Goal: Task Accomplishment & Management: Manage account settings

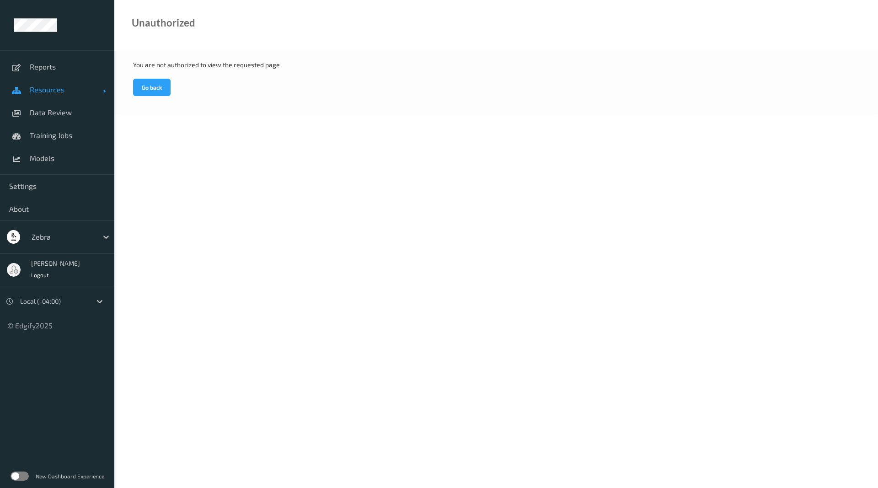
click at [72, 87] on span "Resources" at bounding box center [66, 89] width 73 height 9
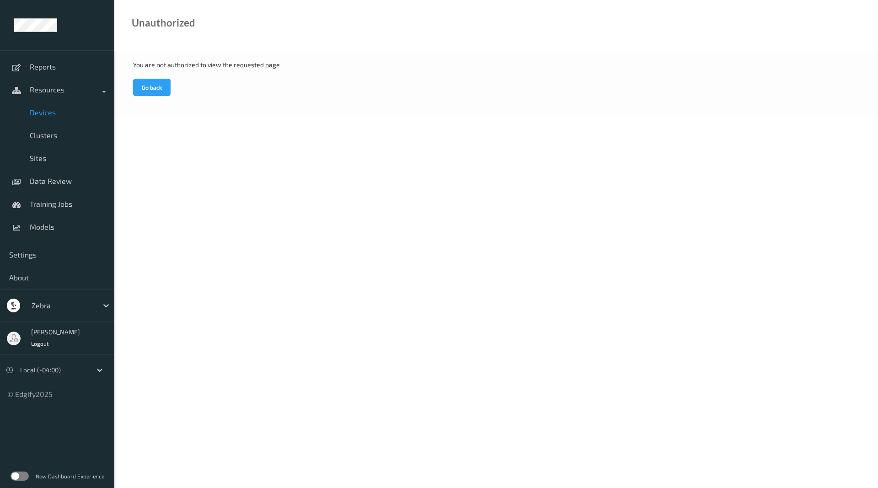
click at [77, 112] on span "Devices" at bounding box center [67, 112] width 75 height 9
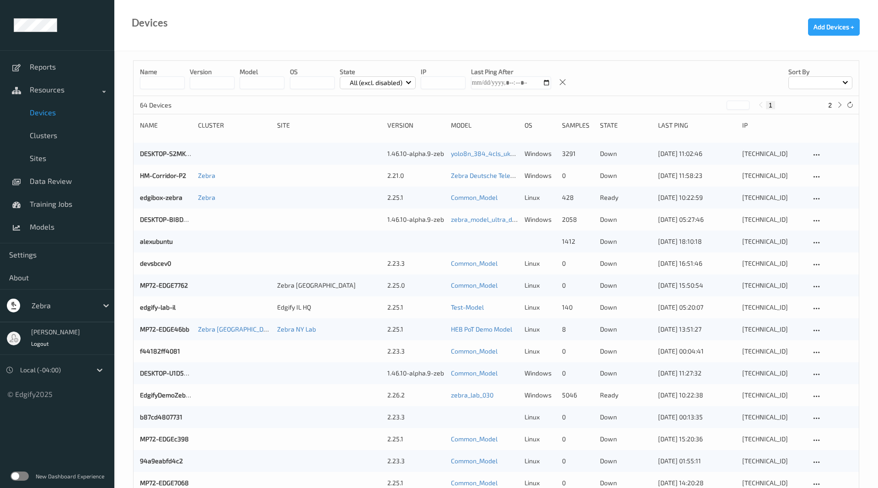
click at [169, 84] on input at bounding box center [162, 82] width 45 height 13
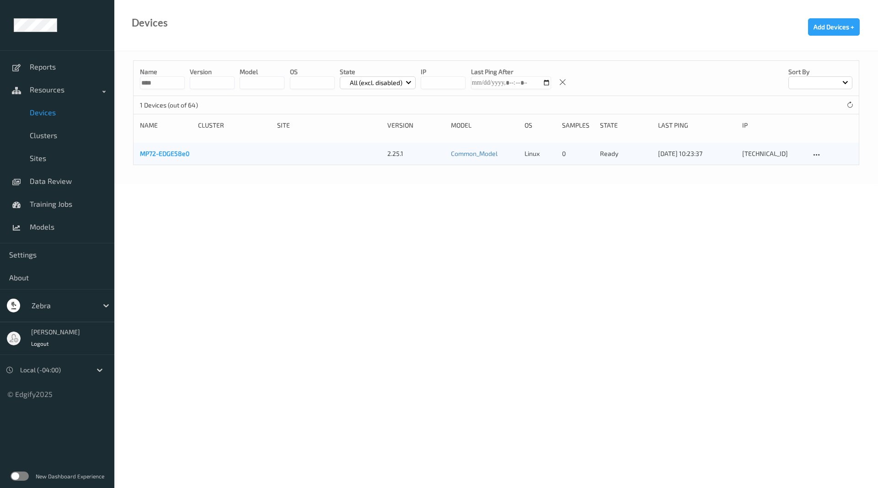
type input "****"
click at [182, 153] on link "MP72-EDGE58e0" at bounding box center [164, 154] width 49 height 8
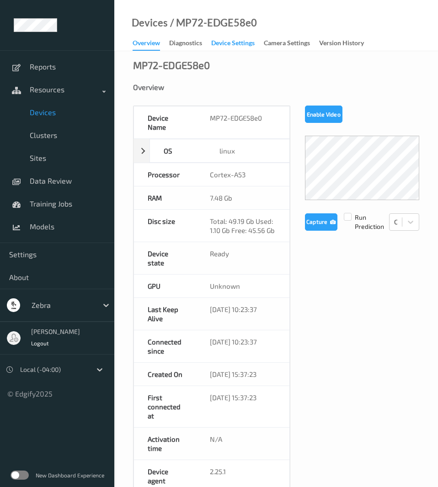
click at [233, 47] on div "Device Settings" at bounding box center [232, 43] width 43 height 11
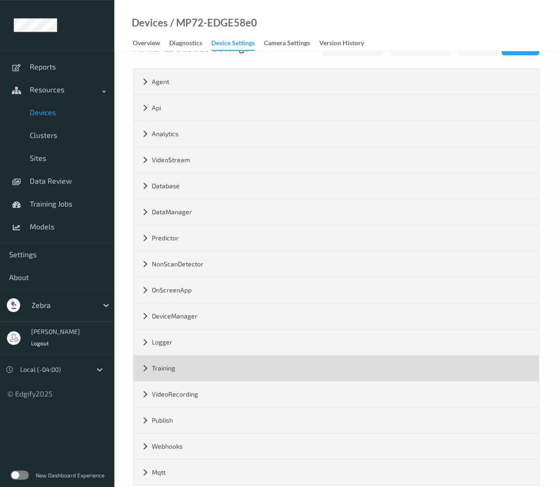
scroll to position [40, 0]
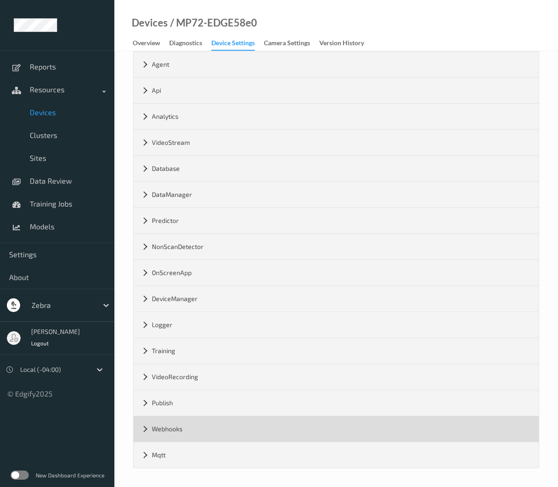
click at [146, 426] on div "Webhooks" at bounding box center [336, 430] width 405 height 26
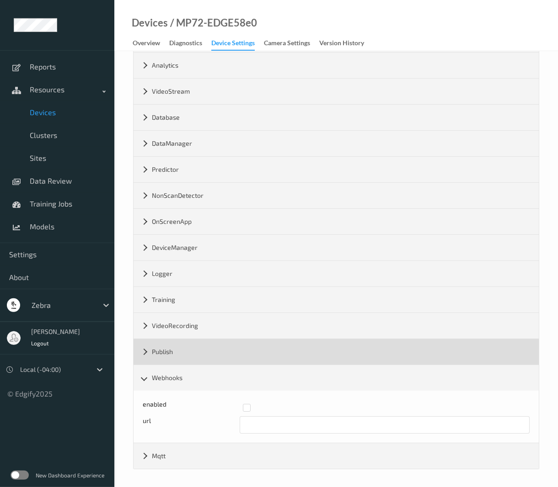
scroll to position [92, 0]
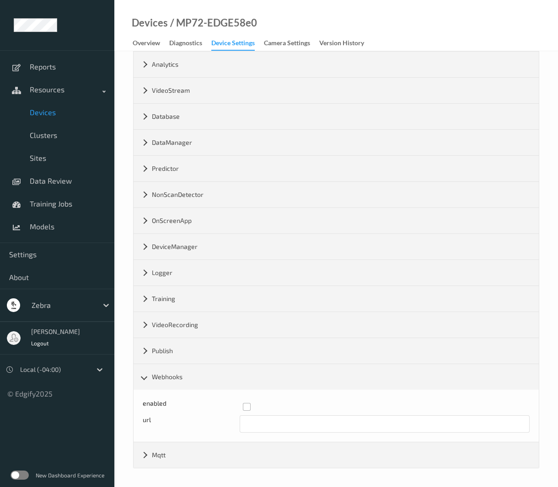
click at [249, 403] on label at bounding box center [383, 403] width 281 height 0
click at [250, 422] on input "text" at bounding box center [385, 424] width 290 height 17
click at [264, 421] on input "text" at bounding box center [385, 424] width 290 height 17
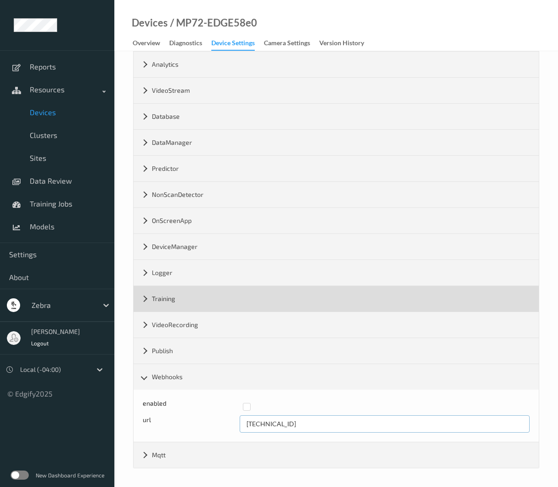
scroll to position [0, 0]
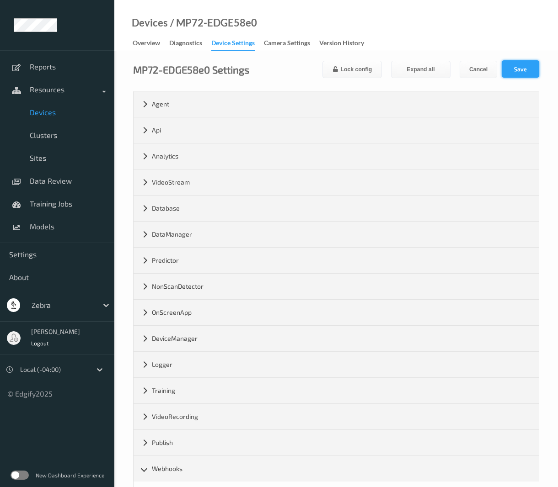
click at [524, 63] on button "Save" at bounding box center [520, 68] width 37 height 17
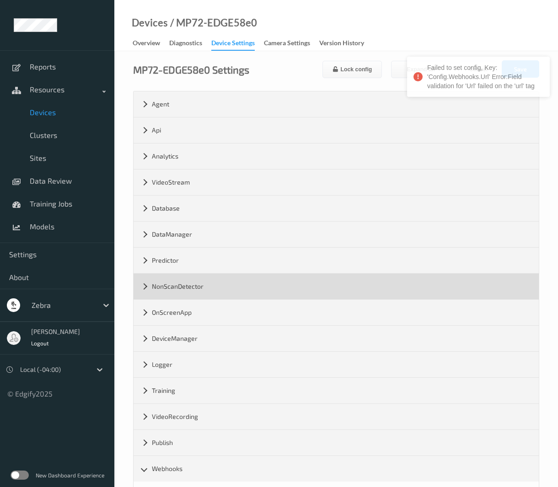
scroll to position [92, 0]
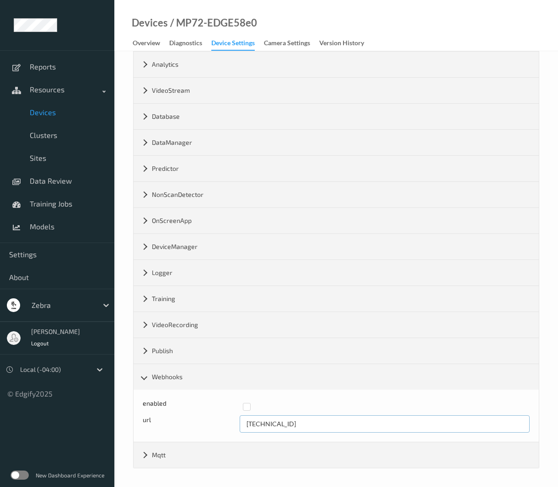
click at [294, 427] on input "192.168.0.110" at bounding box center [385, 424] width 290 height 17
click at [289, 426] on input "192.168.0.110" at bounding box center [385, 424] width 290 height 17
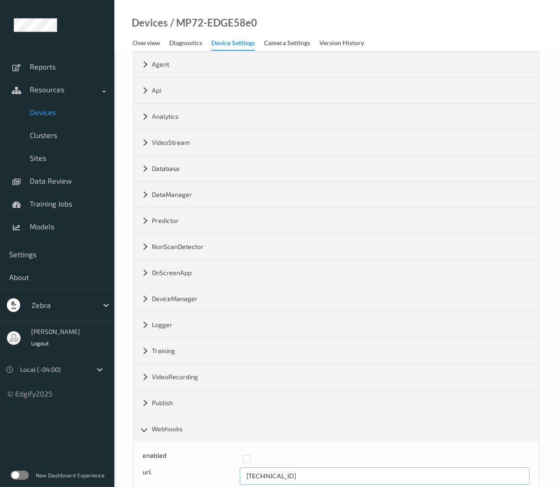
scroll to position [0, 0]
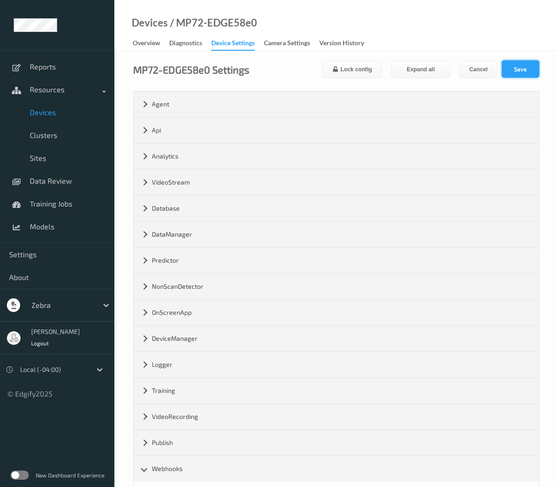
type input "[TECHNICAL_ID]"
click at [535, 71] on button "Save" at bounding box center [520, 68] width 37 height 17
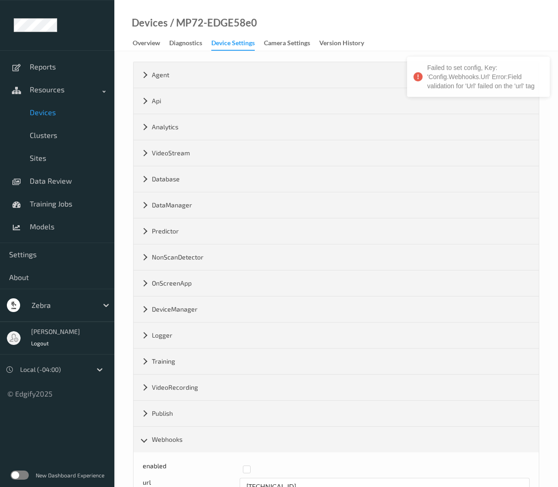
scroll to position [47, 0]
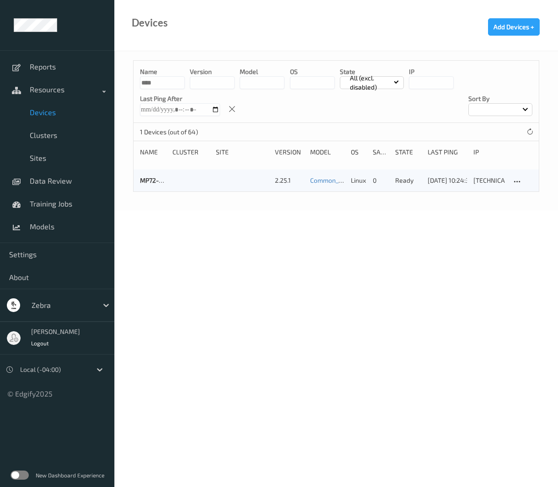
click at [171, 84] on input "****" at bounding box center [162, 82] width 45 height 13
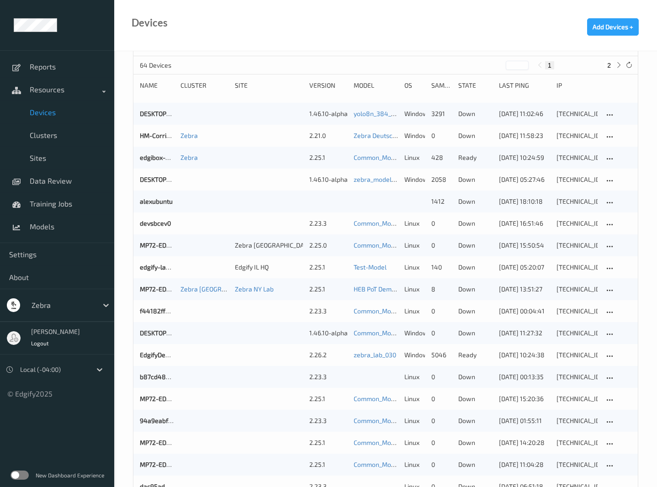
scroll to position [93, 0]
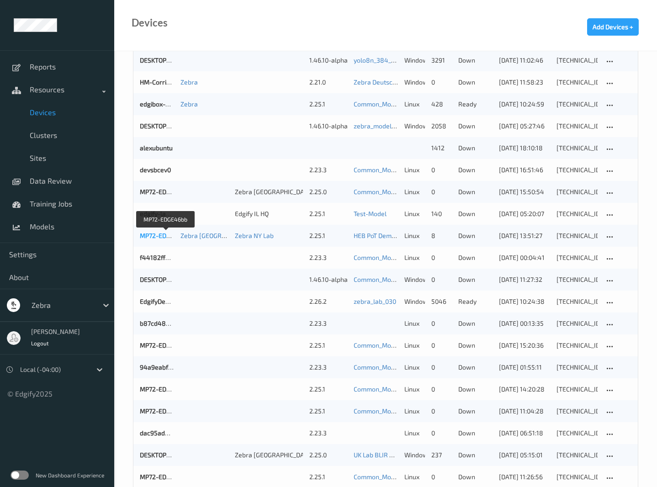
click at [154, 236] on link "MP72-EDGE46bb" at bounding box center [164, 236] width 49 height 8
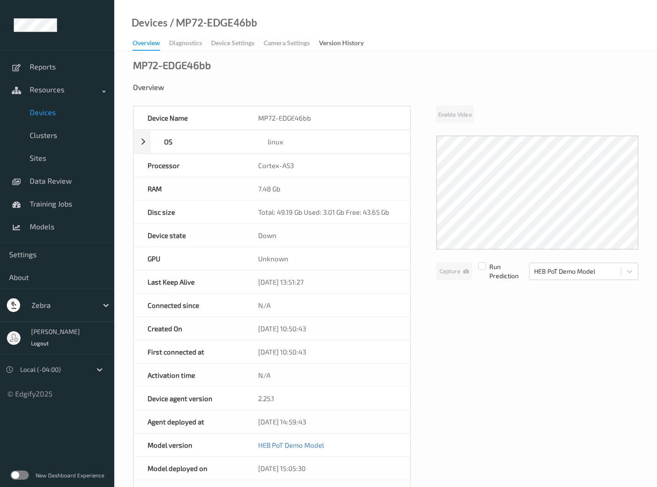
click at [217, 42] on div "Overview Diagnostics Device Settings Camera Settings Version History" at bounding box center [253, 44] width 240 height 14
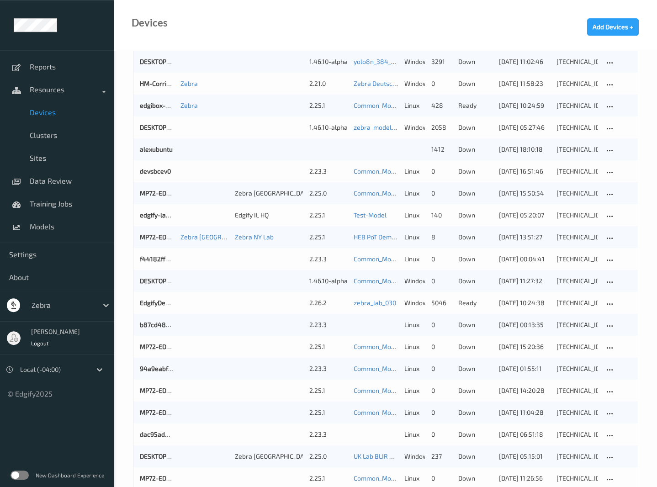
scroll to position [93, 0]
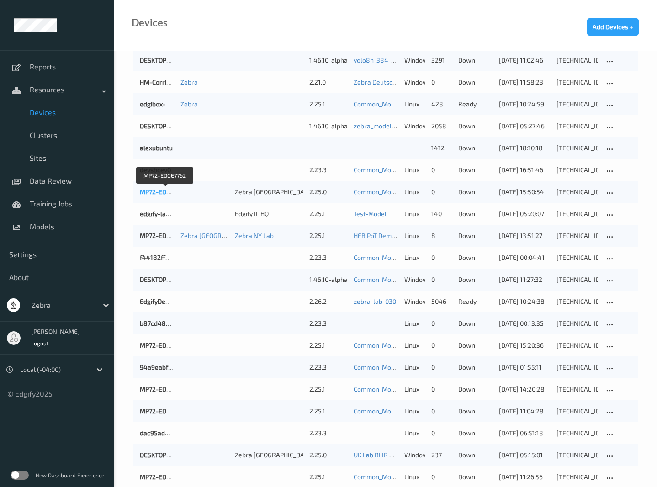
click at [161, 192] on link "MP72-EDGE7762" at bounding box center [164, 192] width 48 height 8
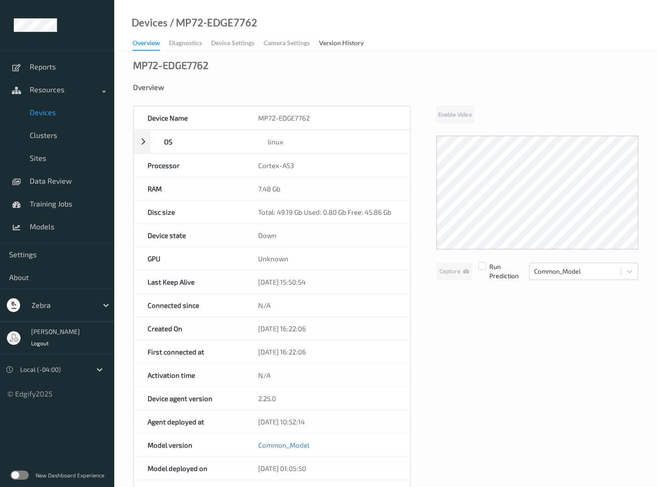
click at [231, 42] on div "Overview Diagnostics Device Settings Camera Settings Version History" at bounding box center [253, 44] width 240 height 14
click at [237, 46] on div "Overview Diagnostics Device Settings Camera Settings Version History" at bounding box center [253, 44] width 240 height 14
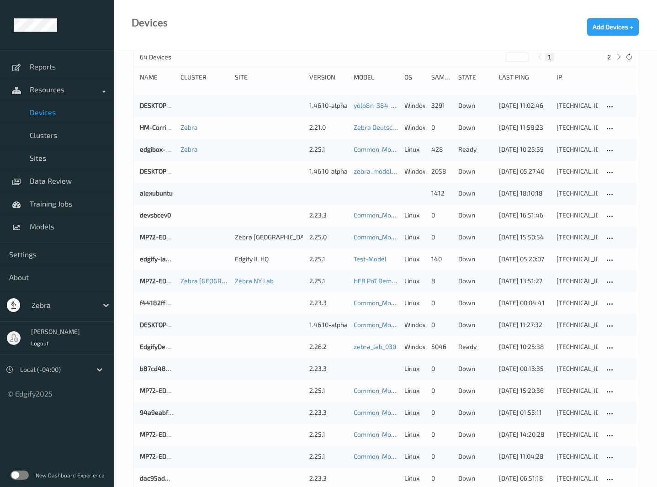
scroll to position [47, 0]
click at [525, 77] on div "Last Ping" at bounding box center [524, 78] width 51 height 9
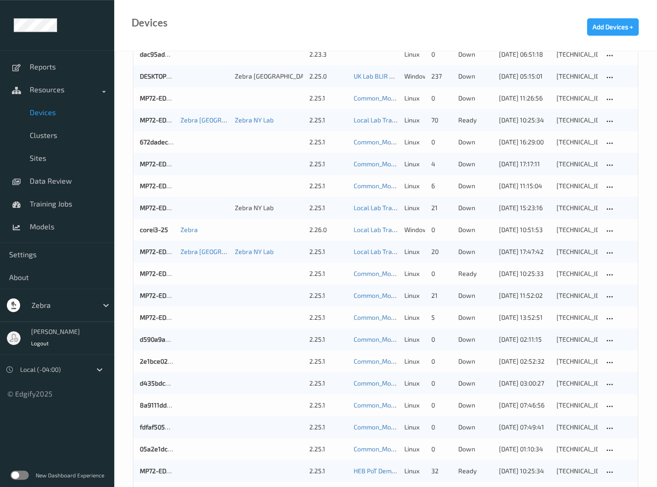
scroll to position [466, 0]
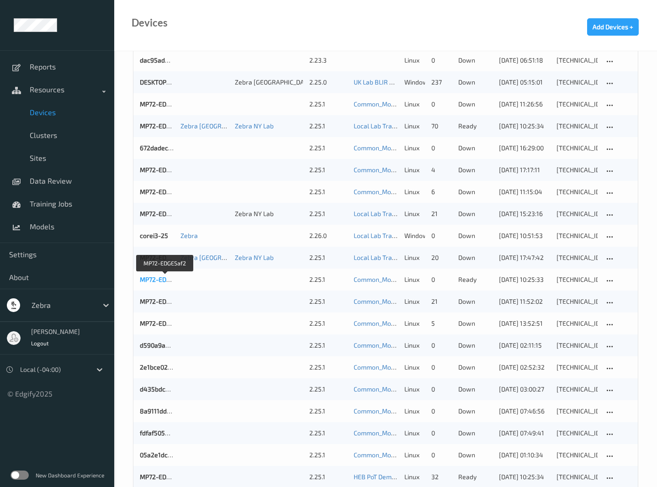
click at [148, 281] on link "MP72-EDGE5af2" at bounding box center [164, 280] width 48 height 8
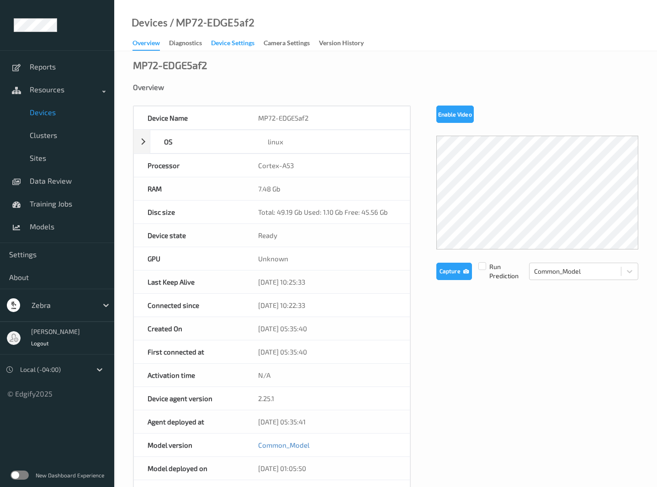
click at [254, 48] on div "Device Settings" at bounding box center [232, 43] width 43 height 11
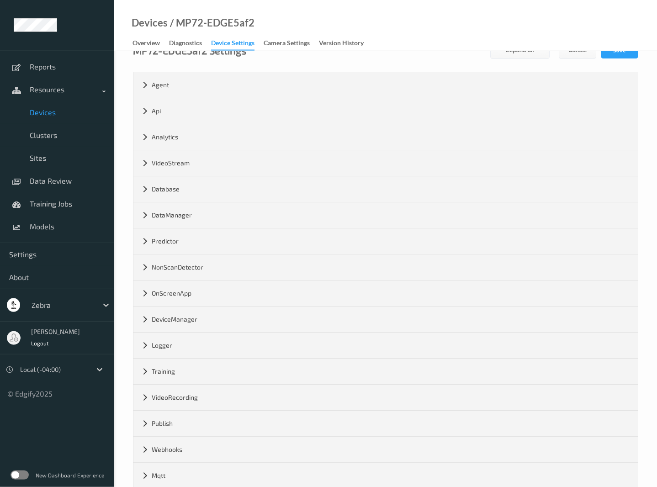
scroll to position [40, 0]
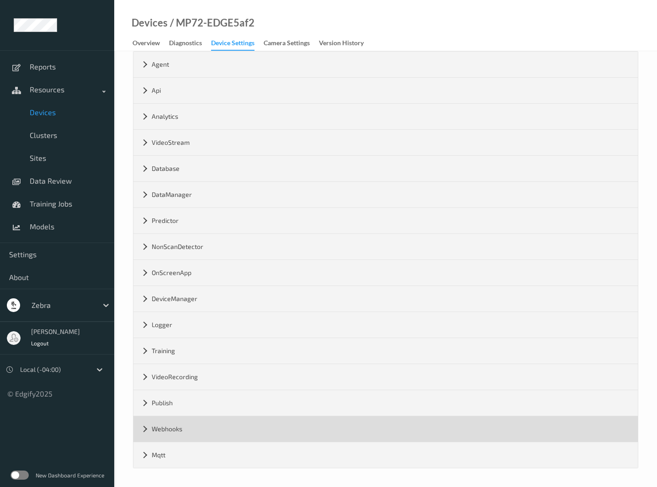
click at [141, 427] on div "Webhooks" at bounding box center [386, 430] width 505 height 26
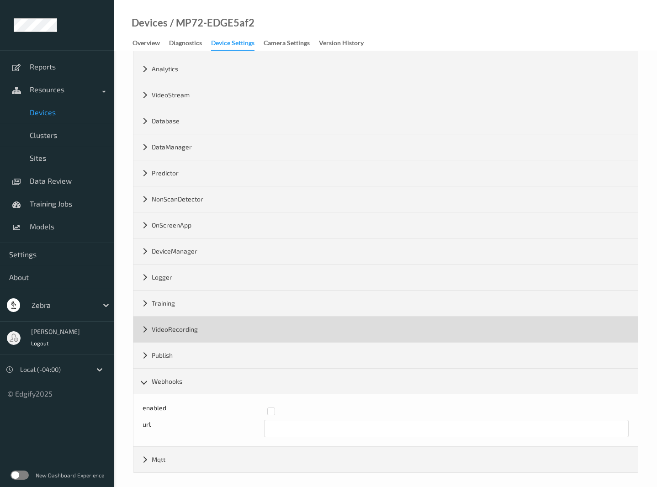
scroll to position [92, 0]
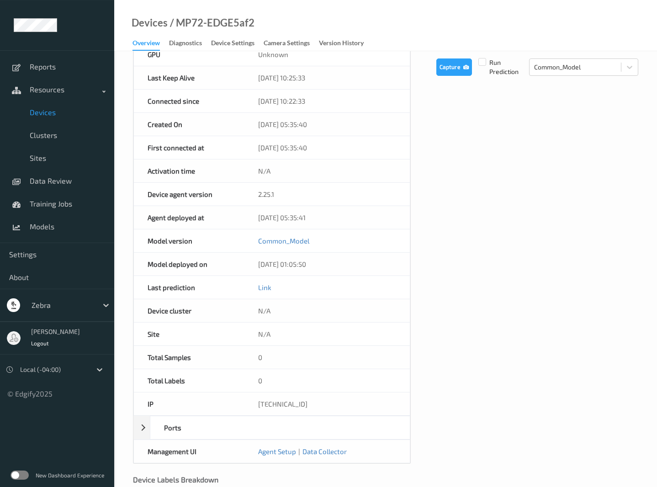
scroll to position [235, 0]
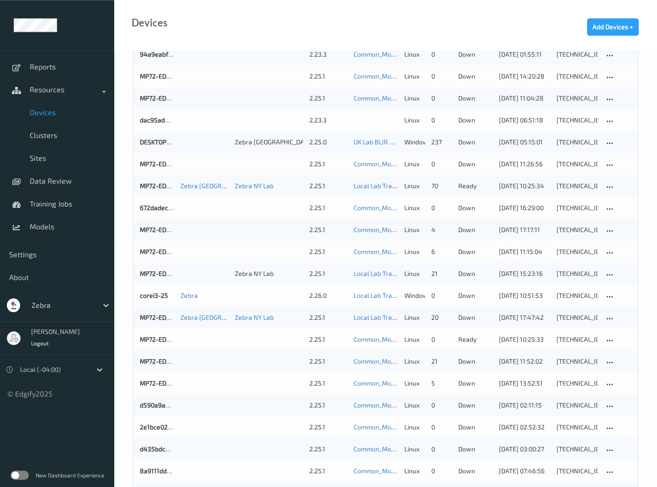
scroll to position [305, 0]
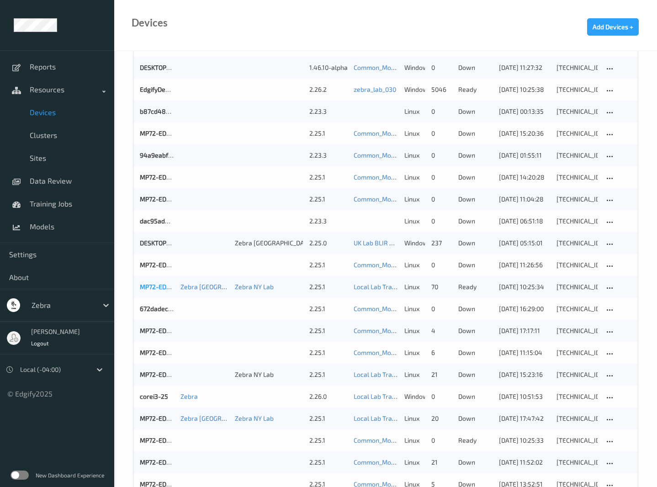
click at [156, 288] on link "MP72-EDGE62bc" at bounding box center [164, 287] width 48 height 8
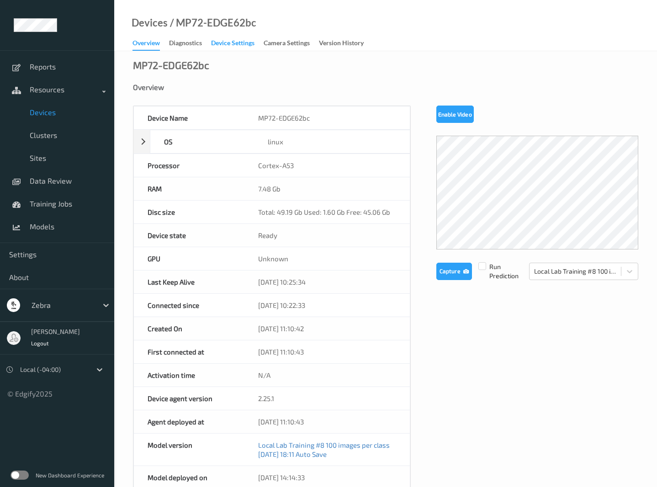
click at [247, 41] on div "Device Settings" at bounding box center [232, 43] width 43 height 11
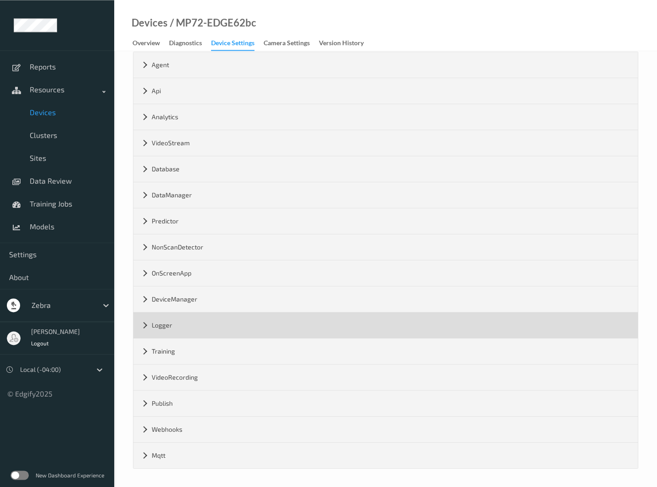
scroll to position [40, 0]
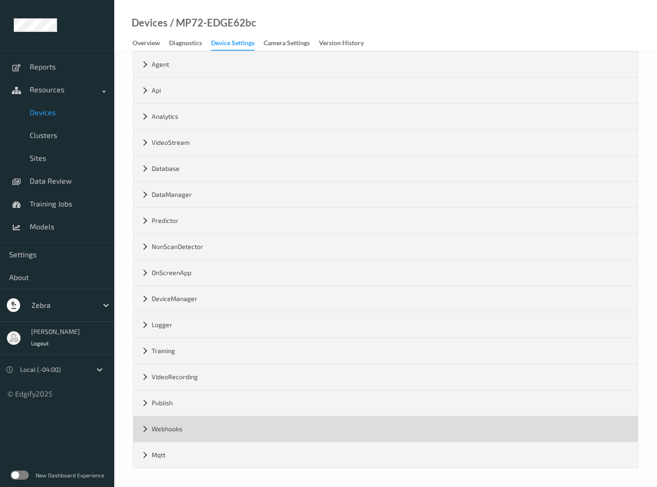
click at [148, 437] on div "Webhooks" at bounding box center [386, 430] width 505 height 26
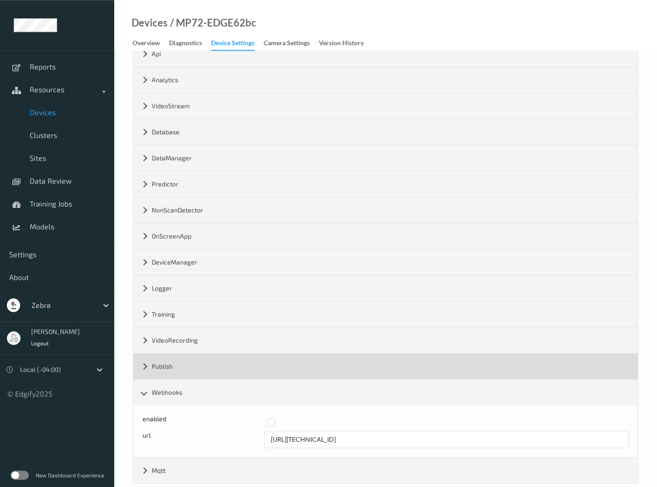
scroll to position [92, 0]
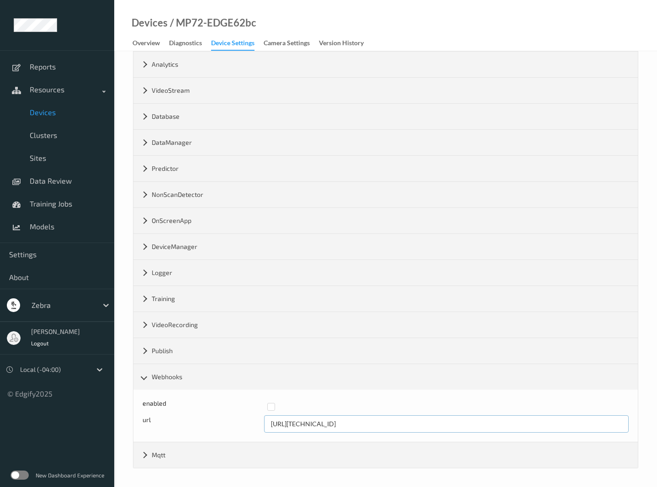
drag, startPoint x: 270, startPoint y: 424, endPoint x: 350, endPoint y: 423, distance: 80.5
click at [350, 423] on input "http://192.168.0.209:8080" at bounding box center [446, 424] width 365 height 17
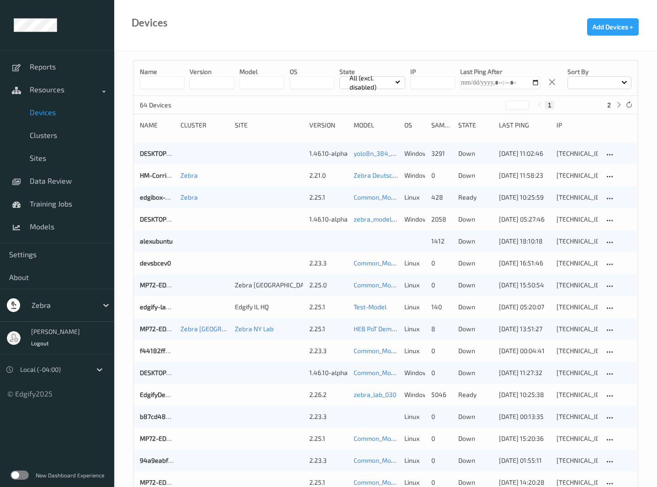
click at [170, 84] on input at bounding box center [162, 82] width 45 height 13
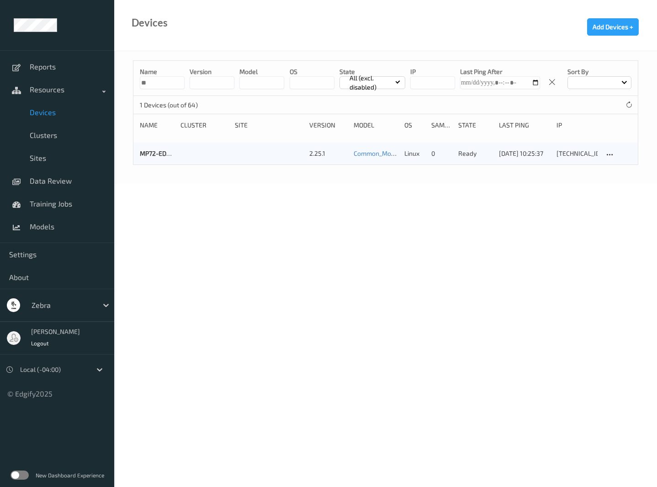
type input "**"
click at [153, 160] on div "MP72-EDGE58e0 2.25.1 Common_Model linux 0 ready 25/08/2025 10:25:37 192.168.0.1…" at bounding box center [386, 154] width 505 height 22
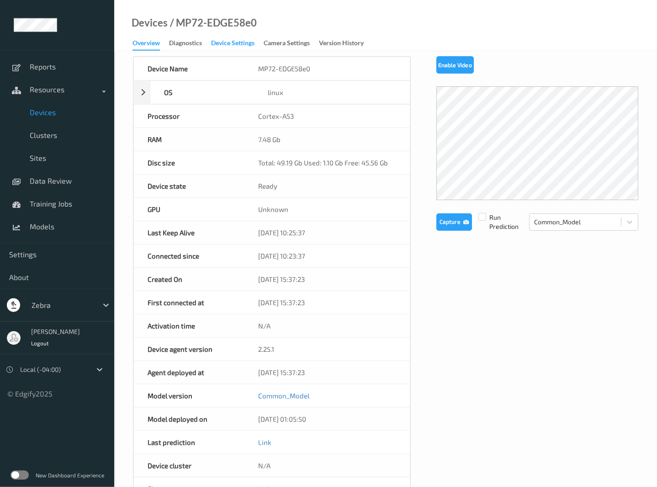
scroll to position [47, 0]
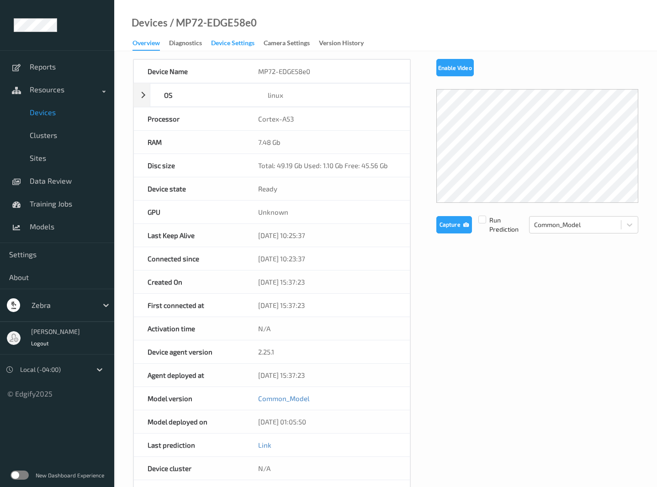
click at [224, 43] on div "Device Settings" at bounding box center [232, 43] width 43 height 11
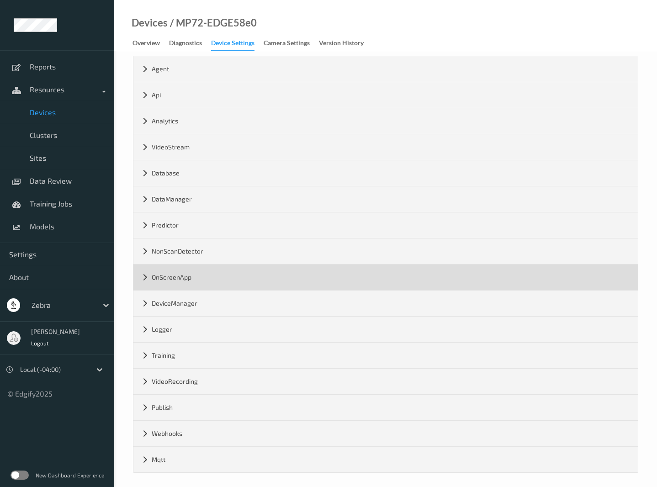
scroll to position [40, 0]
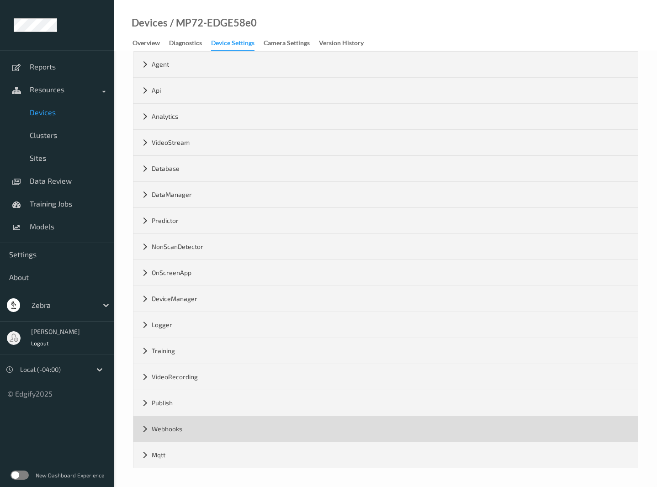
click at [146, 419] on div "Webhooks" at bounding box center [386, 430] width 505 height 26
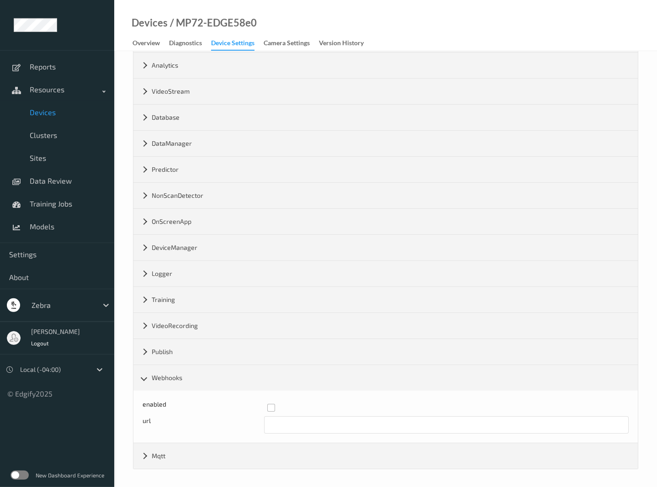
scroll to position [92, 0]
click at [270, 403] on label at bounding box center [444, 403] width 355 height 0
click at [288, 421] on input "text" at bounding box center [446, 424] width 365 height 17
paste input "http://192.168.0.209:8080"
click at [341, 423] on input "http://192.168.0.209:8080" at bounding box center [446, 424] width 365 height 17
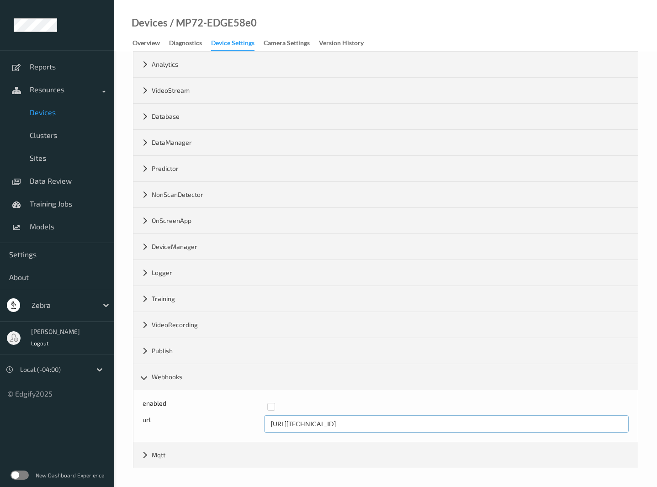
click at [324, 425] on input "http://192.168.0.209:8080" at bounding box center [446, 424] width 365 height 17
click at [330, 423] on input "http://192.168.0.209:8080" at bounding box center [446, 424] width 365 height 17
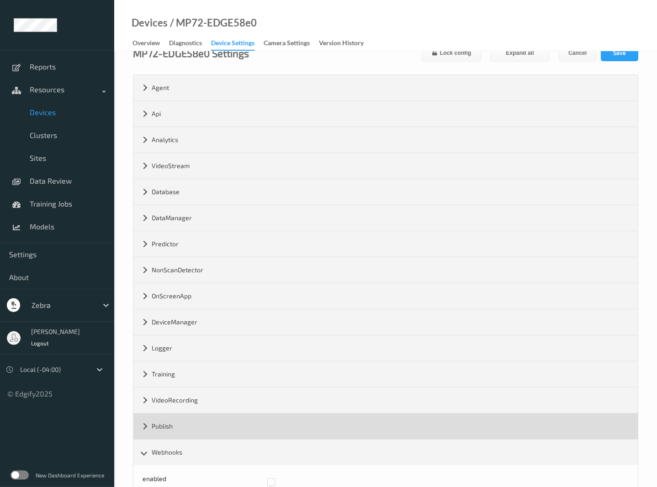
scroll to position [0, 0]
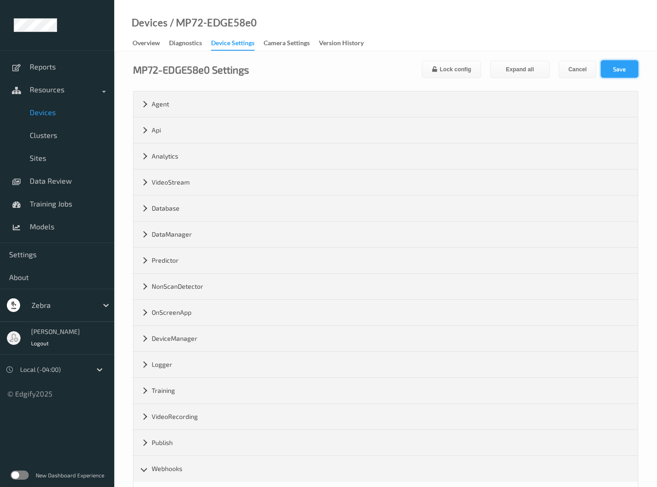
type input "http://192.168.0.110:8080"
click at [616, 72] on button "Save" at bounding box center [619, 68] width 37 height 17
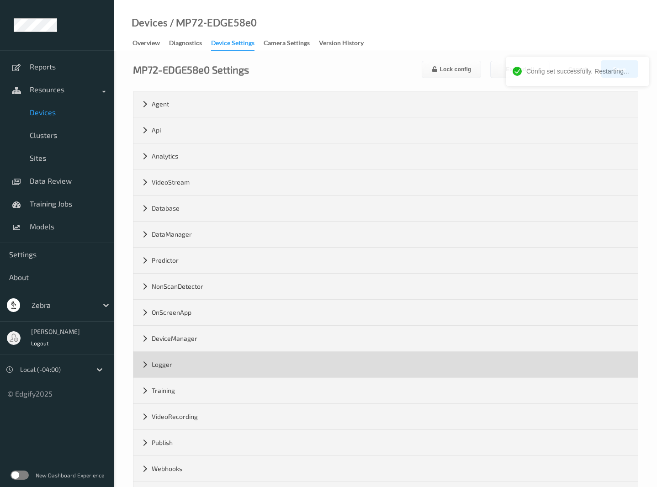
scroll to position [40, 0]
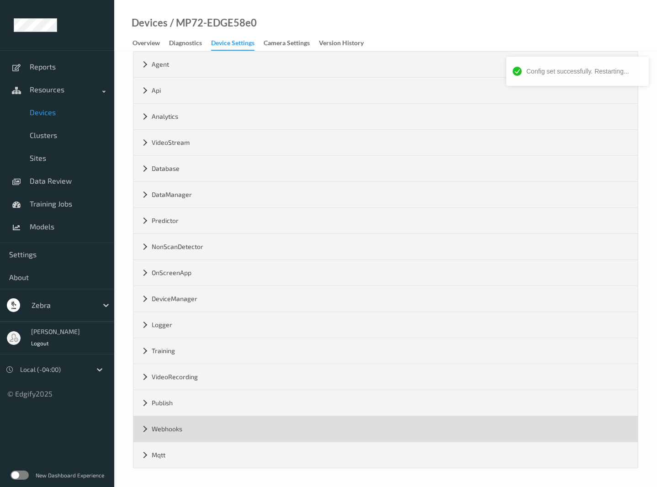
click at [147, 425] on div "Webhooks" at bounding box center [386, 430] width 505 height 26
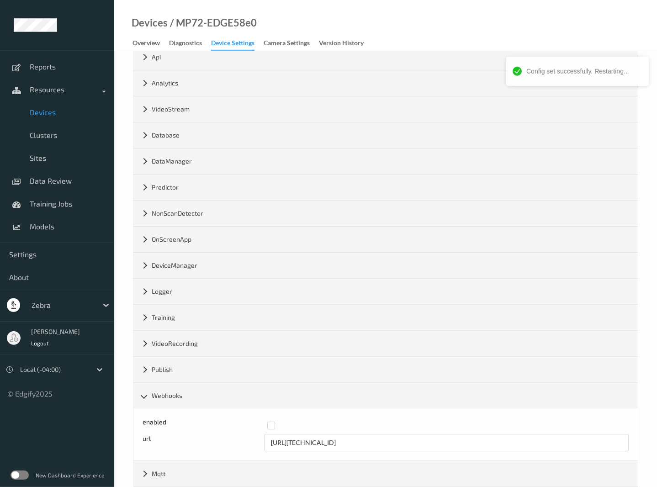
scroll to position [92, 0]
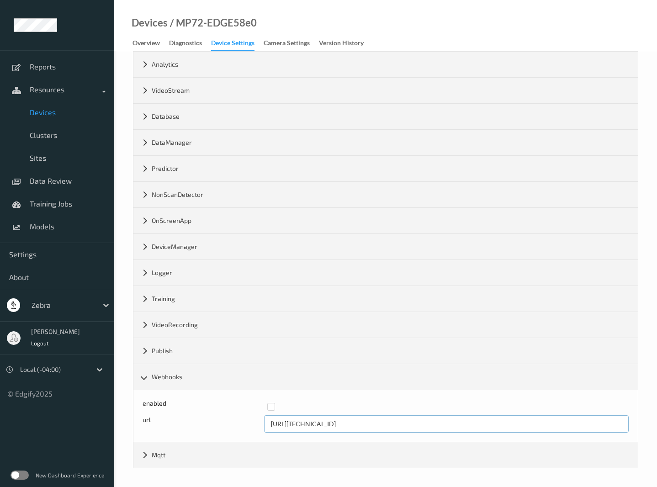
click at [323, 422] on input "http://192.168.0.110:8080" at bounding box center [446, 424] width 365 height 17
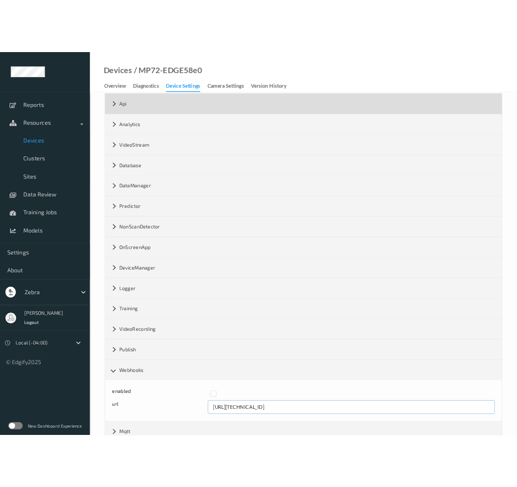
scroll to position [0, 0]
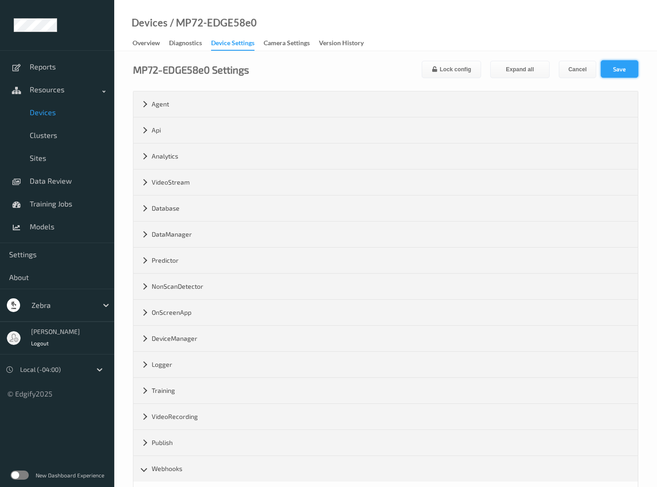
type input "http://192.168.0.150:8080"
click at [613, 67] on button "Save" at bounding box center [619, 68] width 37 height 17
click at [161, 46] on link "Overview" at bounding box center [151, 43] width 37 height 13
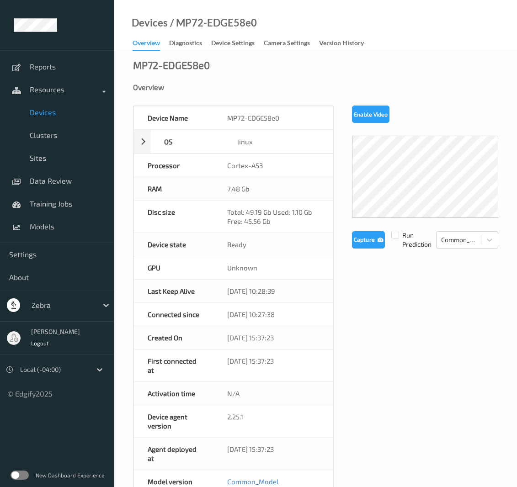
click at [133, 44] on div "Overview" at bounding box center [146, 44] width 27 height 12
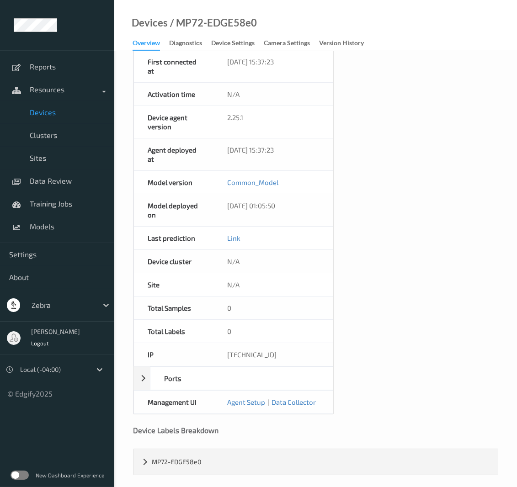
scroll to position [315, 0]
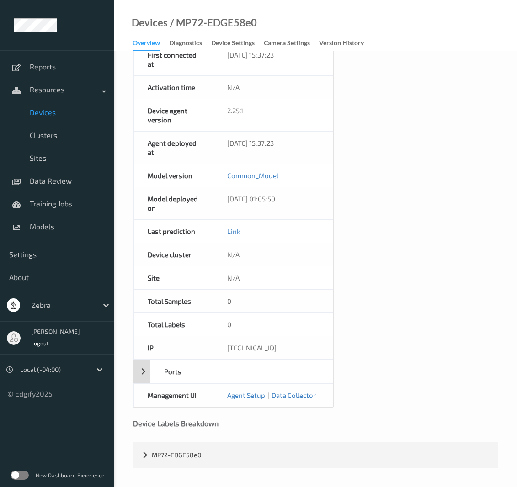
click at [145, 371] on div "Ports" at bounding box center [234, 372] width 200 height 24
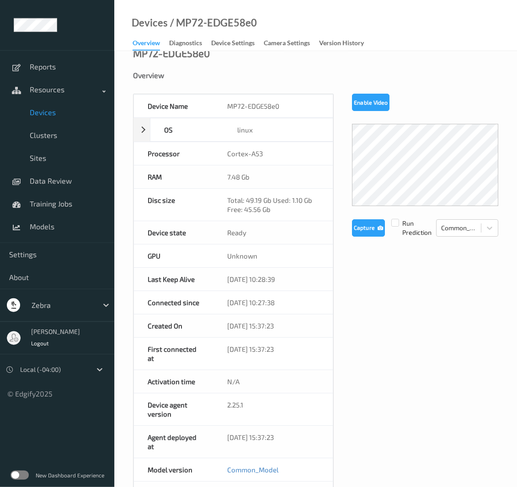
scroll to position [0, 0]
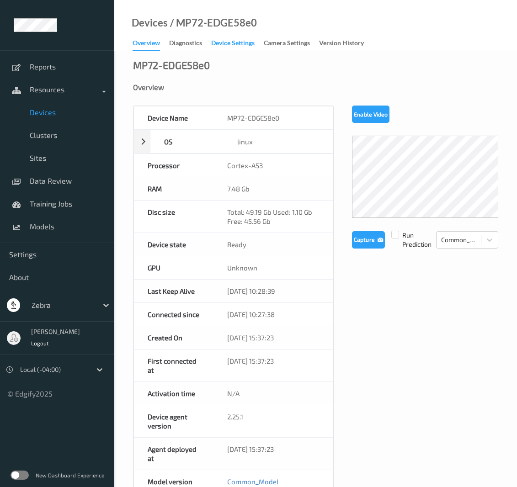
click at [218, 40] on div "Device Settings" at bounding box center [232, 43] width 43 height 11
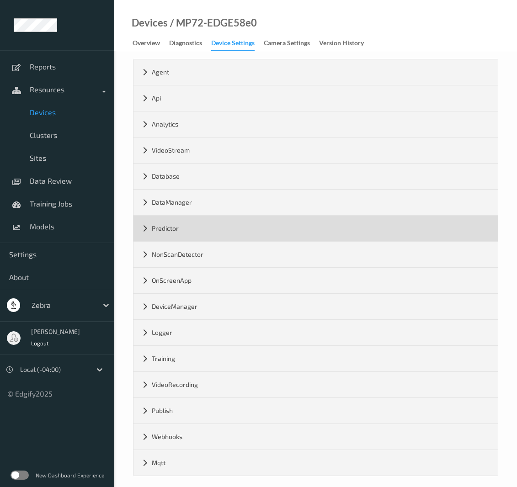
scroll to position [40, 0]
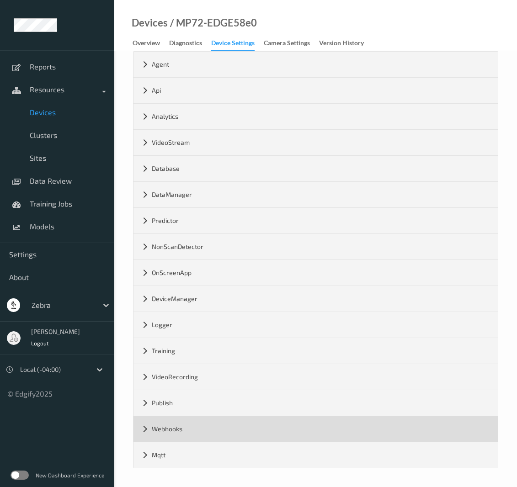
click at [149, 425] on div "Webhooks" at bounding box center [316, 430] width 364 height 26
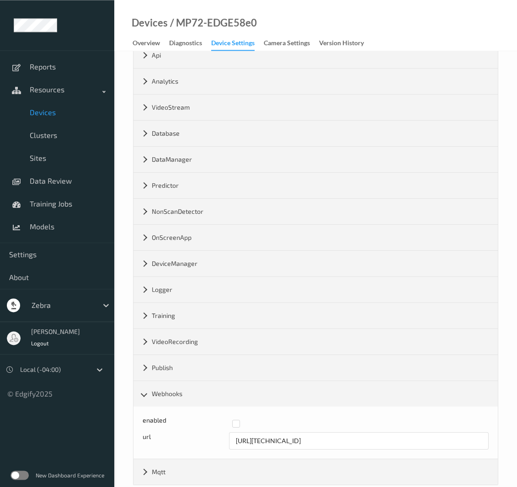
scroll to position [92, 0]
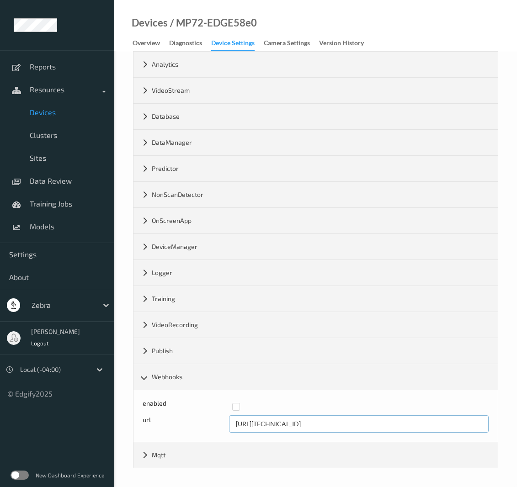
click at [303, 423] on input "http://192.168.0.150:8080" at bounding box center [359, 424] width 260 height 17
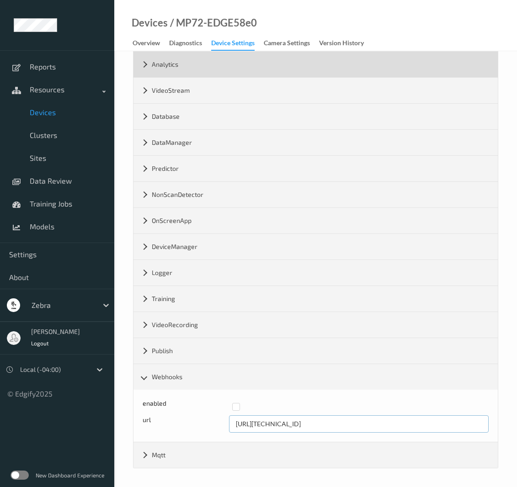
scroll to position [0, 0]
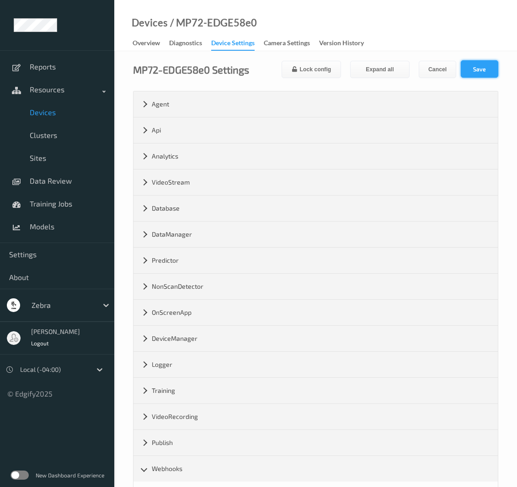
type input "http://192.168.0.150:8090"
click at [488, 66] on button "Save" at bounding box center [479, 68] width 37 height 17
click at [155, 43] on div "Overview" at bounding box center [146, 43] width 27 height 11
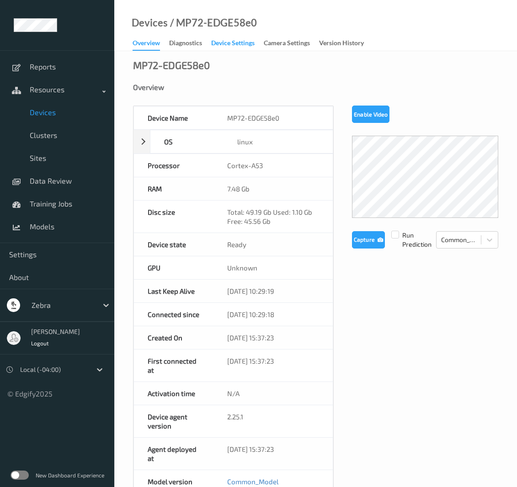
click at [252, 47] on div "Device Settings" at bounding box center [232, 43] width 43 height 11
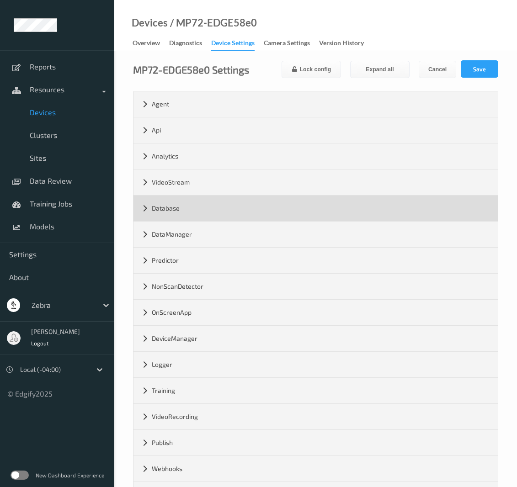
scroll to position [40, 0]
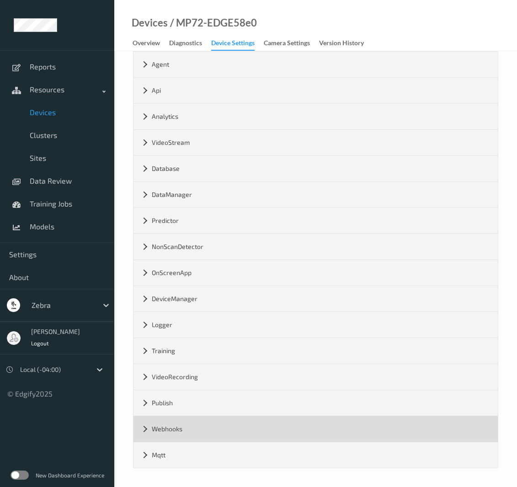
click at [153, 422] on div "Webhooks" at bounding box center [316, 430] width 364 height 26
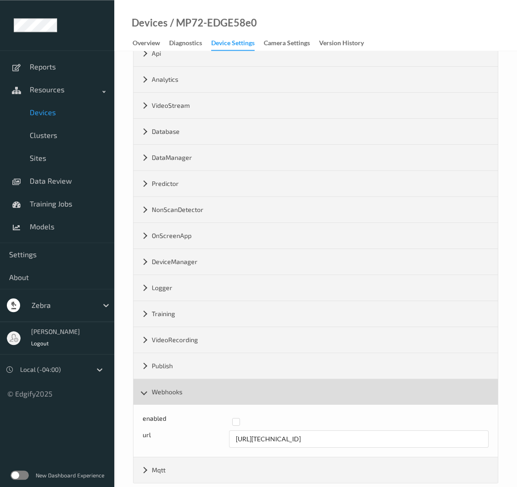
scroll to position [92, 0]
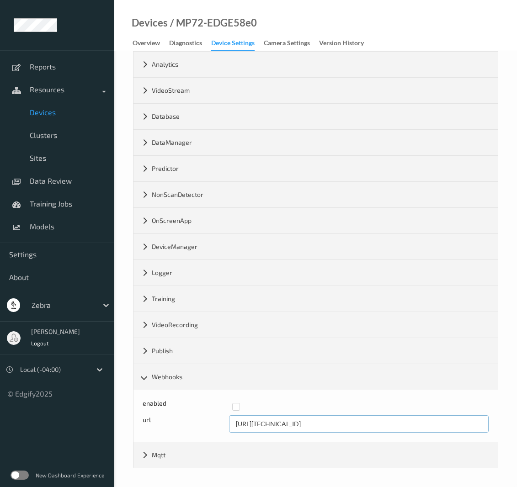
click at [291, 421] on input "http://192.168.0.150:8090" at bounding box center [359, 424] width 260 height 17
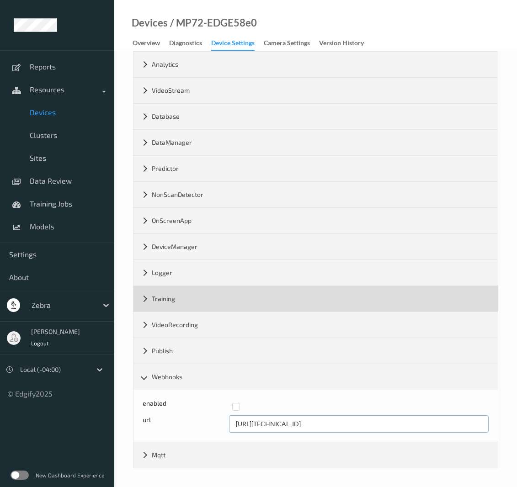
scroll to position [0, 0]
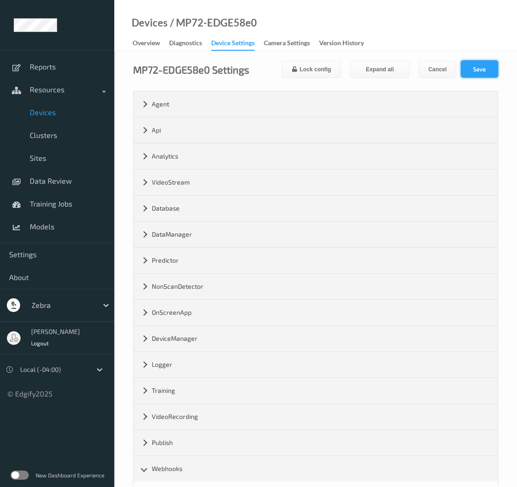
type input "http://192.168.0.110:8090"
click at [468, 66] on button "Save" at bounding box center [479, 68] width 37 height 17
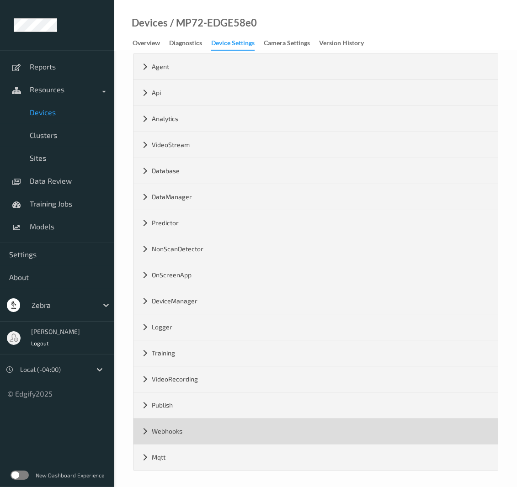
scroll to position [40, 0]
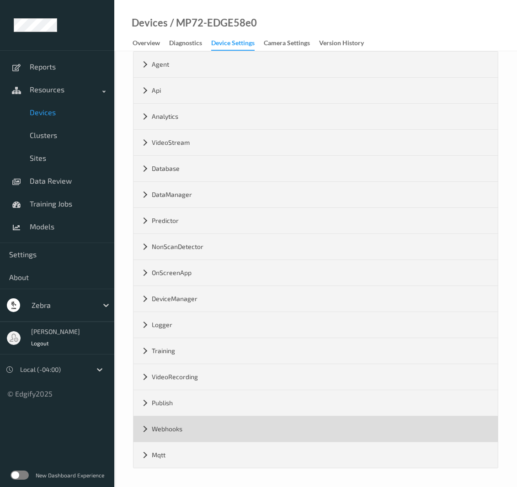
click at [151, 425] on div "Webhooks" at bounding box center [316, 430] width 364 height 26
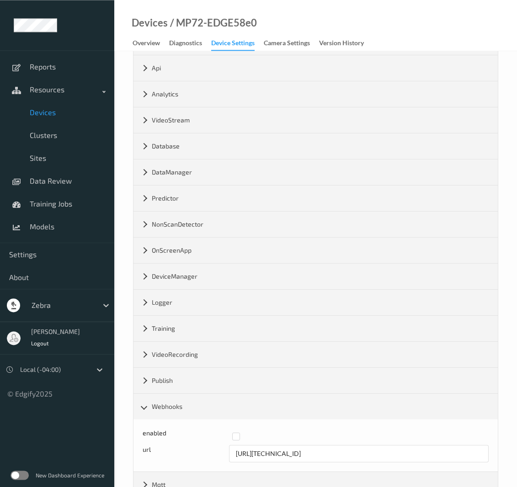
scroll to position [92, 0]
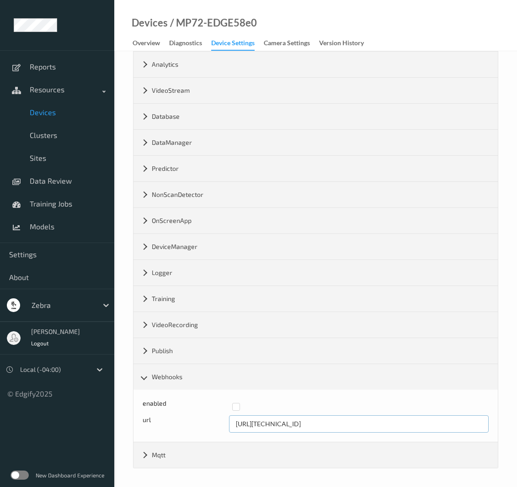
click at [305, 422] on input "http://192.168.0.110:8090" at bounding box center [359, 424] width 260 height 17
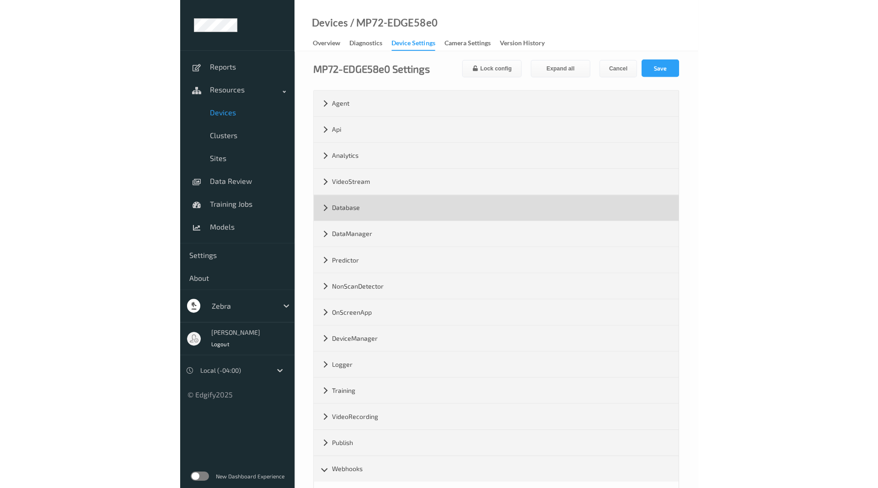
scroll to position [0, 0]
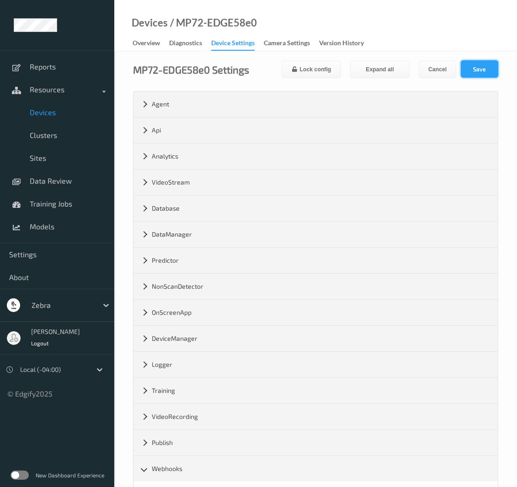
type input "http://192.168.0.110:8080"
click at [462, 69] on button "Save" at bounding box center [479, 68] width 37 height 17
click at [315, 45] on link "Camera Settings" at bounding box center [291, 43] width 55 height 13
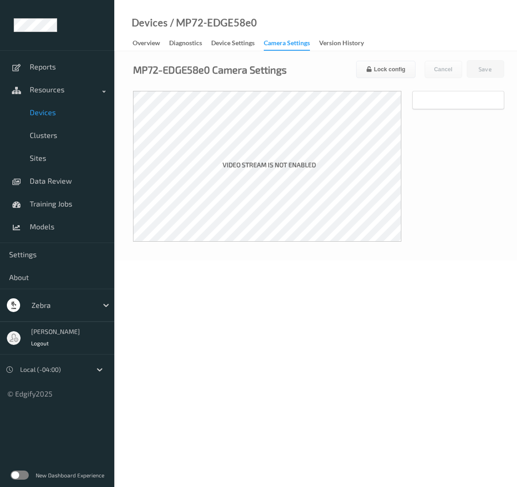
click at [319, 43] on link "Camera Settings" at bounding box center [291, 44] width 55 height 14
click at [319, 41] on link "Camera Settings" at bounding box center [291, 44] width 55 height 14
click at [149, 47] on div "Overview" at bounding box center [146, 43] width 27 height 11
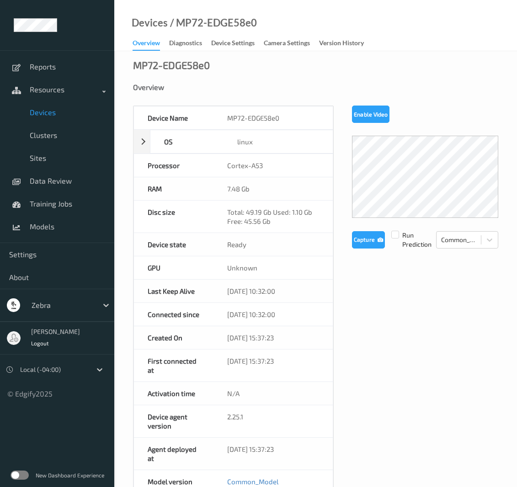
click at [68, 110] on span "Devices" at bounding box center [67, 112] width 75 height 9
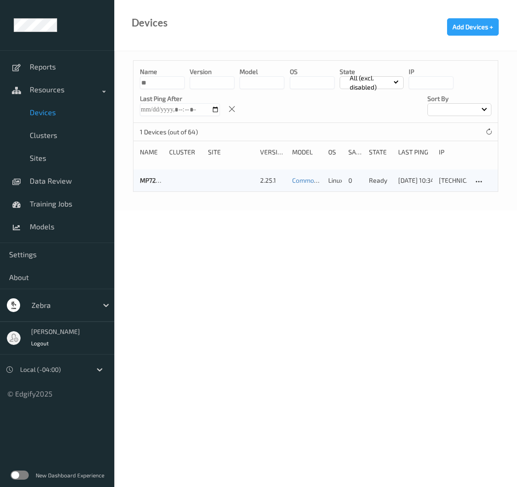
click at [161, 81] on input "**" at bounding box center [162, 82] width 45 height 13
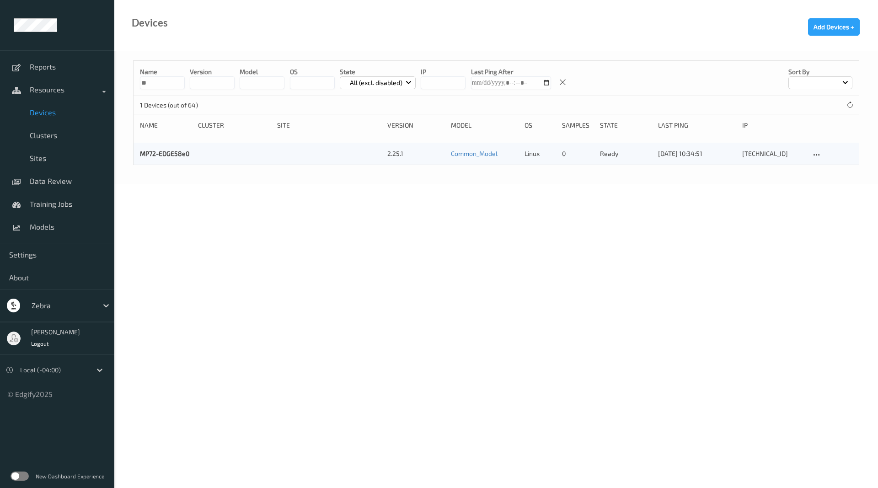
click at [166, 83] on input "**" at bounding box center [162, 82] width 45 height 13
type input "*"
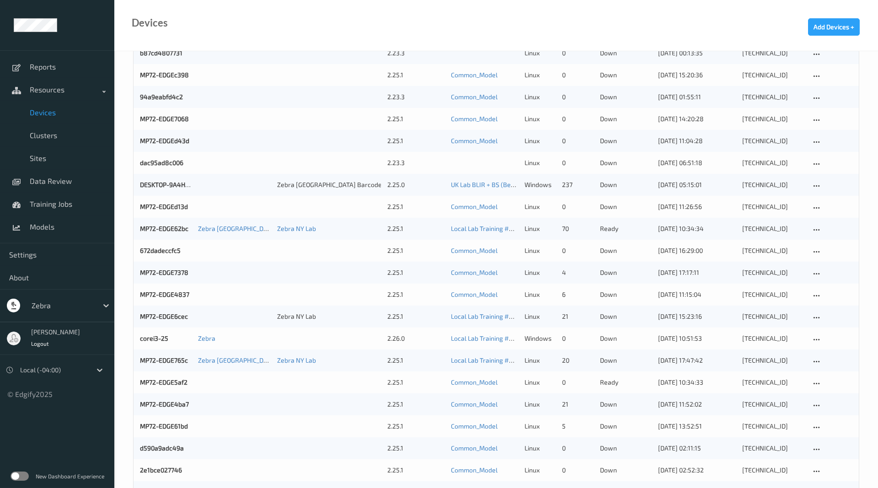
scroll to position [373, 0]
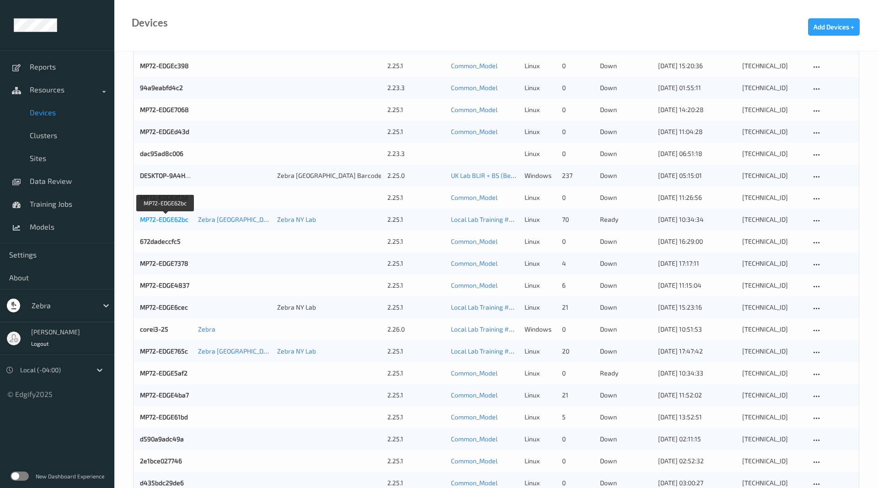
click at [182, 219] on link "MP72-EDGE62bc" at bounding box center [164, 219] width 48 height 8
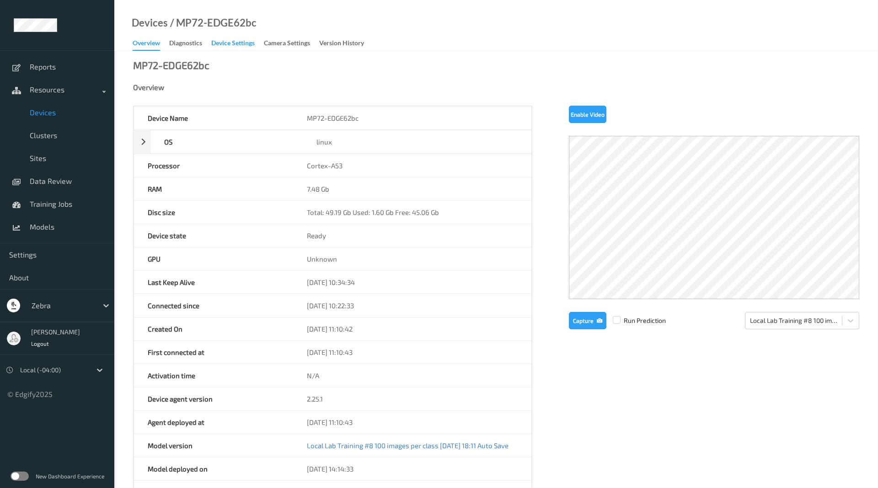
click at [225, 43] on div "Device Settings" at bounding box center [232, 43] width 43 height 11
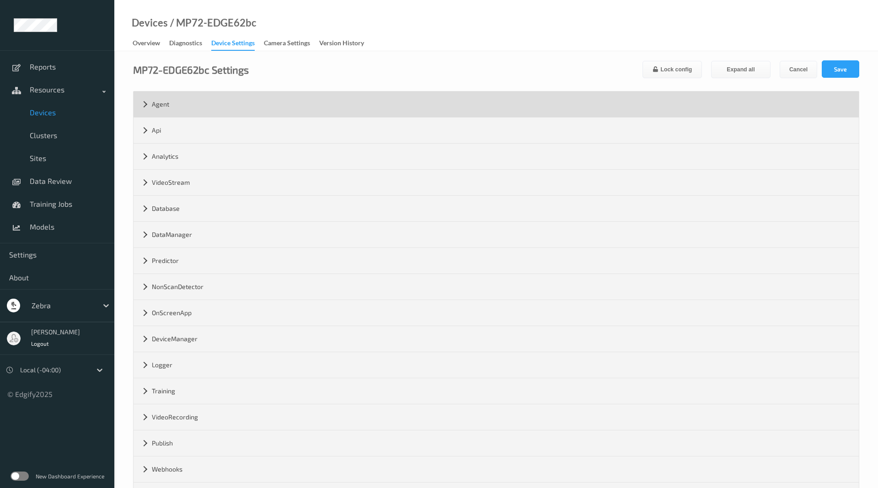
click at [142, 99] on div "Agent" at bounding box center [496, 104] width 725 height 26
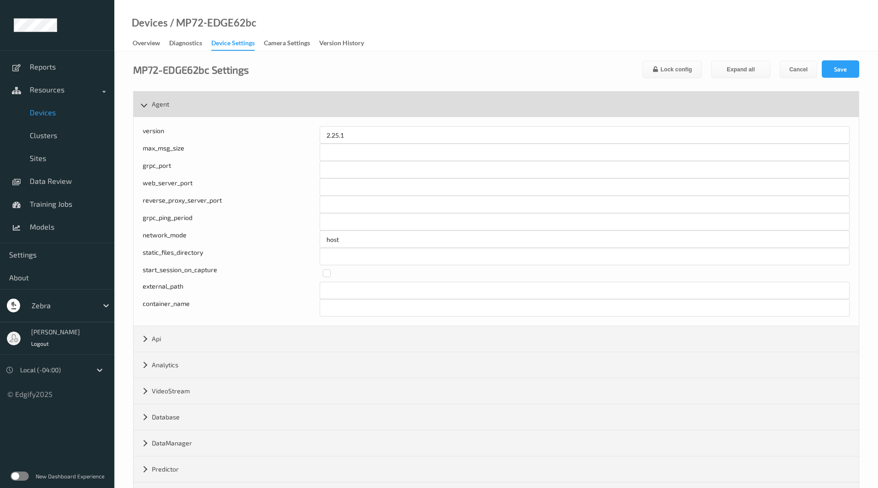
click at [143, 102] on div "Agent" at bounding box center [496, 104] width 725 height 26
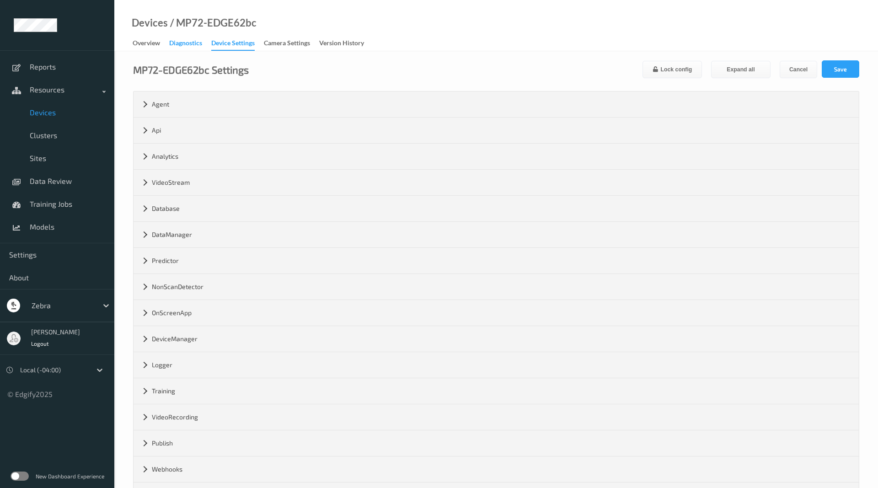
click at [184, 45] on div "Diagnostics" at bounding box center [185, 43] width 33 height 11
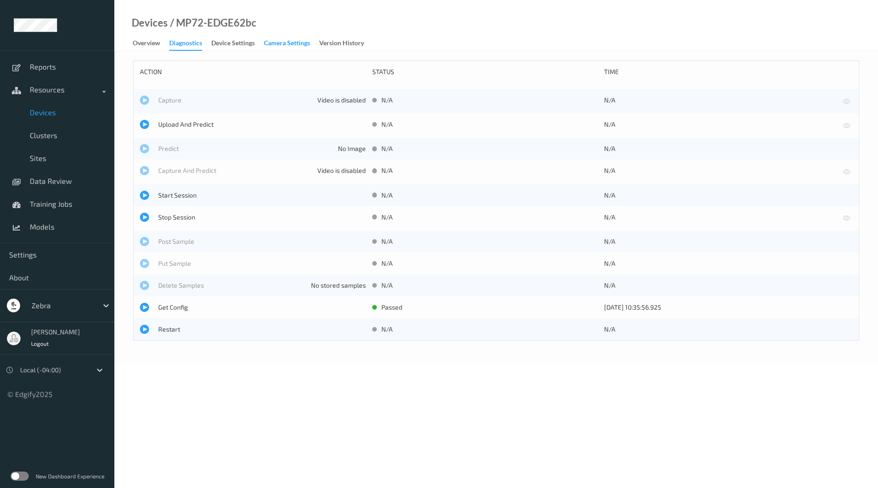
click at [282, 43] on div "Camera Settings" at bounding box center [287, 43] width 46 height 11
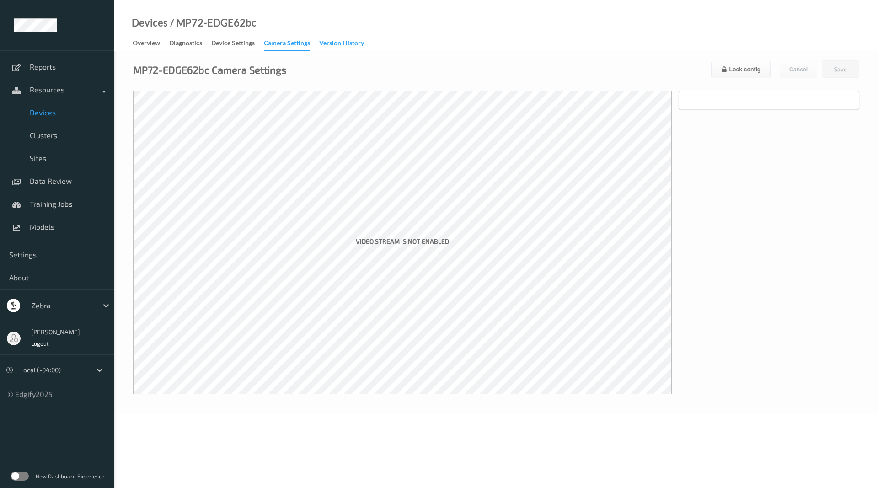
click at [326, 42] on div "Version History" at bounding box center [341, 43] width 45 height 11
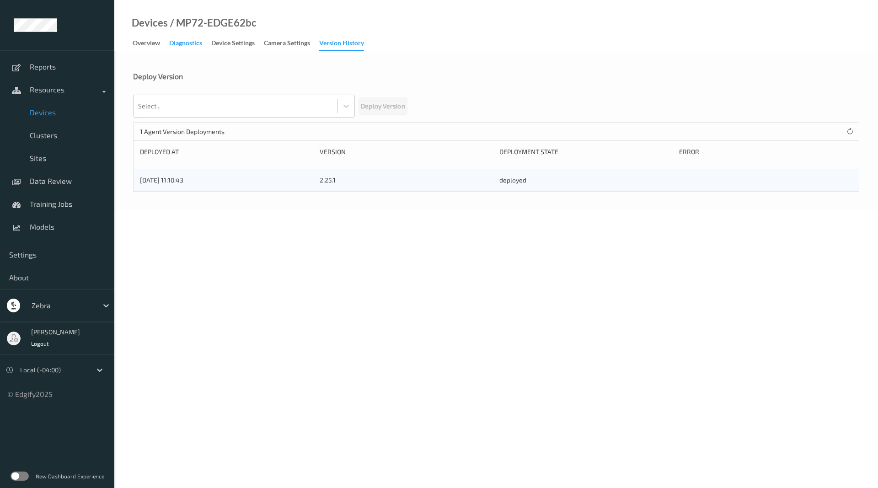
click at [202, 44] on div "Diagnostics" at bounding box center [185, 43] width 33 height 11
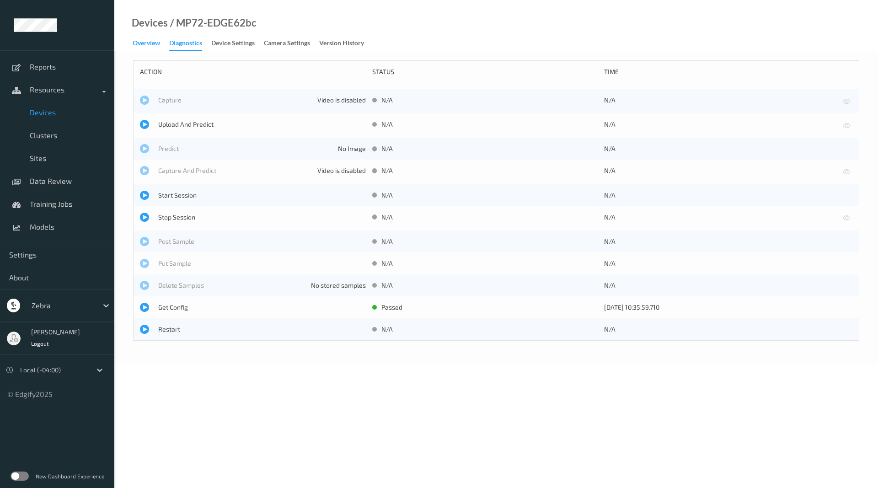
click at [154, 42] on div "Overview" at bounding box center [146, 43] width 27 height 11
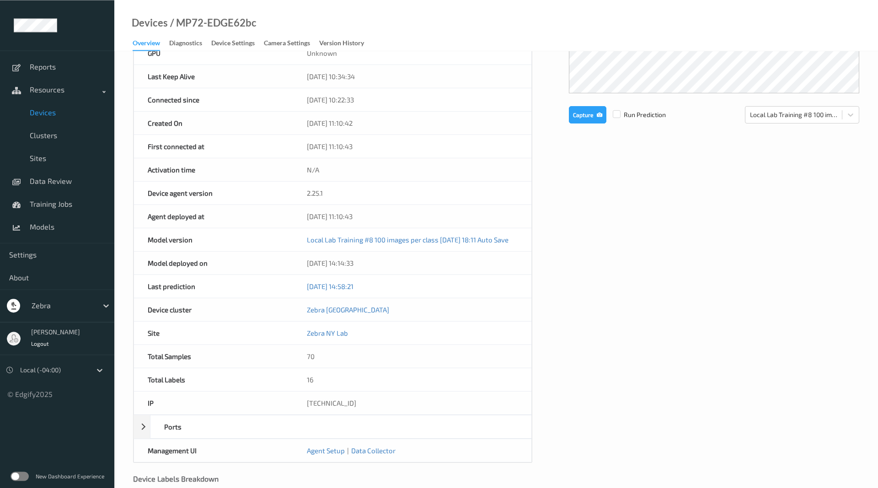
scroll to position [269, 0]
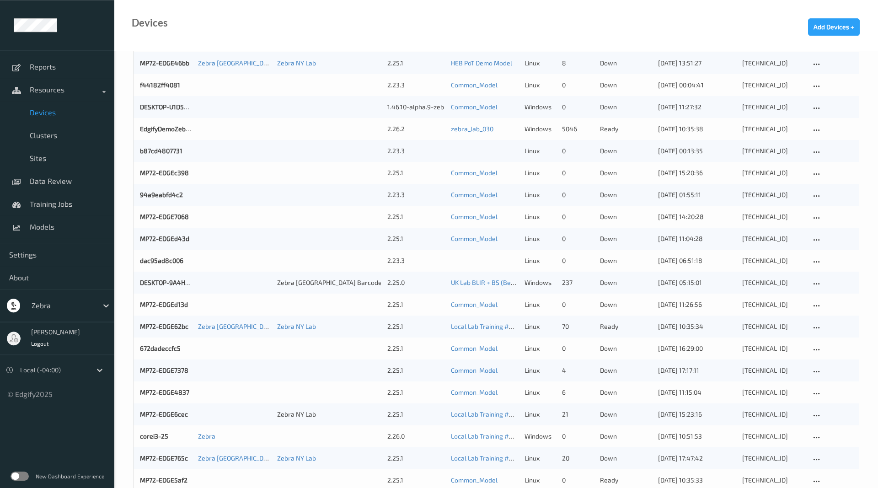
scroll to position [269, 0]
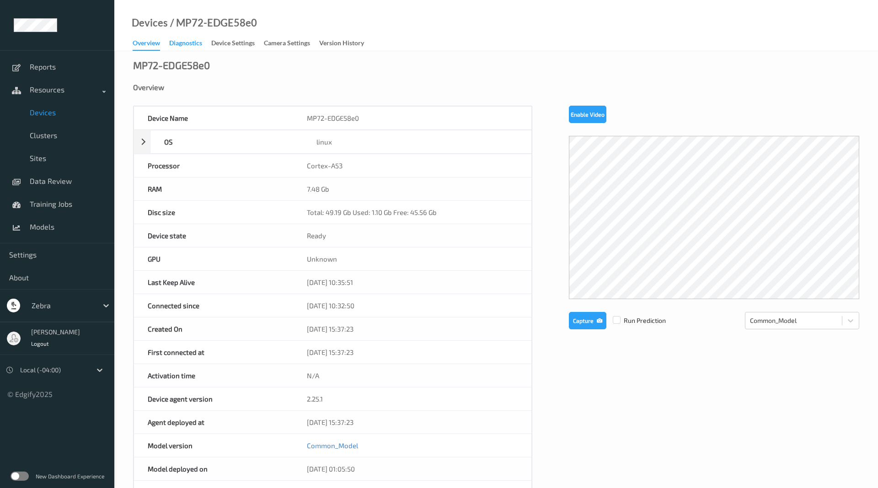
click at [188, 48] on div "Diagnostics" at bounding box center [185, 43] width 33 height 11
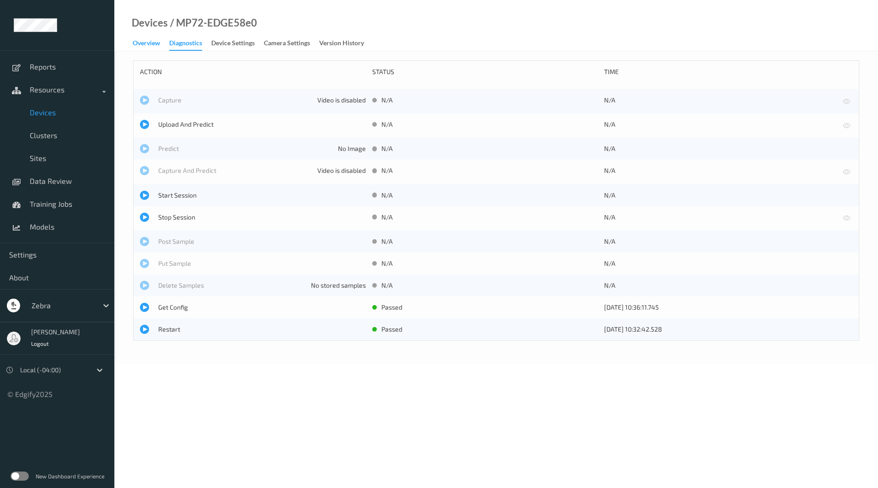
click at [152, 43] on div "Overview" at bounding box center [146, 43] width 27 height 11
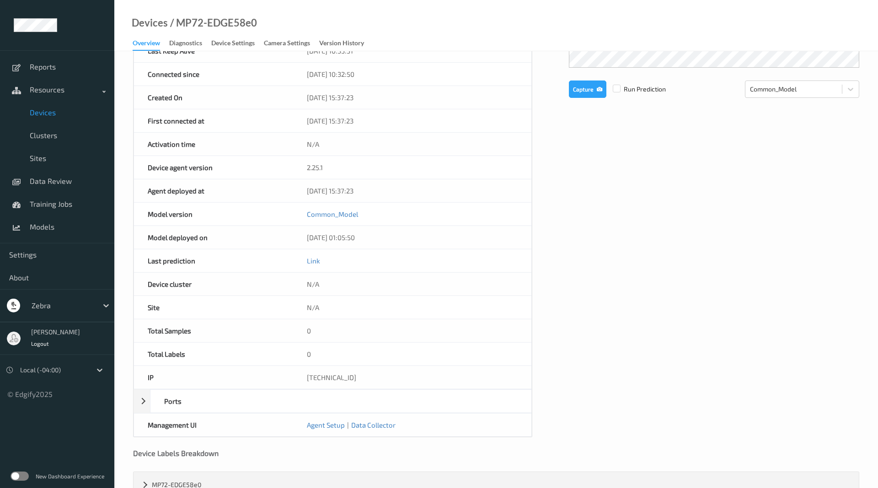
scroll to position [233, 0]
click at [327, 210] on link "Common_Model" at bounding box center [332, 212] width 51 height 8
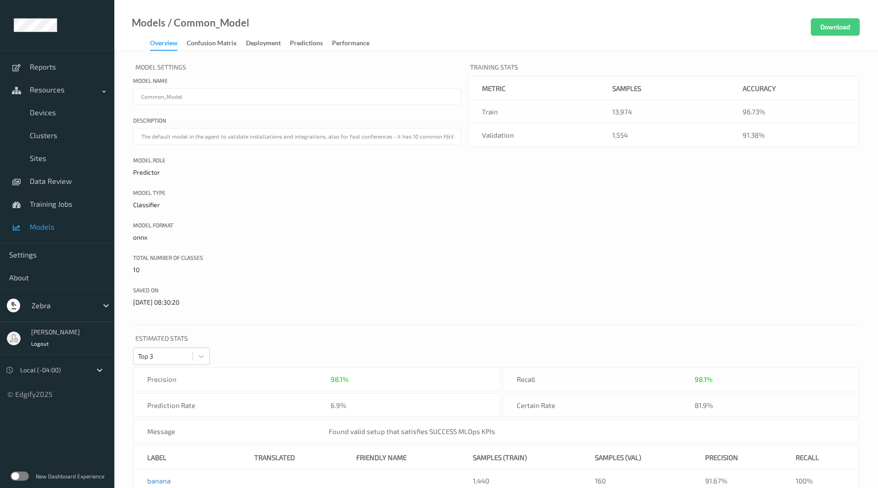
click at [154, 46] on div "Overview" at bounding box center [163, 44] width 27 height 12
click at [77, 116] on span "Devices" at bounding box center [67, 112] width 75 height 9
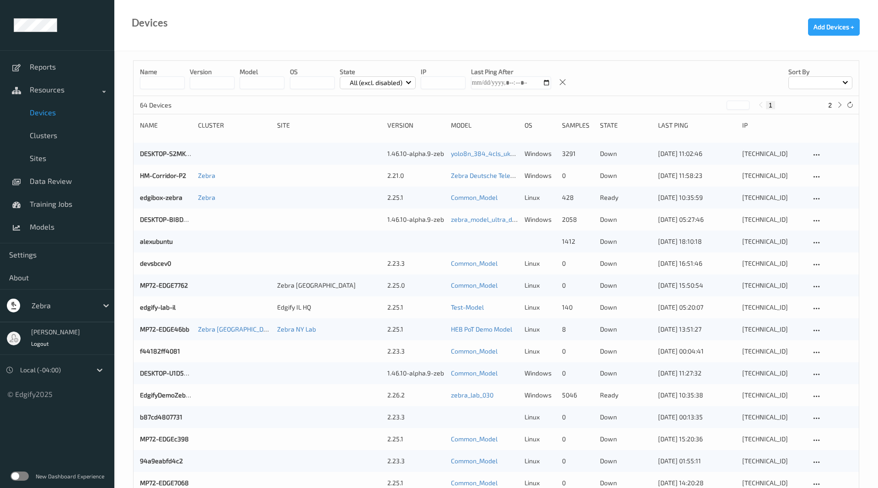
click at [153, 83] on input at bounding box center [162, 82] width 45 height 13
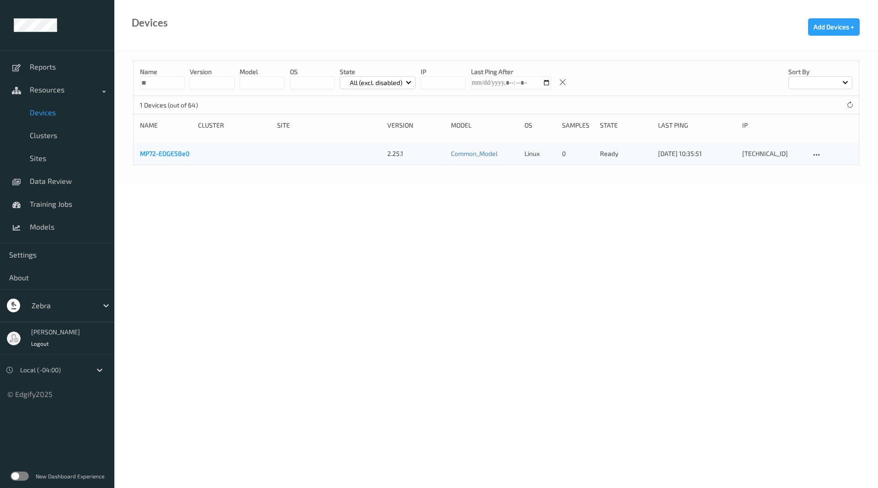
type input "**"
click at [163, 152] on link "MP72-EDGE58e0" at bounding box center [164, 154] width 49 height 8
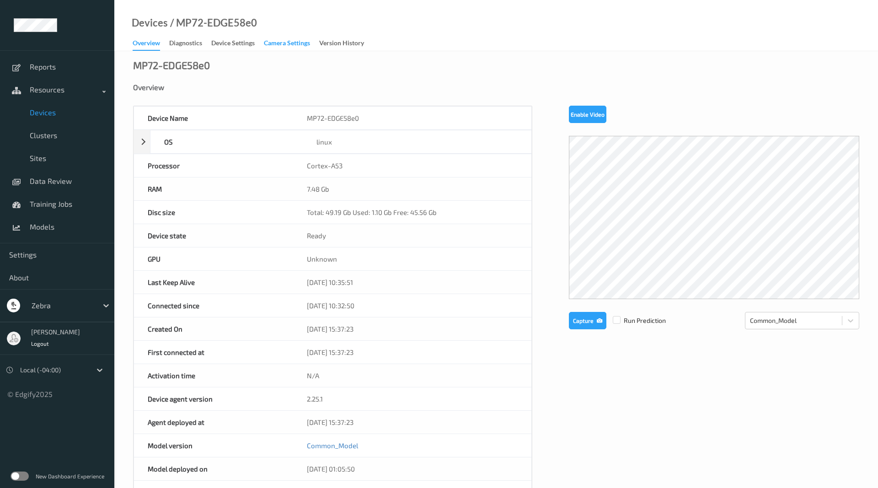
click at [302, 42] on div "Camera Settings" at bounding box center [287, 43] width 46 height 11
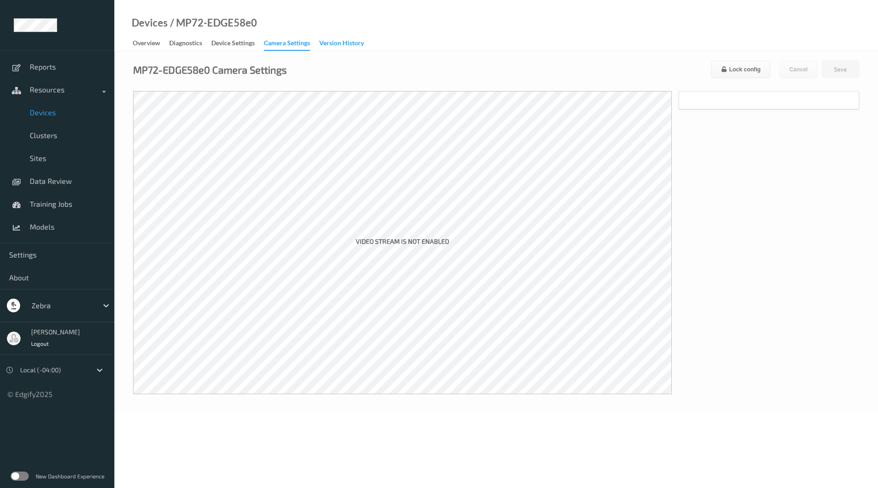
click at [358, 47] on div "Version History" at bounding box center [341, 43] width 45 height 11
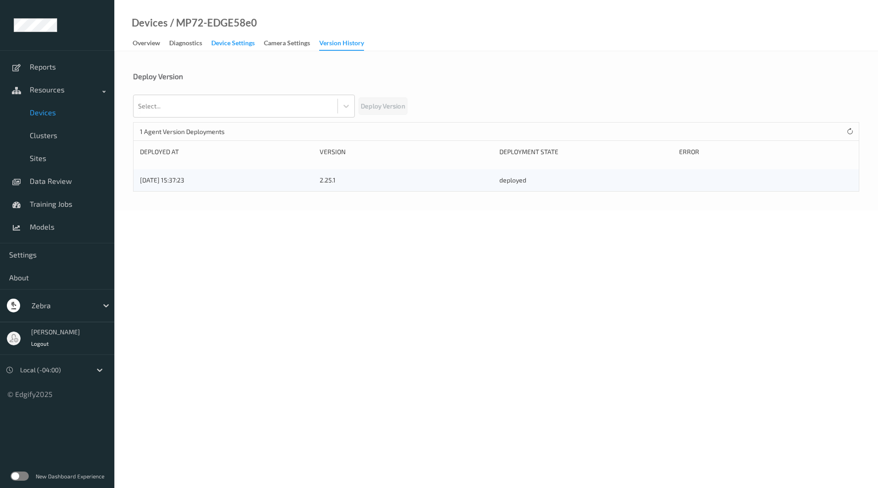
click at [228, 46] on div "Device Settings" at bounding box center [232, 43] width 43 height 11
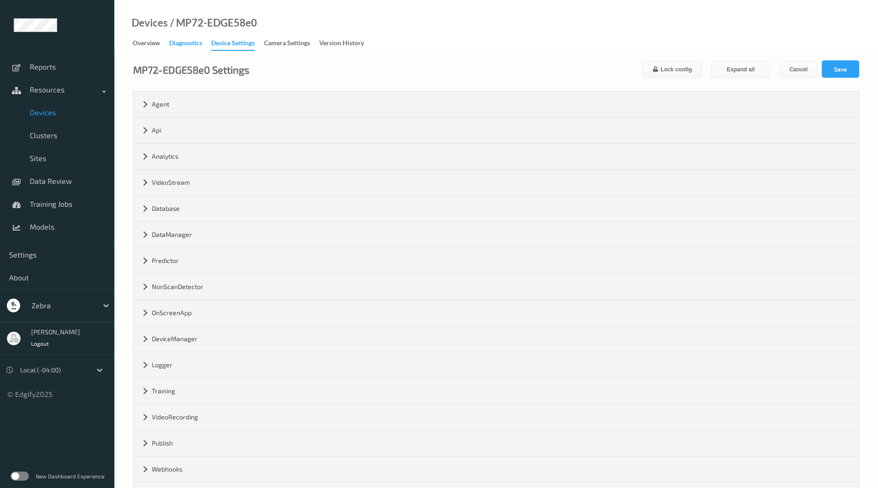
click at [188, 46] on div "Diagnostics" at bounding box center [185, 43] width 33 height 11
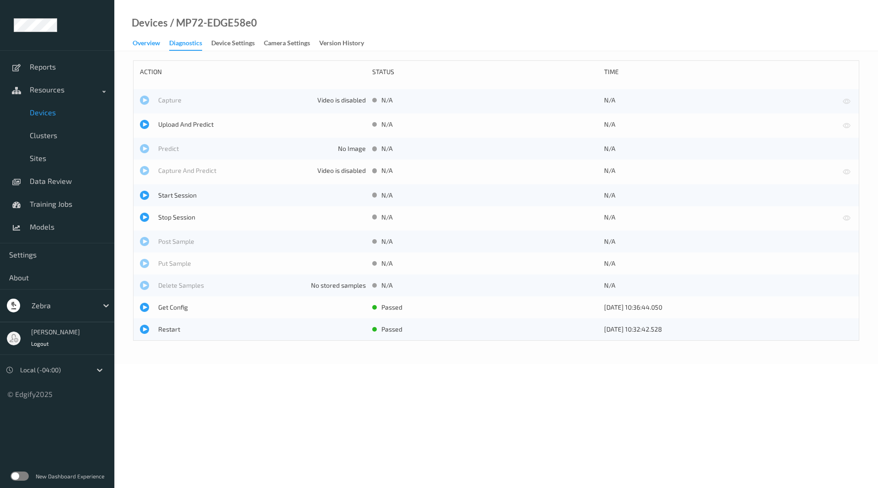
click at [157, 43] on div "Overview" at bounding box center [146, 43] width 27 height 11
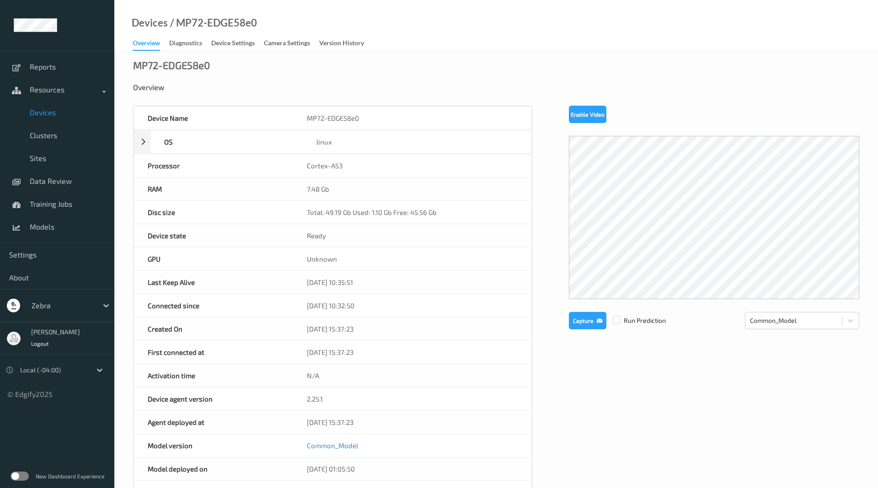
scroll to position [187, 0]
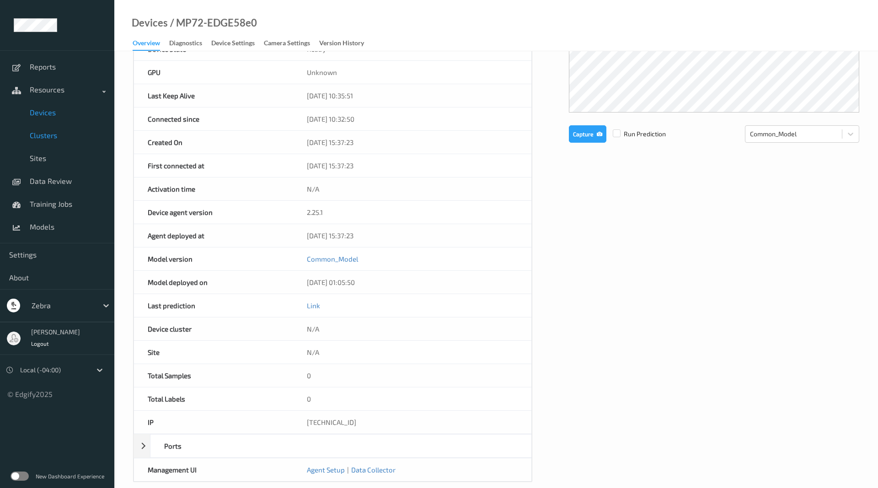
click at [73, 127] on link "Clusters" at bounding box center [57, 135] width 114 height 23
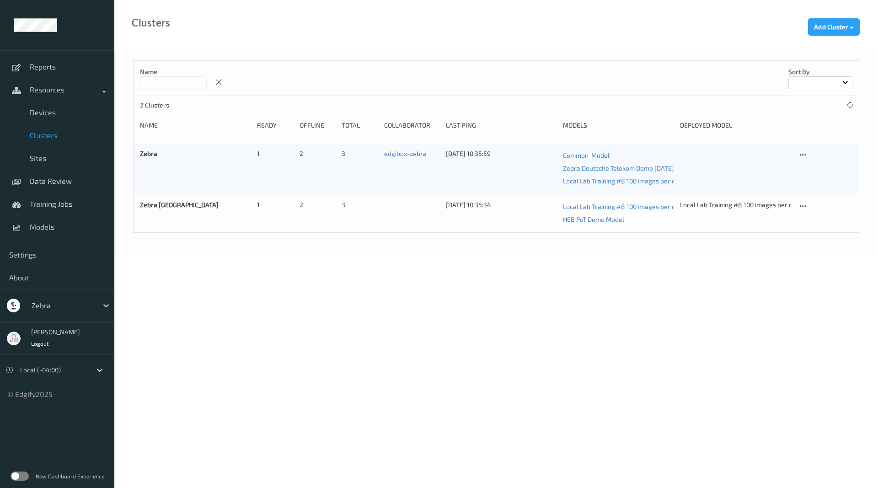
click at [55, 145] on link "Clusters" at bounding box center [57, 135] width 114 height 23
click at [56, 153] on link "Sites" at bounding box center [57, 158] width 114 height 23
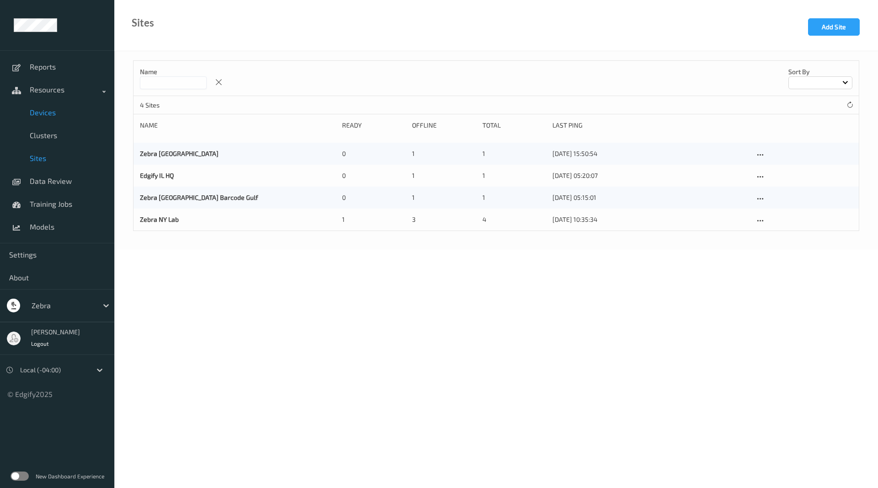
click at [61, 107] on link "Devices" at bounding box center [57, 112] width 114 height 23
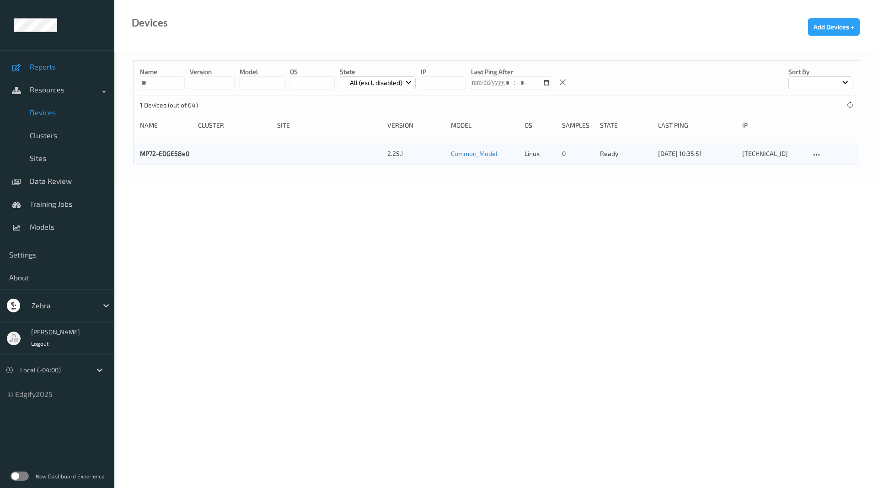
click at [68, 73] on link "Reports" at bounding box center [57, 66] width 114 height 23
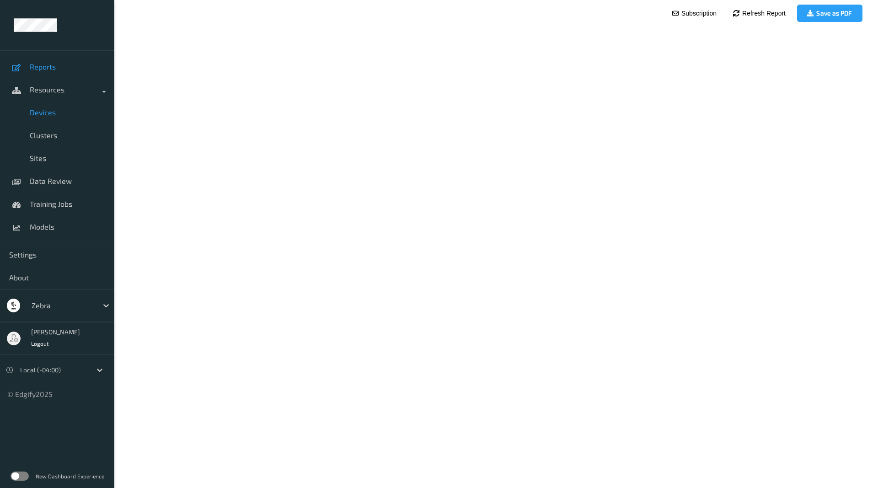
click at [67, 120] on link "Devices" at bounding box center [57, 112] width 114 height 23
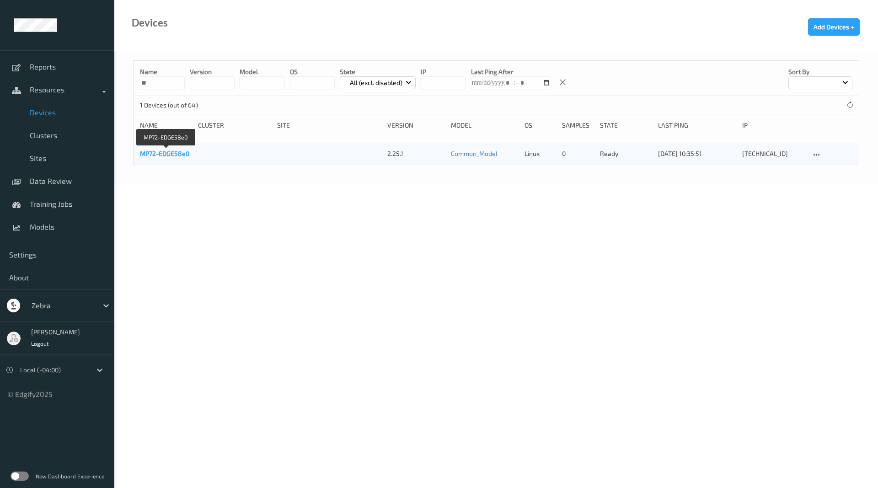
click at [167, 157] on link "MP72-EDGE58e0" at bounding box center [164, 154] width 49 height 8
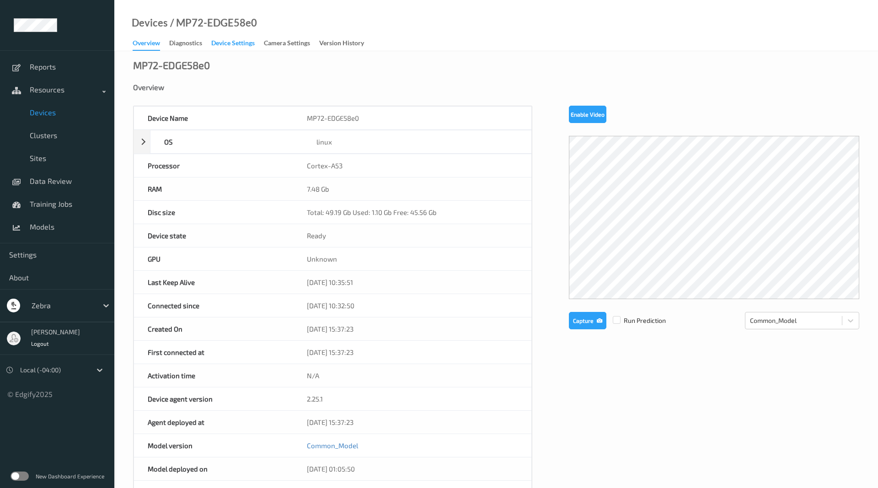
click at [254, 42] on div "Device Settings" at bounding box center [232, 43] width 43 height 11
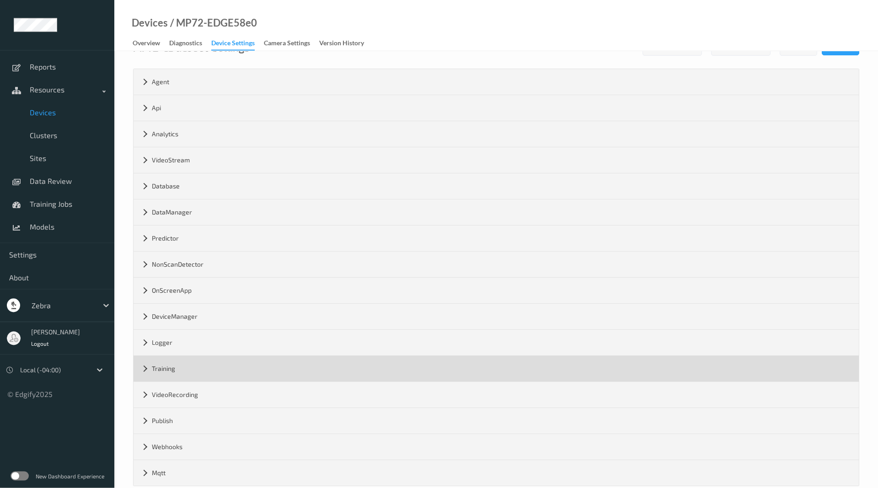
scroll to position [39, 0]
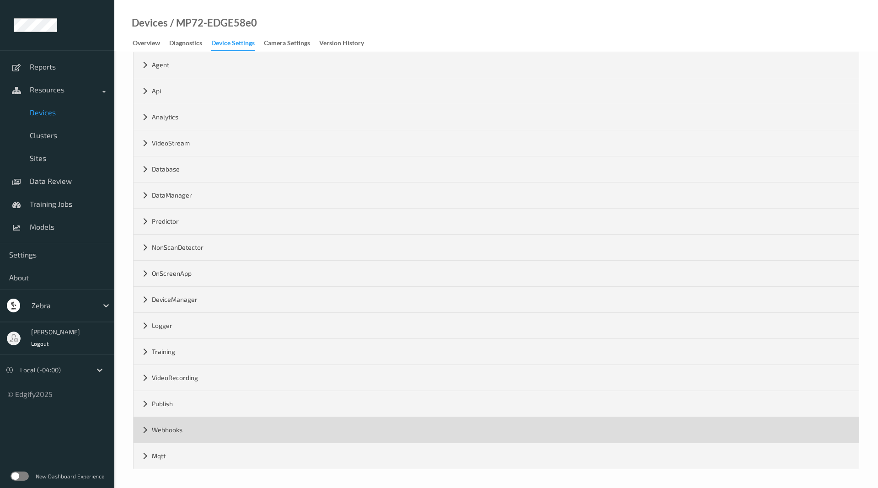
click at [146, 433] on div "Webhooks" at bounding box center [496, 430] width 725 height 26
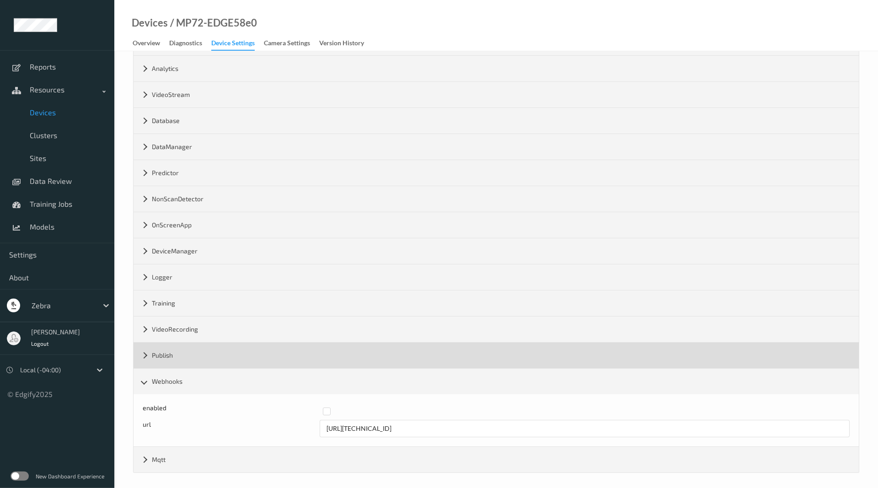
scroll to position [91, 0]
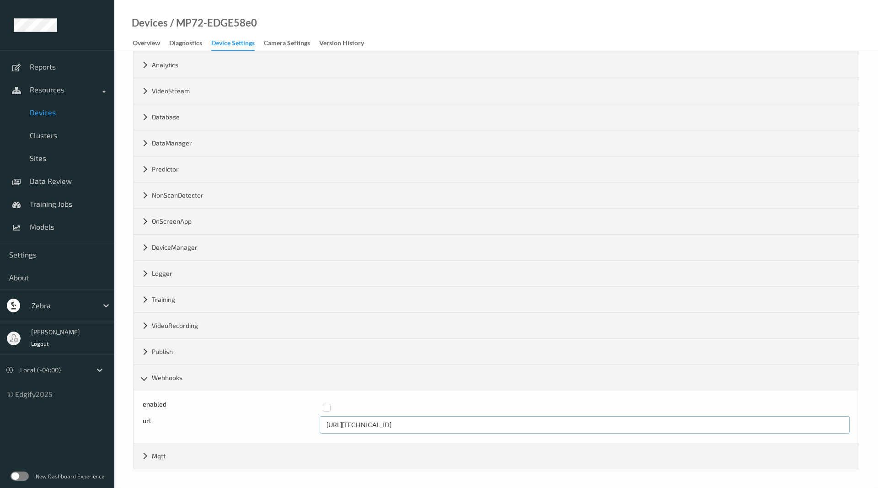
click at [381, 420] on input "http://192.168.0.110:8080" at bounding box center [585, 424] width 530 height 17
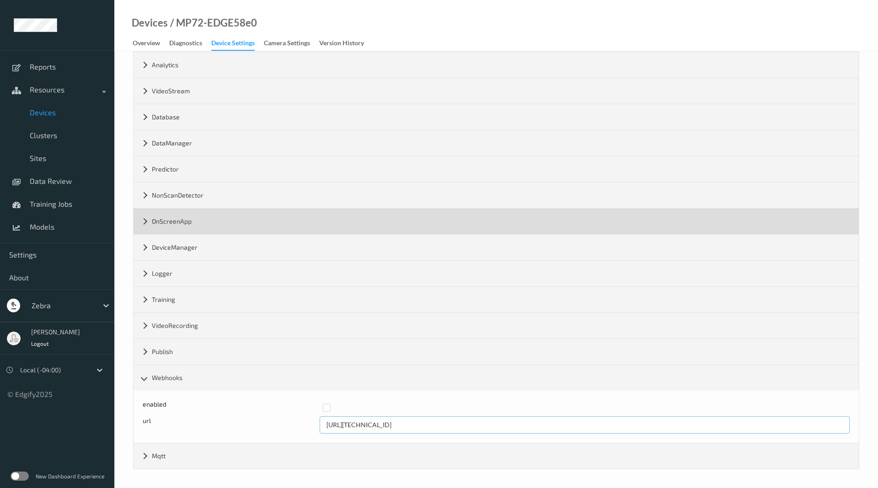
scroll to position [0, 0]
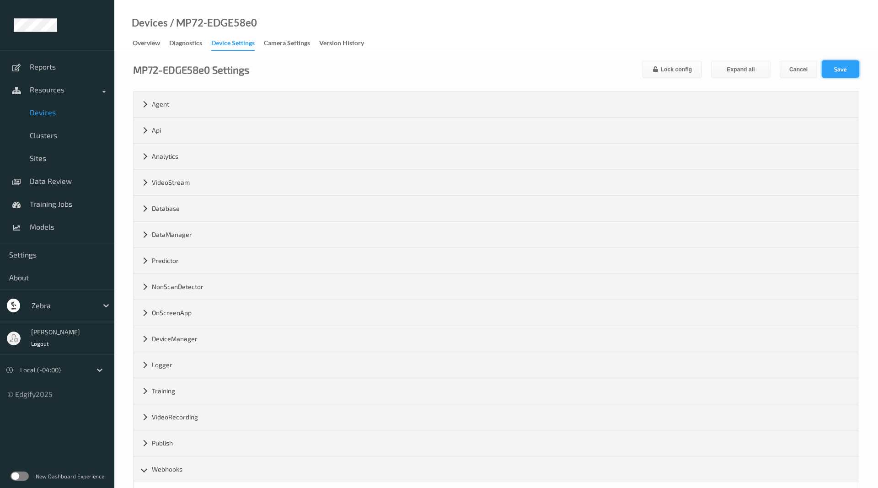
type input "http://192.168.0.150:8080"
click at [841, 70] on button "Save" at bounding box center [840, 68] width 37 height 17
click at [150, 50] on div "Overview Diagnostics Device Settings Camera Settings Version History" at bounding box center [253, 44] width 240 height 14
click at [150, 48] on div "Overview" at bounding box center [146, 43] width 27 height 11
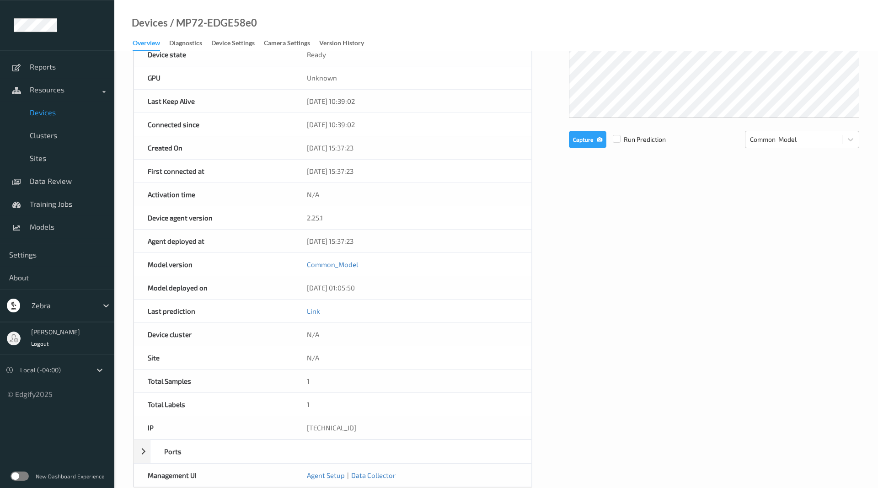
scroll to position [260, 0]
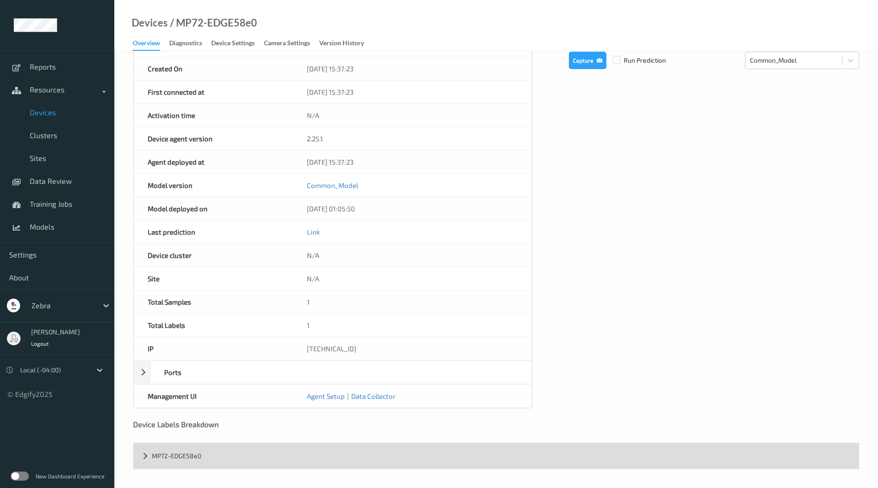
click at [148, 459] on div "MP72-EDGE58e0" at bounding box center [496, 456] width 725 height 26
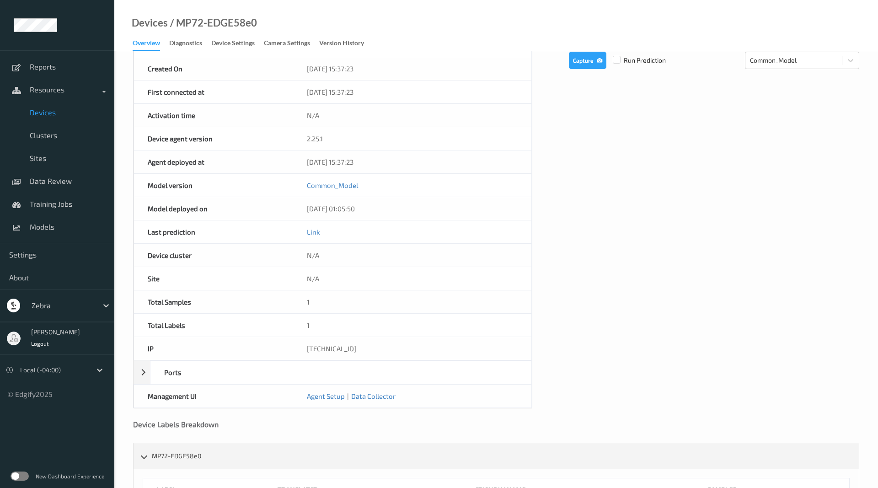
scroll to position [348, 0]
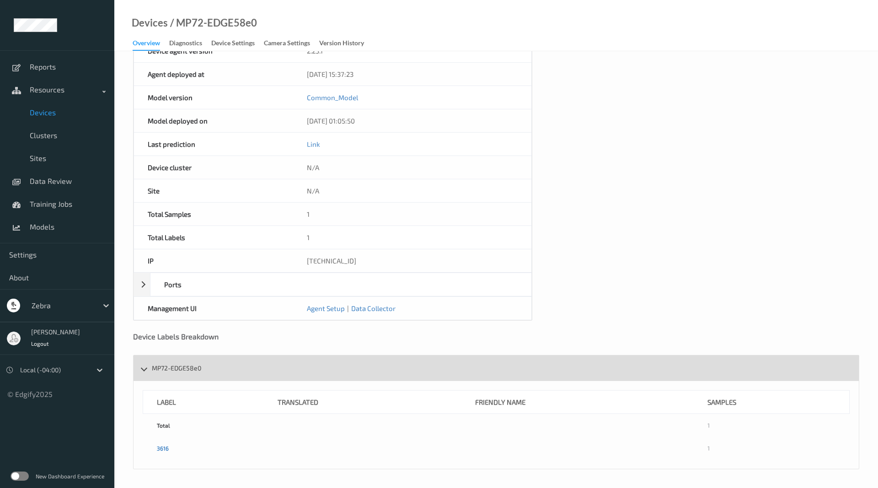
click at [144, 370] on div "MP72-EDGE58e0" at bounding box center [496, 368] width 725 height 26
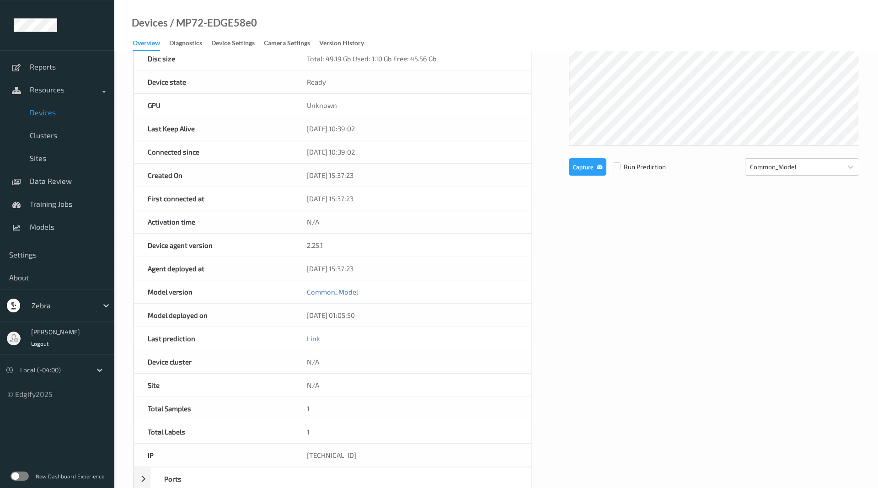
scroll to position [120, 0]
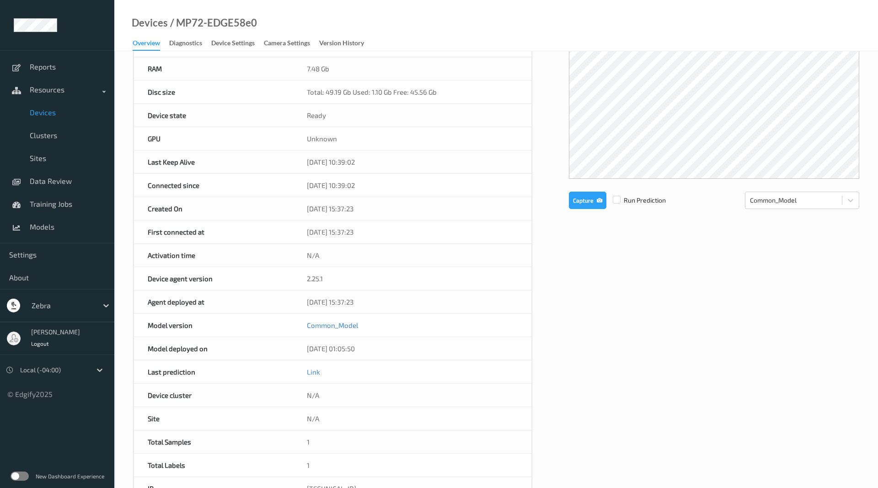
click at [185, 329] on div "Model version" at bounding box center [213, 325] width 159 height 23
click at [307, 374] on link "Link" at bounding box center [313, 372] width 13 height 8
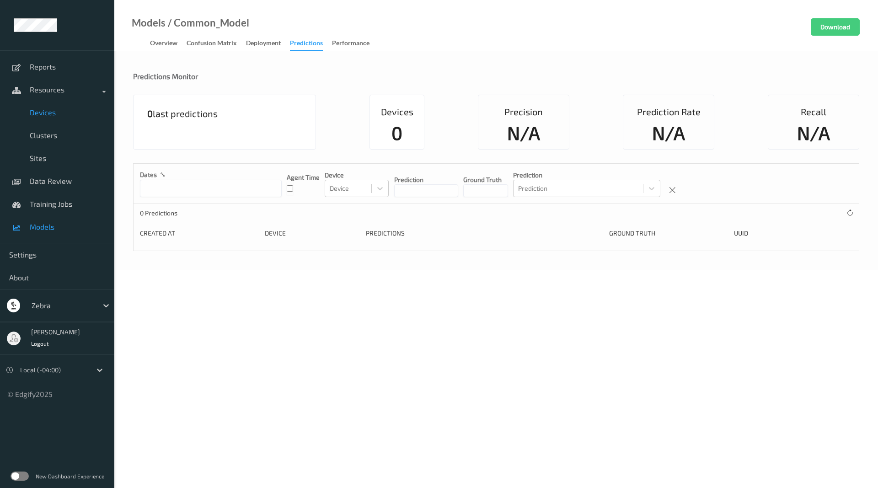
click at [67, 117] on span "Devices" at bounding box center [67, 112] width 75 height 9
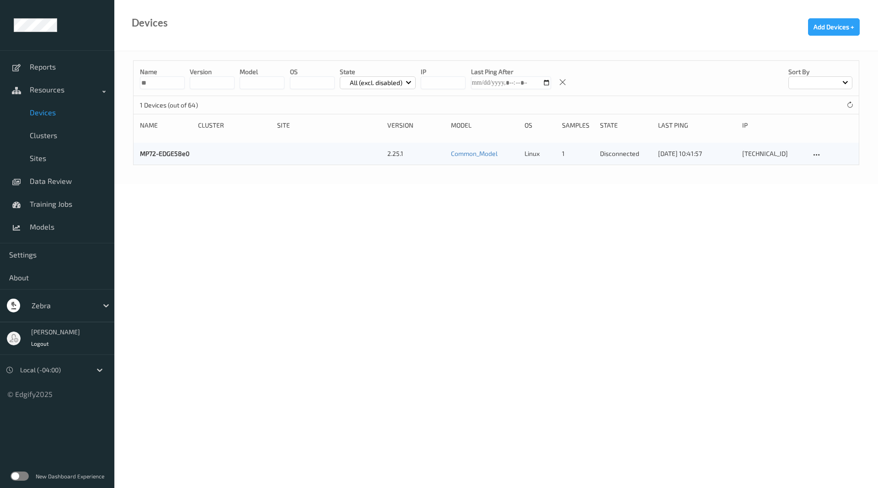
click at [168, 86] on input "**" at bounding box center [162, 82] width 45 height 13
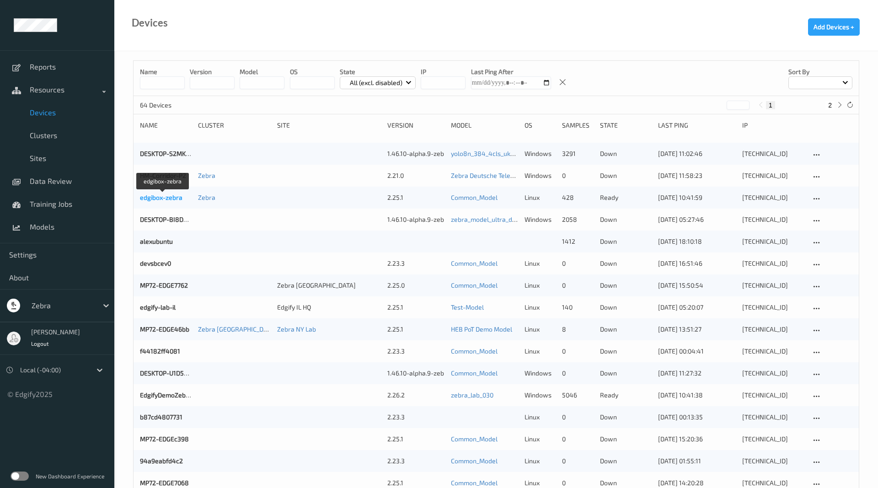
click at [177, 199] on link "edgibox-zebra" at bounding box center [161, 197] width 43 height 8
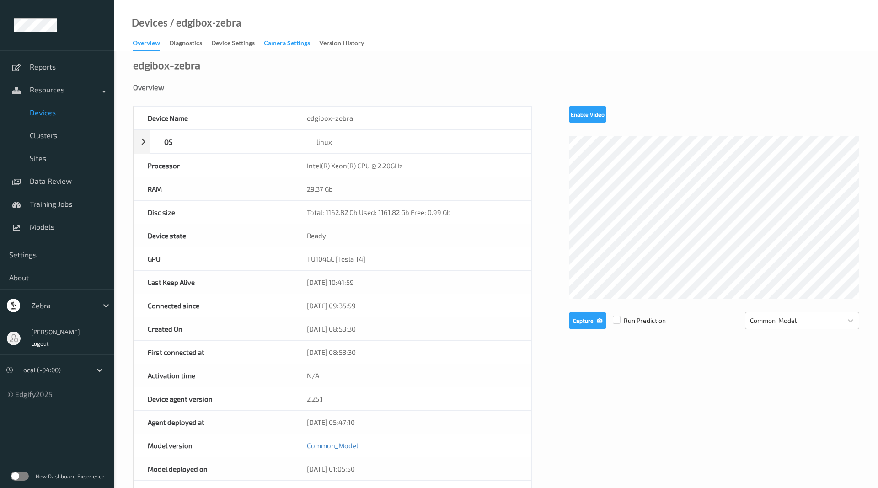
click at [278, 38] on div "Camera Settings" at bounding box center [287, 43] width 46 height 11
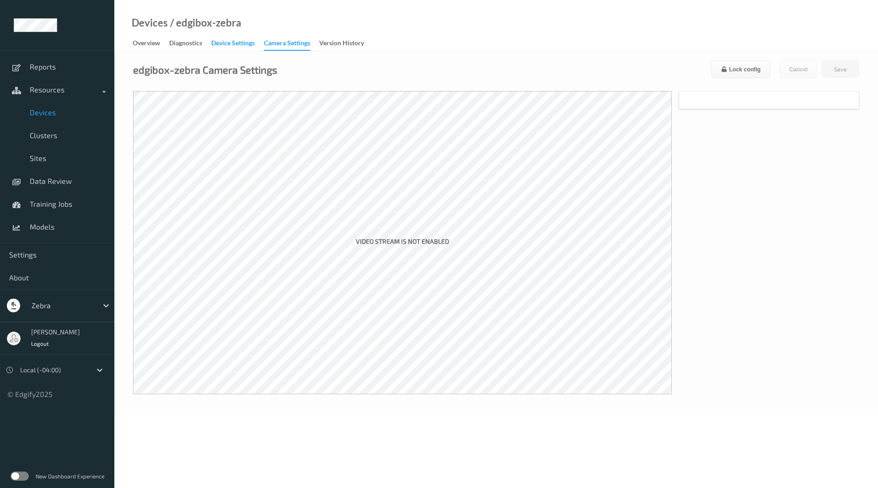
click at [241, 43] on div "Device Settings" at bounding box center [232, 43] width 43 height 11
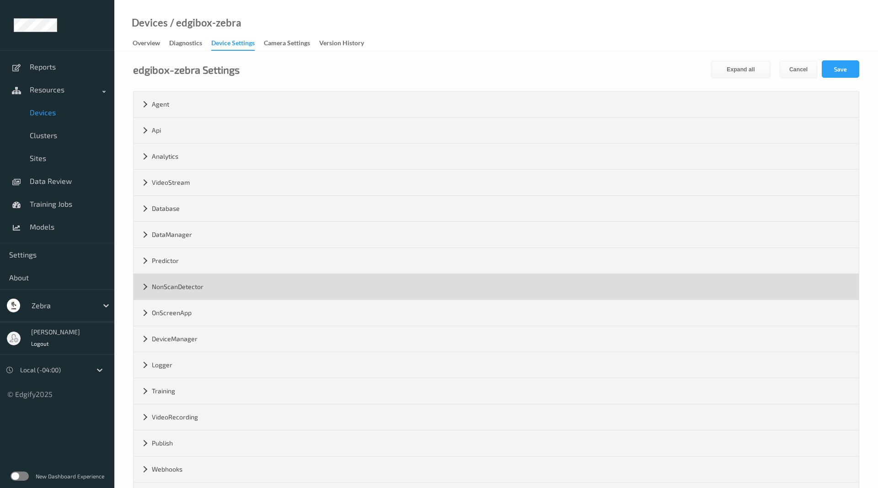
scroll to position [39, 0]
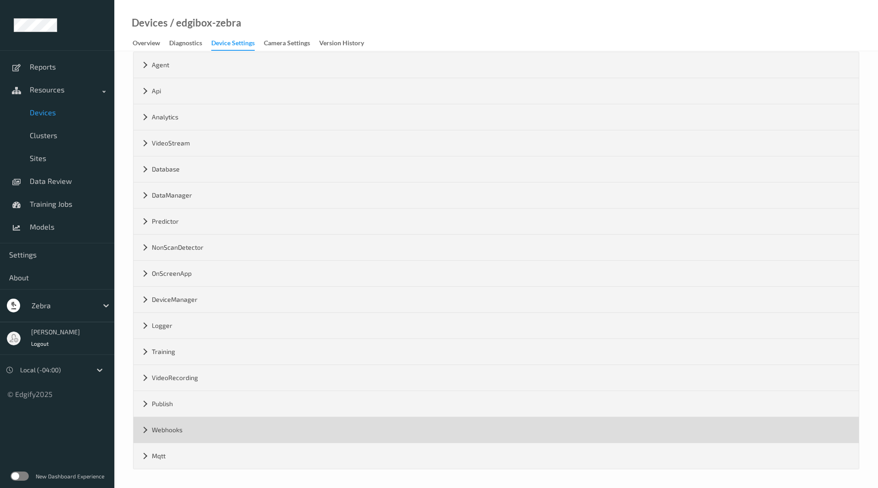
click at [148, 427] on div "Webhooks" at bounding box center [496, 430] width 725 height 26
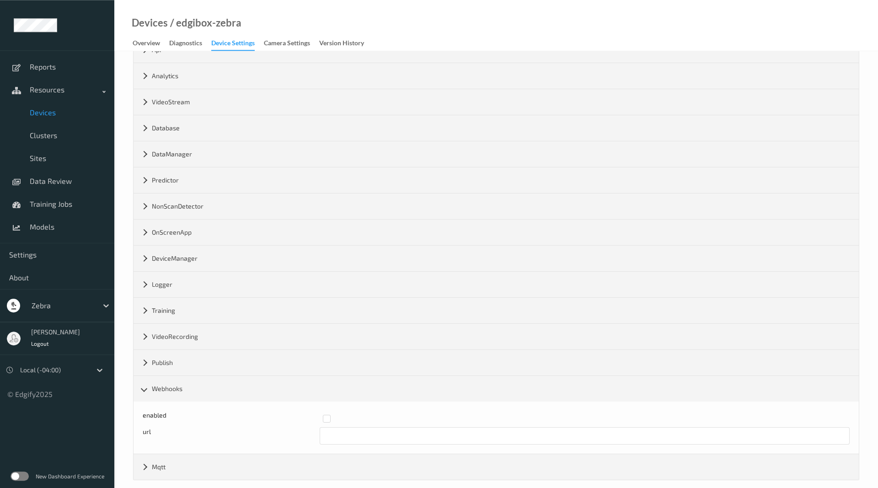
scroll to position [91, 0]
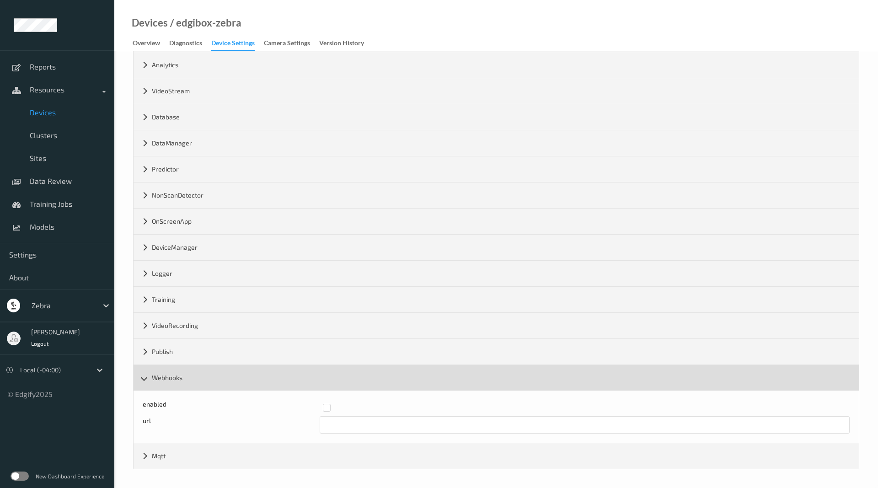
click at [151, 375] on div "Webhooks" at bounding box center [496, 378] width 725 height 26
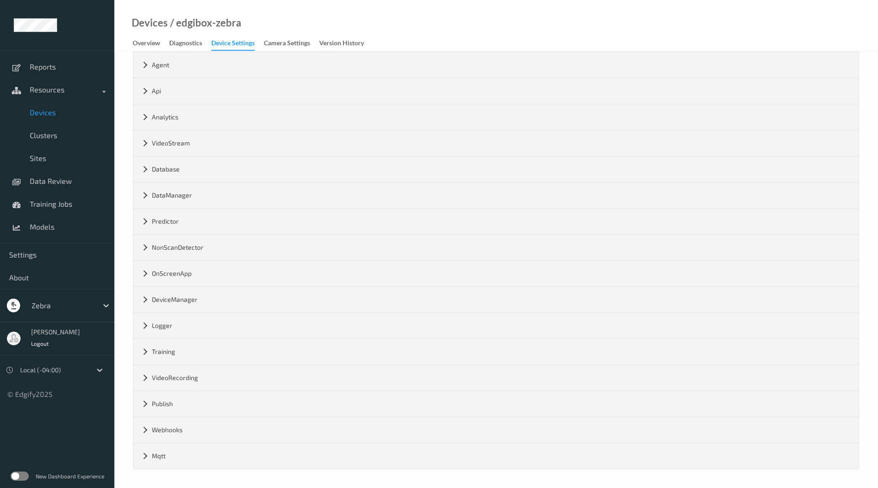
scroll to position [0, 0]
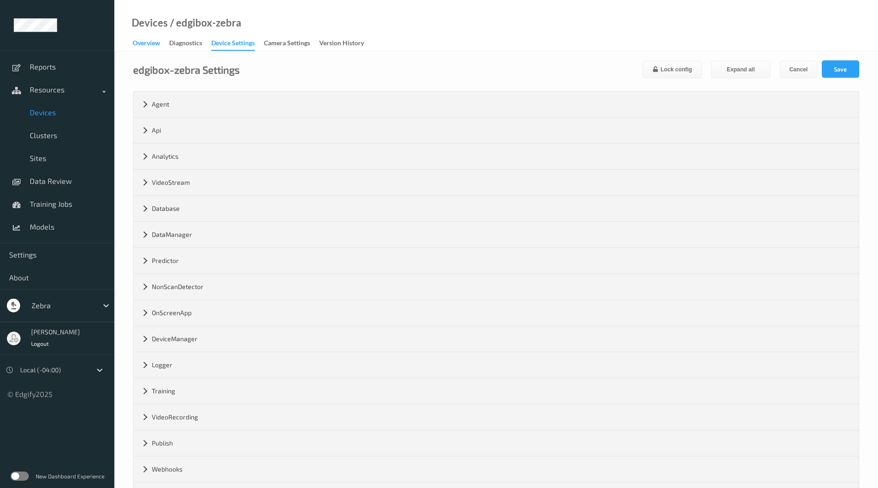
click at [142, 39] on div "Overview" at bounding box center [146, 43] width 27 height 11
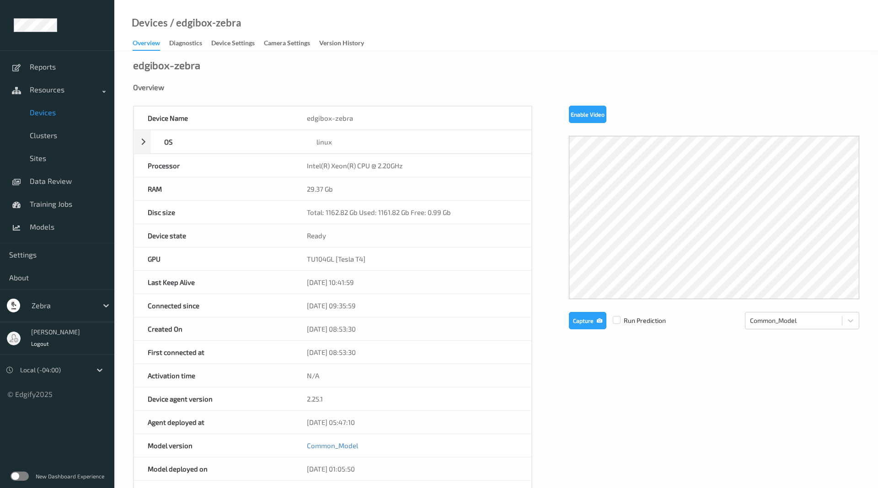
click at [139, 44] on div "Overview" at bounding box center [146, 44] width 27 height 12
click at [69, 118] on link "Devices" at bounding box center [57, 112] width 114 height 23
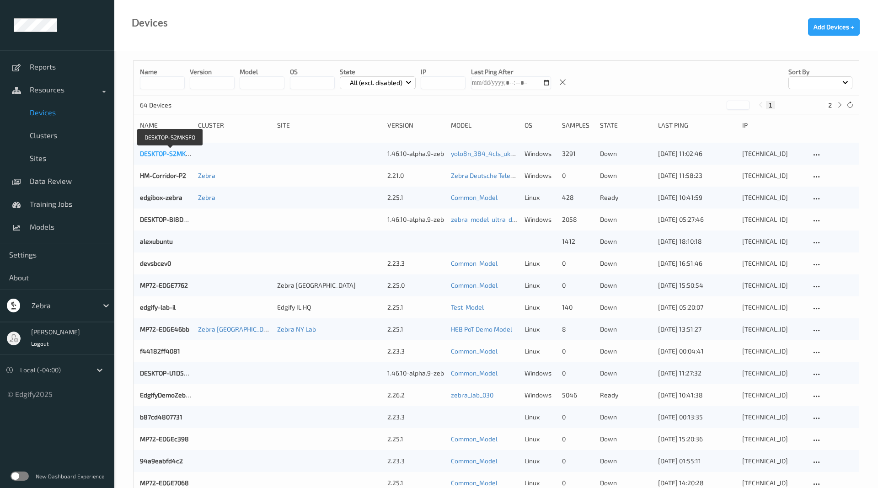
click at [177, 155] on link "DESKTOP-S2MKSFO" at bounding box center [168, 154] width 57 height 8
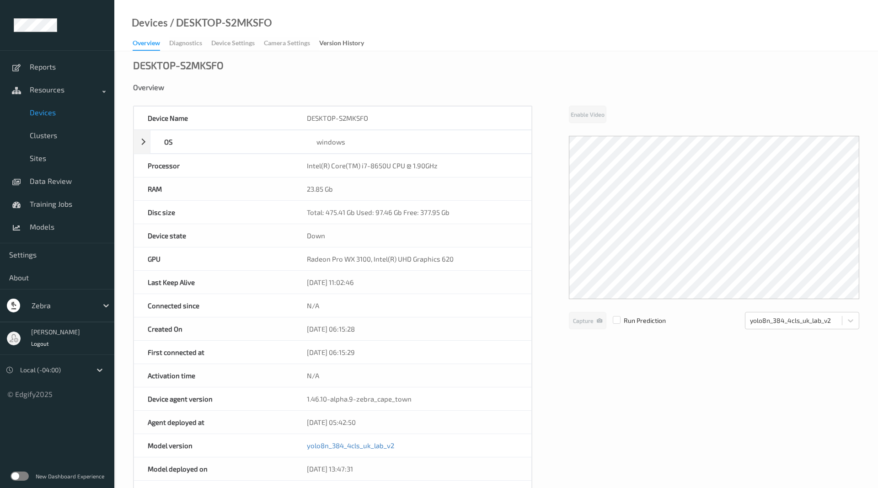
click at [225, 41] on div "Overview Diagnostics Device Settings Camera Settings Version History" at bounding box center [253, 44] width 240 height 14
click at [77, 114] on span "Devices" at bounding box center [67, 112] width 75 height 9
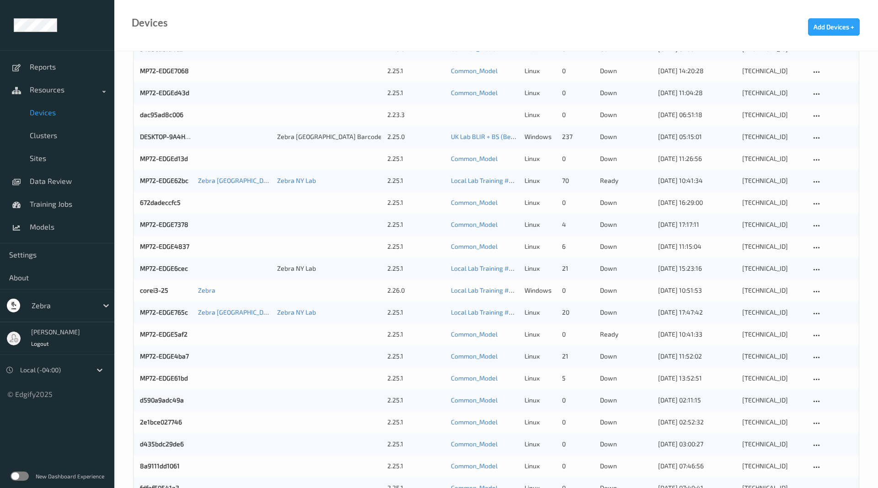
scroll to position [466, 0]
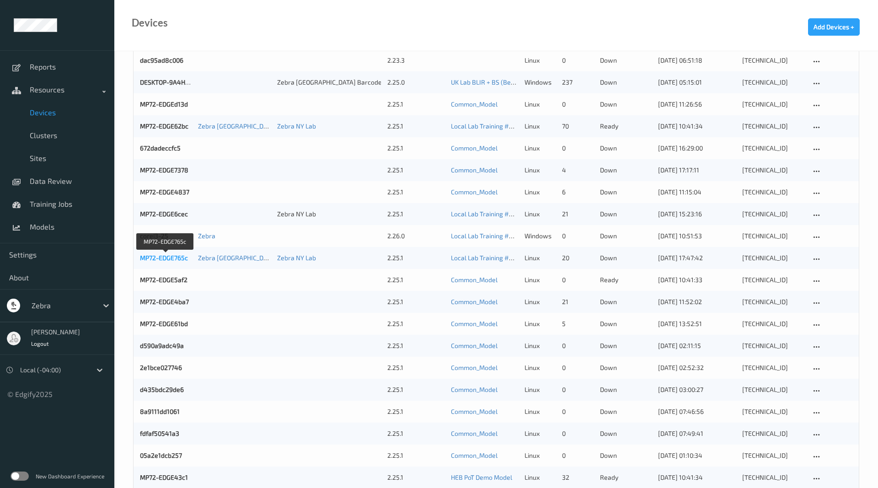
click at [165, 259] on link "MP72-EDGE765c" at bounding box center [164, 258] width 48 height 8
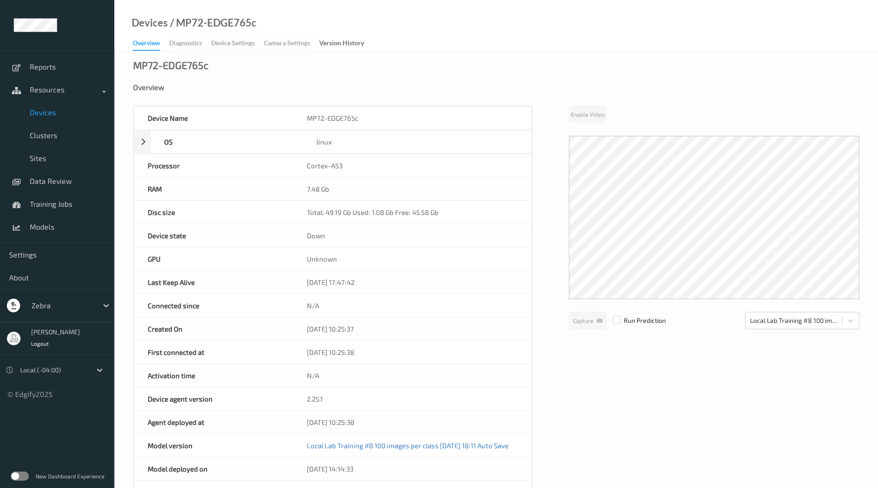
click at [234, 42] on div "Overview Diagnostics Device Settings Camera Settings Version History" at bounding box center [253, 44] width 240 height 14
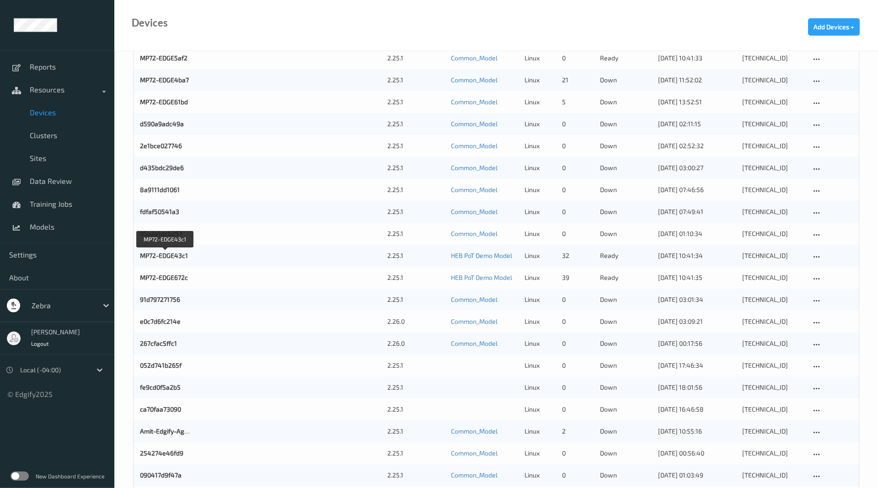
scroll to position [716, 0]
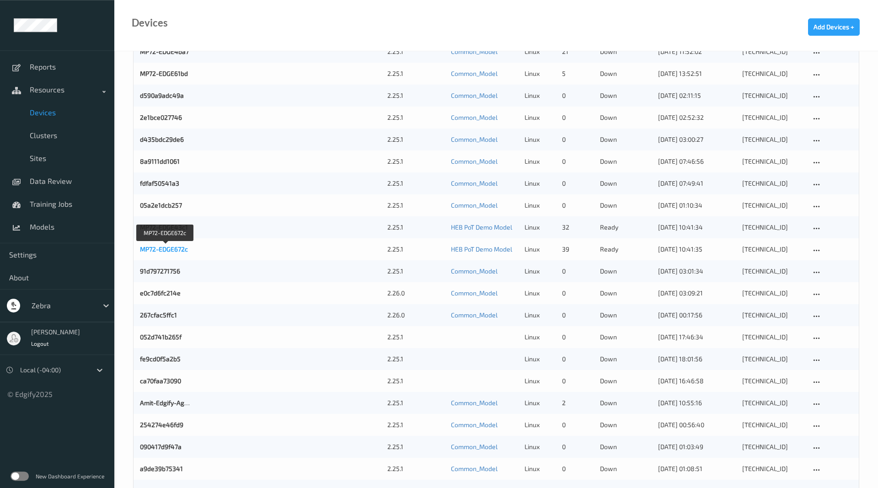
click at [161, 248] on link "MP72-EDGE672c" at bounding box center [164, 249] width 48 height 8
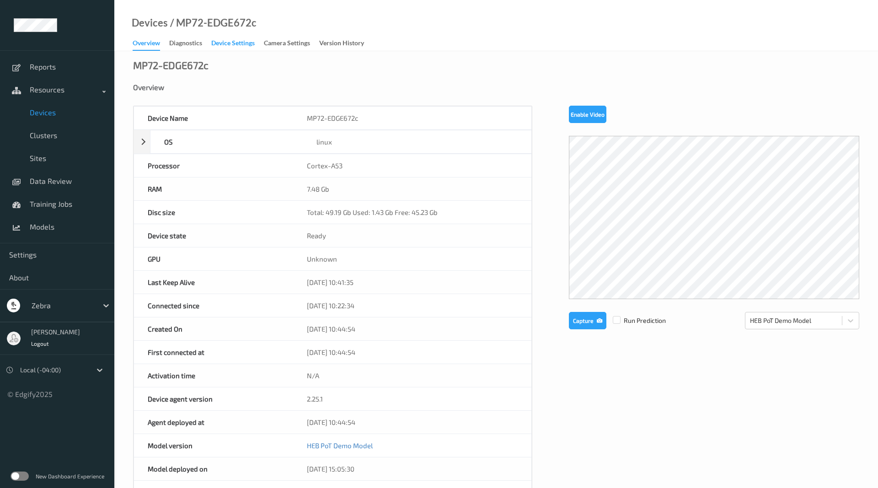
click at [221, 48] on div "Device Settings" at bounding box center [232, 43] width 43 height 11
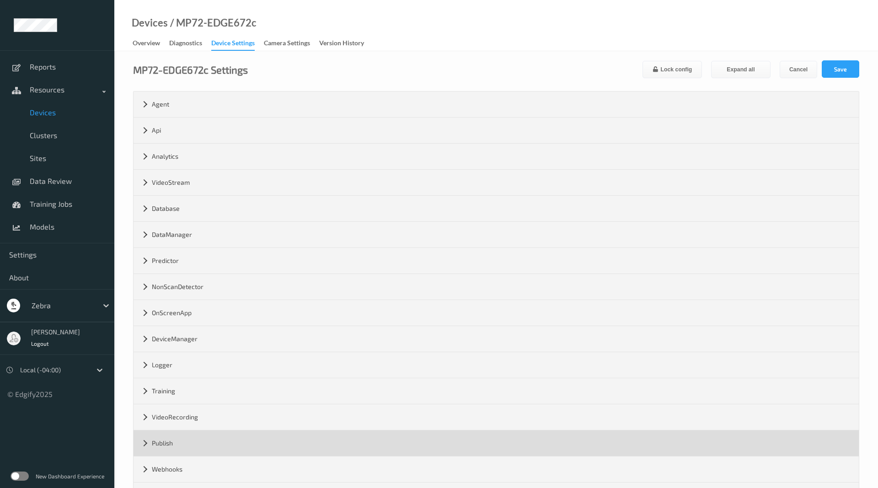
drag, startPoint x: 166, startPoint y: 460, endPoint x: 166, endPoint y: 454, distance: 5.9
click at [166, 461] on div "Webhooks" at bounding box center [496, 469] width 725 height 26
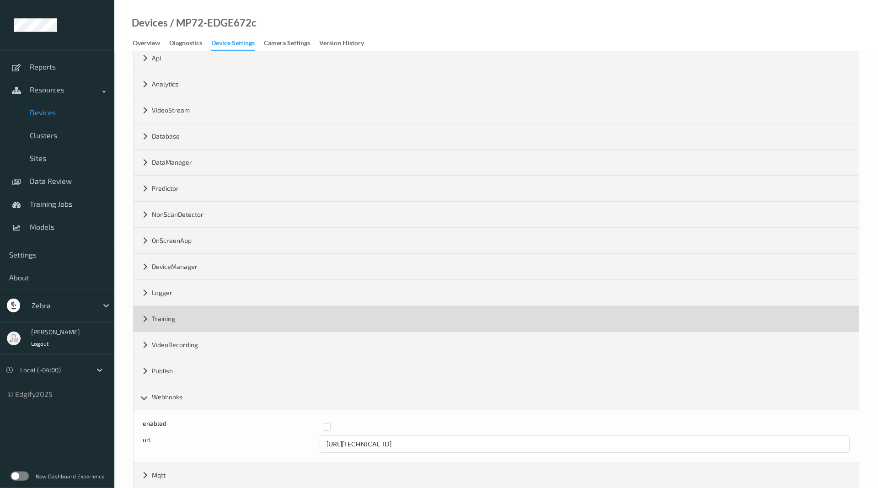
scroll to position [91, 0]
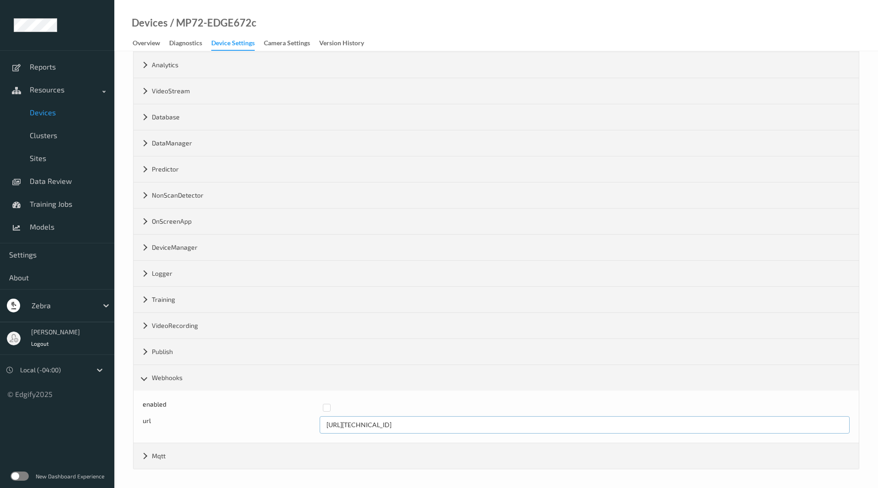
drag, startPoint x: 423, startPoint y: 427, endPoint x: 324, endPoint y: 424, distance: 99.7
click at [324, 424] on input "http://192.168.8.217:8080" at bounding box center [585, 424] width 530 height 17
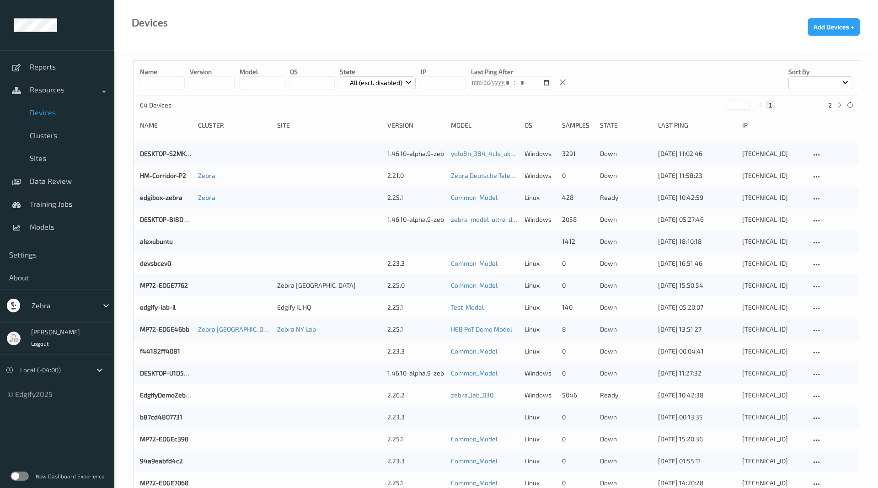
click at [163, 75] on p "Name" at bounding box center [162, 71] width 45 height 9
click at [162, 79] on input at bounding box center [162, 82] width 45 height 13
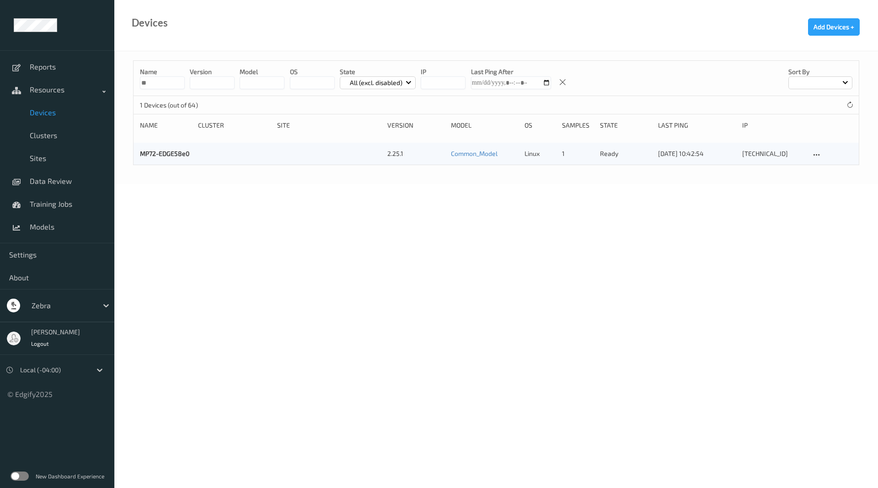
type input "**"
click at [178, 150] on div "MP72-EDGE58e0 2.25.1 Common_Model linux 1 ready 25/08/2025 10:42:54 192.168.0.1…" at bounding box center [496, 154] width 725 height 22
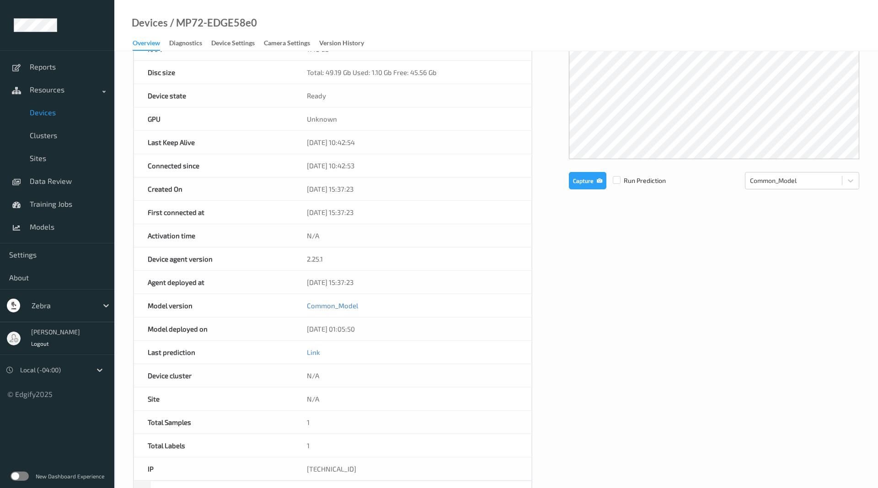
scroll to position [93, 0]
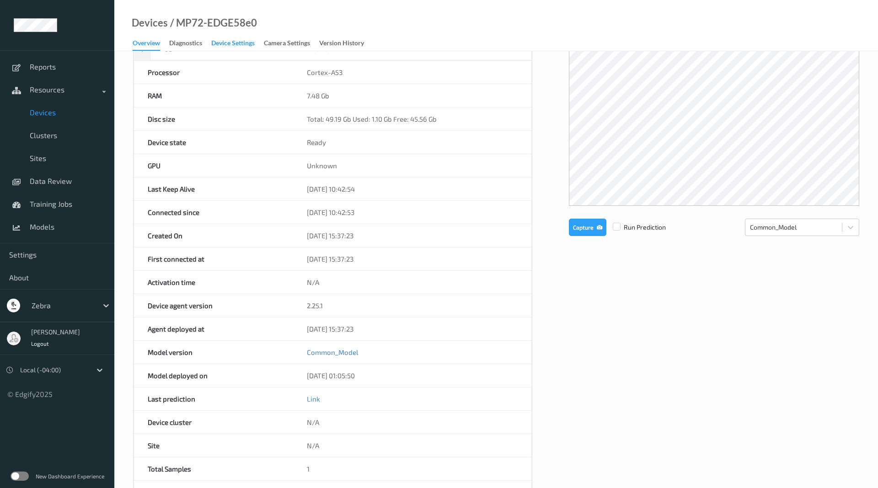
click at [236, 40] on div "Device Settings" at bounding box center [232, 43] width 43 height 11
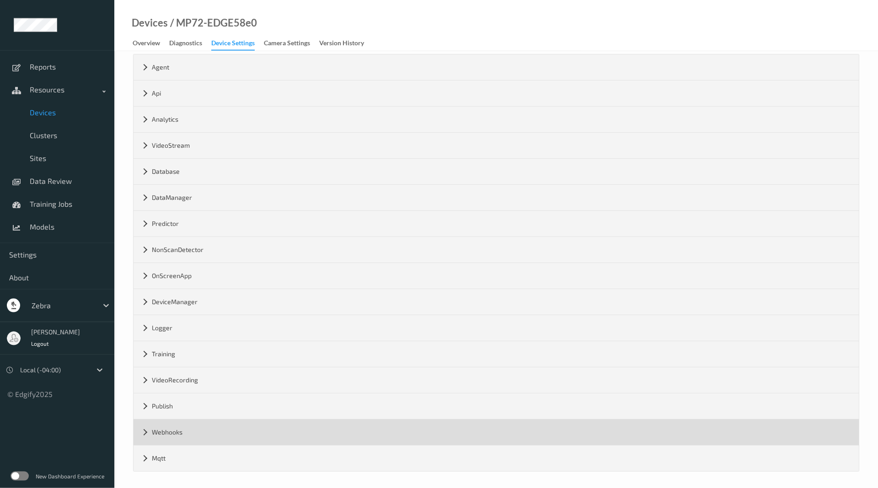
scroll to position [39, 0]
click at [147, 428] on div "Webhooks" at bounding box center [496, 430] width 725 height 26
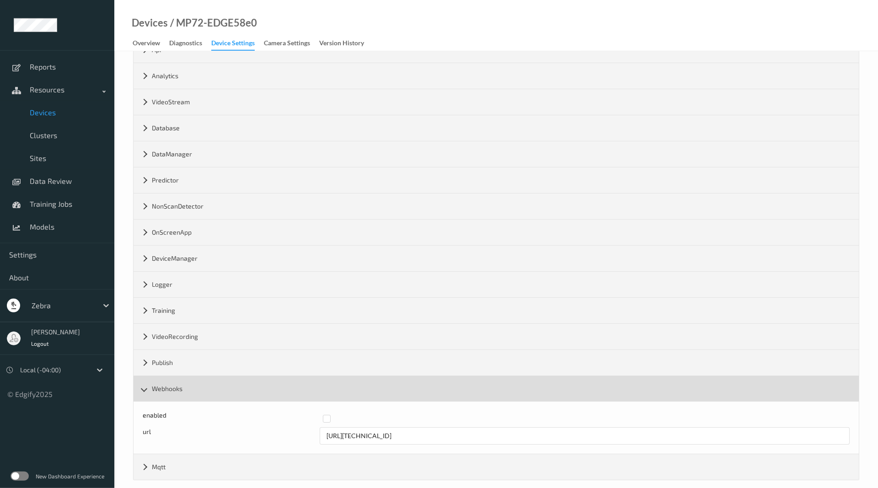
scroll to position [91, 0]
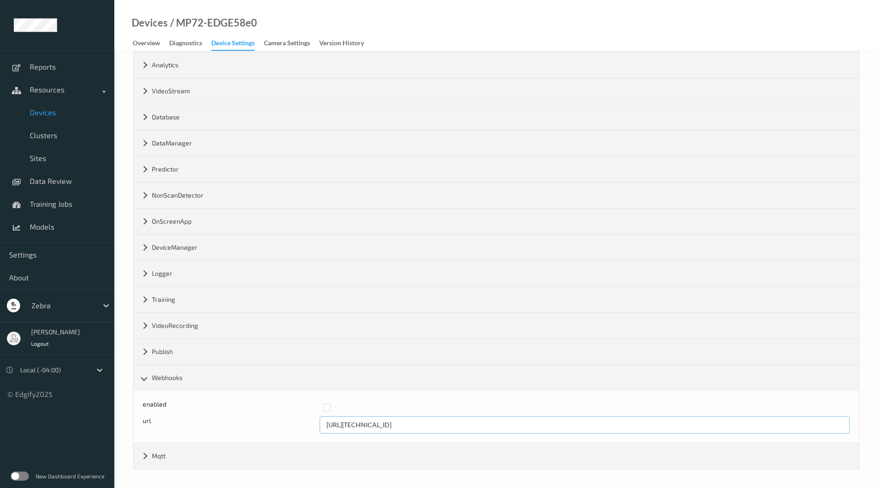
drag, startPoint x: 414, startPoint y: 427, endPoint x: 355, endPoint y: 421, distance: 59.8
click at [355, 421] on input "http://192.168.0.150:8080" at bounding box center [585, 424] width 530 height 17
click at [411, 429] on input "http://192.168.0.150:8080" at bounding box center [585, 424] width 530 height 17
click at [398, 426] on input "http://192.168.0.150:8080" at bounding box center [585, 424] width 530 height 17
click at [283, 43] on div "Camera Settings" at bounding box center [287, 43] width 46 height 11
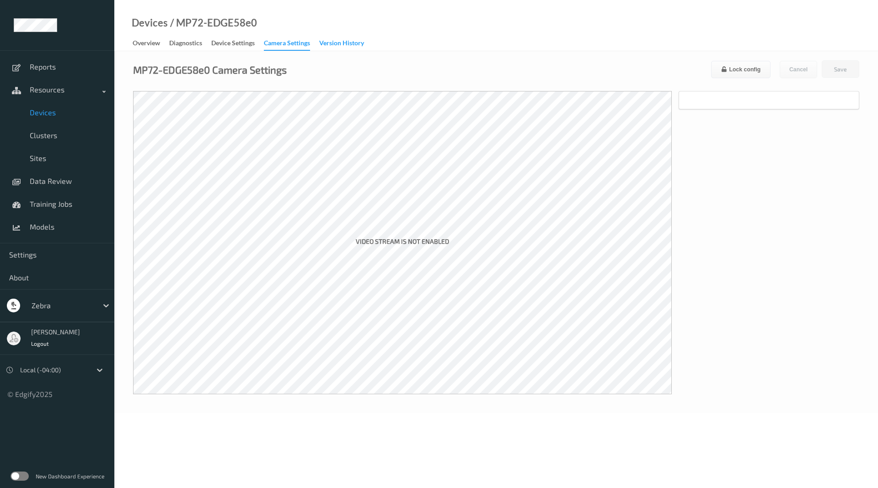
click at [353, 47] on div "Version History" at bounding box center [341, 43] width 45 height 11
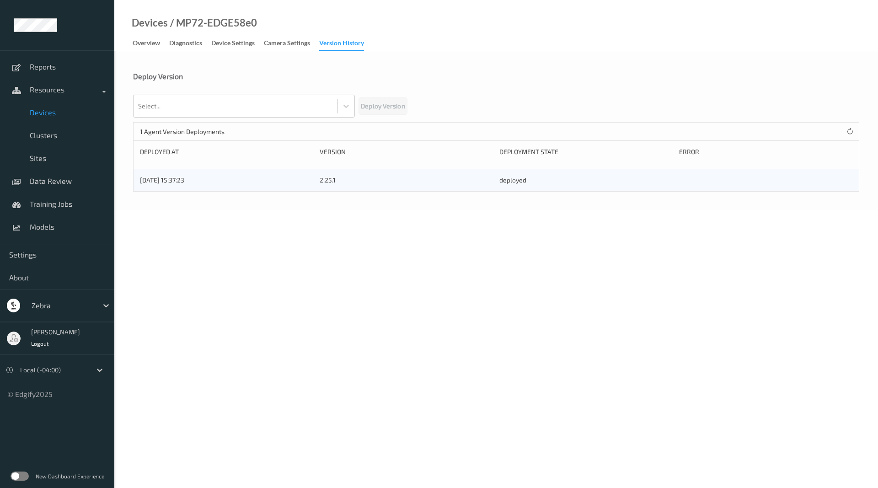
click at [184, 182] on span "21/08/2025 15:37:23" at bounding box center [162, 180] width 44 height 8
click at [142, 43] on div "Overview" at bounding box center [146, 43] width 27 height 11
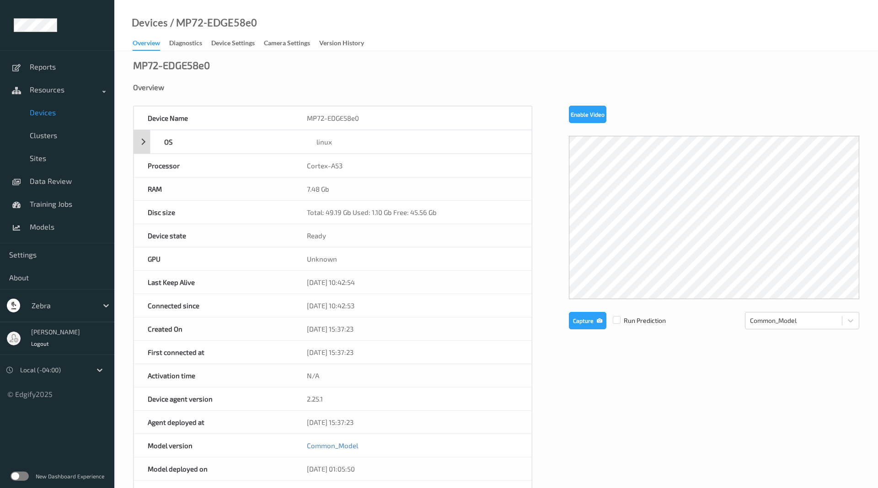
click at [141, 143] on div "OS linux" at bounding box center [333, 142] width 398 height 24
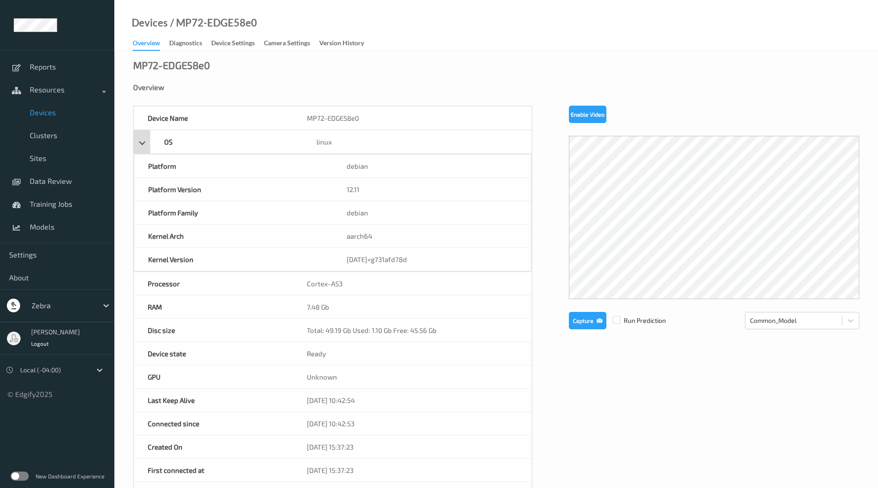
click at [141, 143] on div "OS linux" at bounding box center [333, 142] width 398 height 24
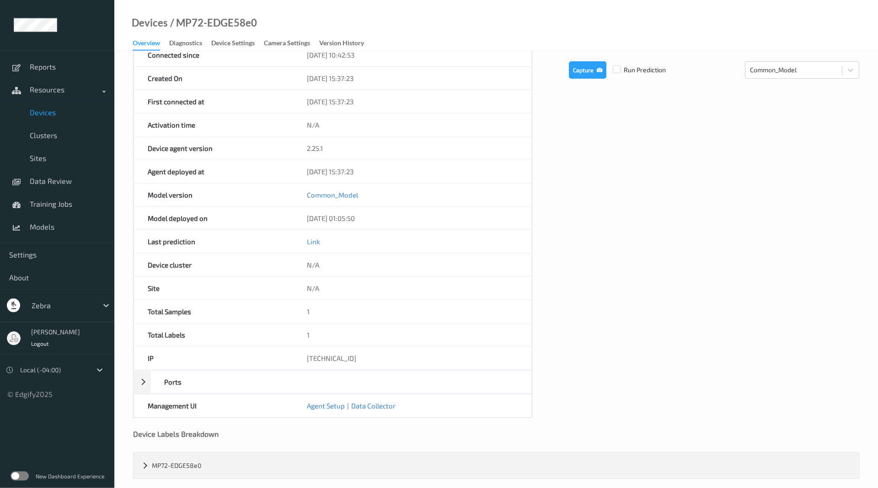
scroll to position [260, 0]
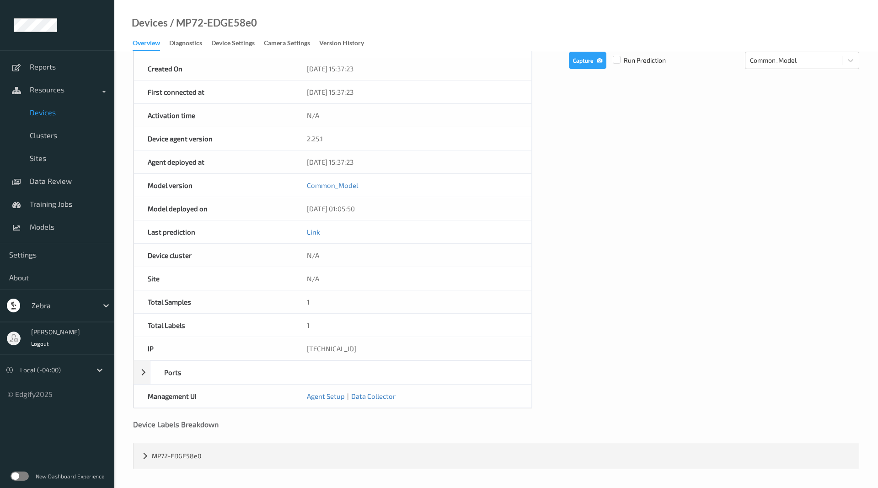
click at [316, 233] on link "Link" at bounding box center [313, 232] width 13 height 8
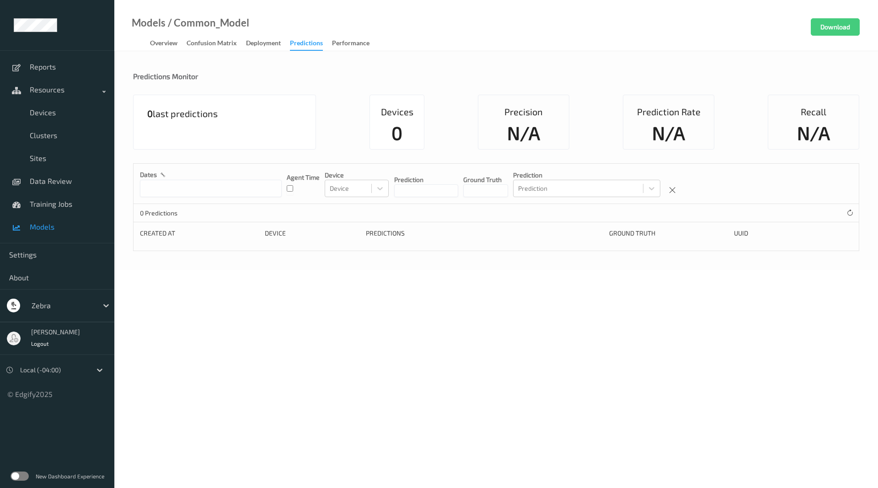
click at [238, 229] on div "Created At" at bounding box center [199, 233] width 118 height 9
click at [245, 130] on div "0 last predictions" at bounding box center [224, 122] width 183 height 55
click at [171, 43] on div "Overview" at bounding box center [163, 43] width 27 height 11
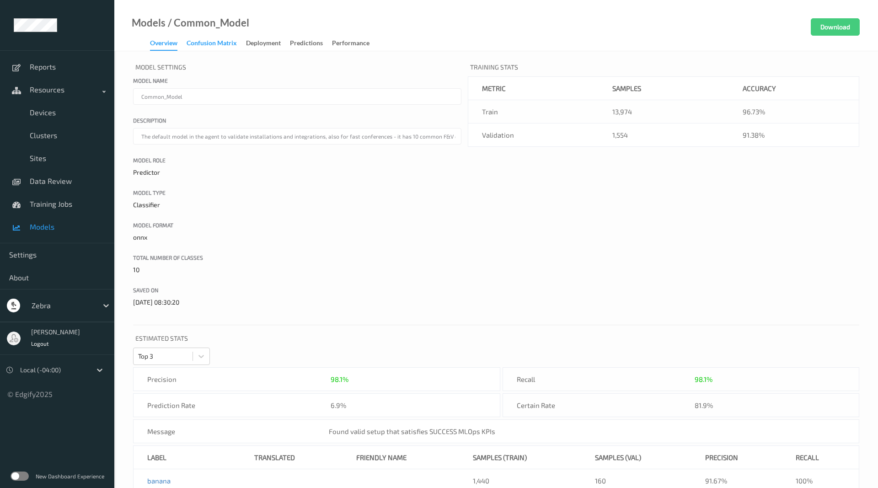
click at [216, 45] on div "Confusion matrix" at bounding box center [212, 43] width 50 height 11
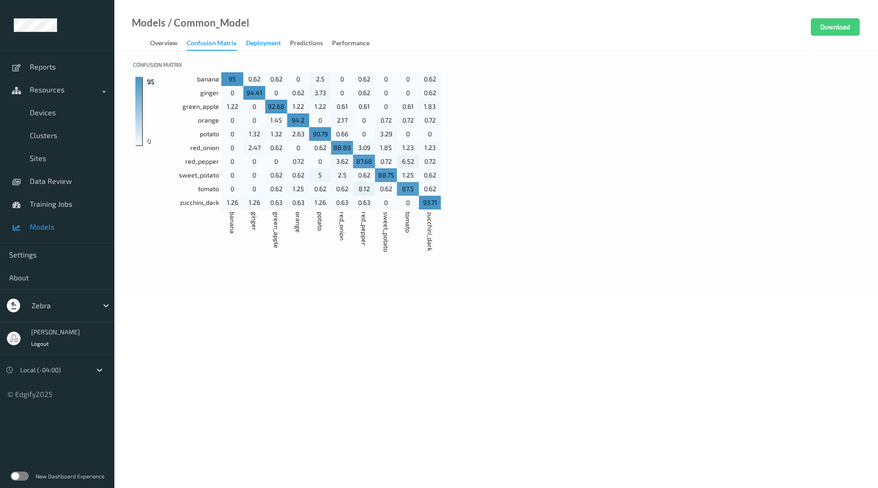
click at [257, 45] on div "Deployment" at bounding box center [263, 43] width 35 height 11
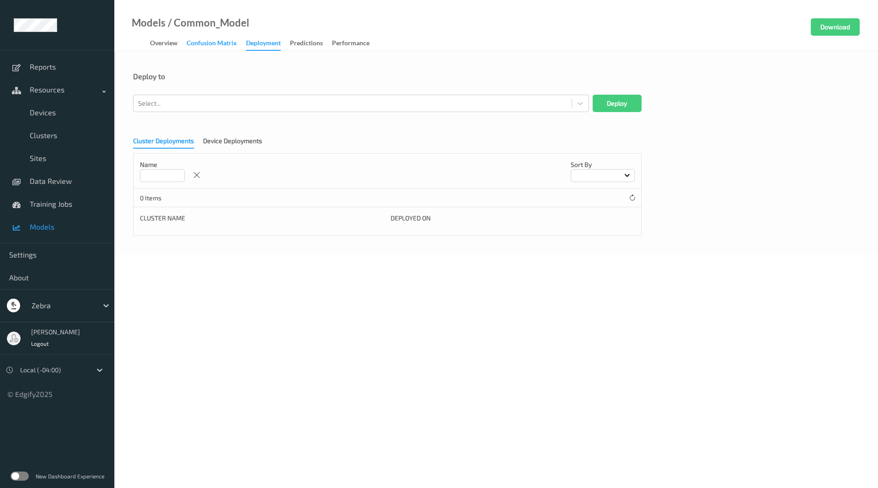
click at [190, 45] on div "Confusion matrix" at bounding box center [212, 43] width 50 height 11
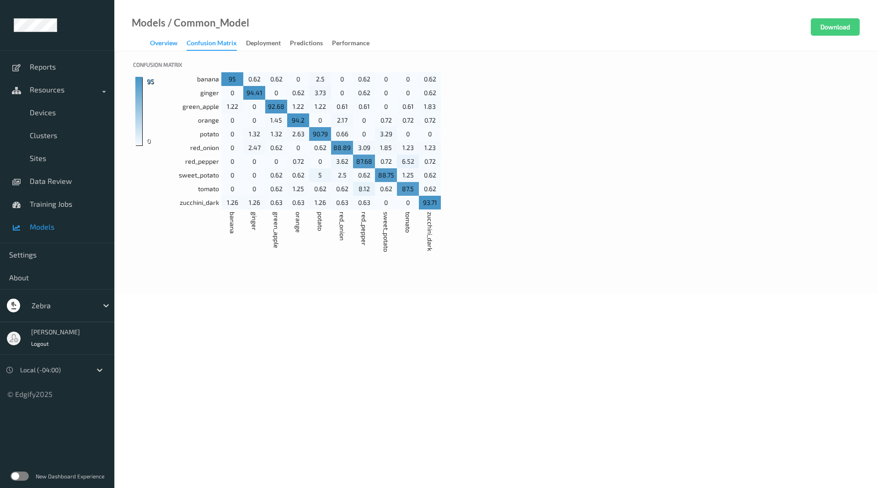
click at [162, 45] on div "Overview" at bounding box center [163, 43] width 27 height 11
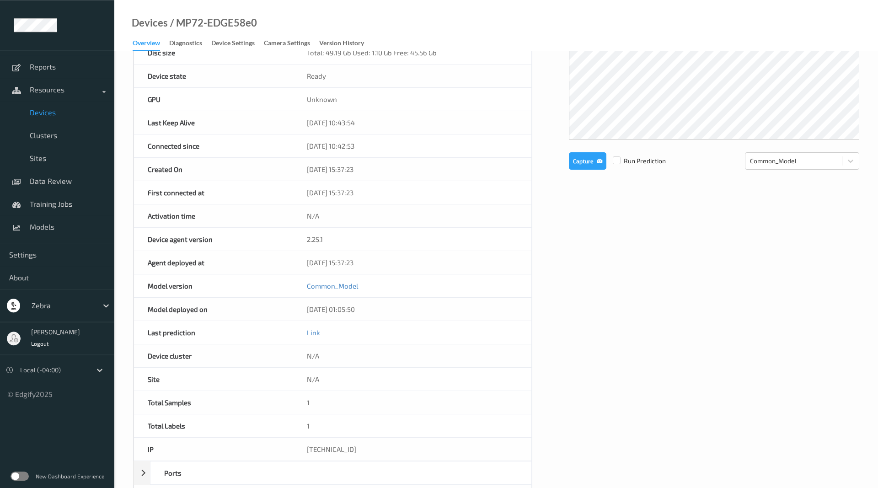
scroll to position [187, 0]
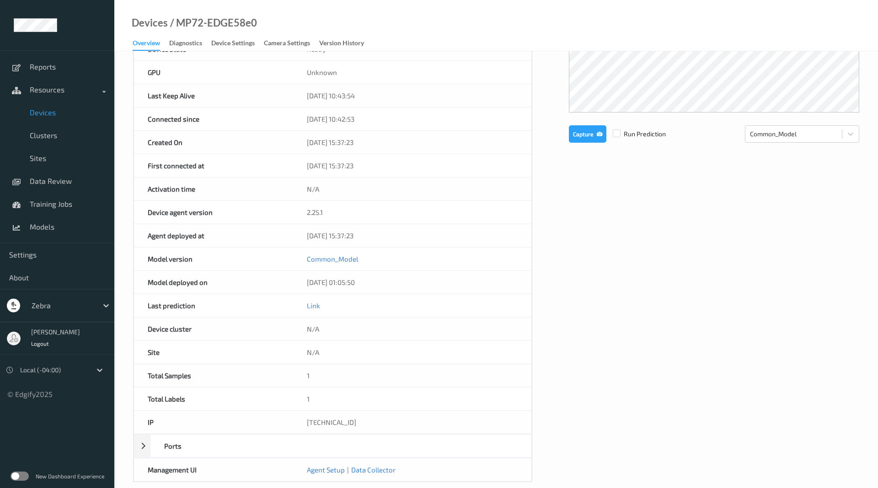
drag, startPoint x: 162, startPoint y: 259, endPoint x: 178, endPoint y: 259, distance: 16.5
click at [162, 259] on div "Model version" at bounding box center [213, 258] width 159 height 23
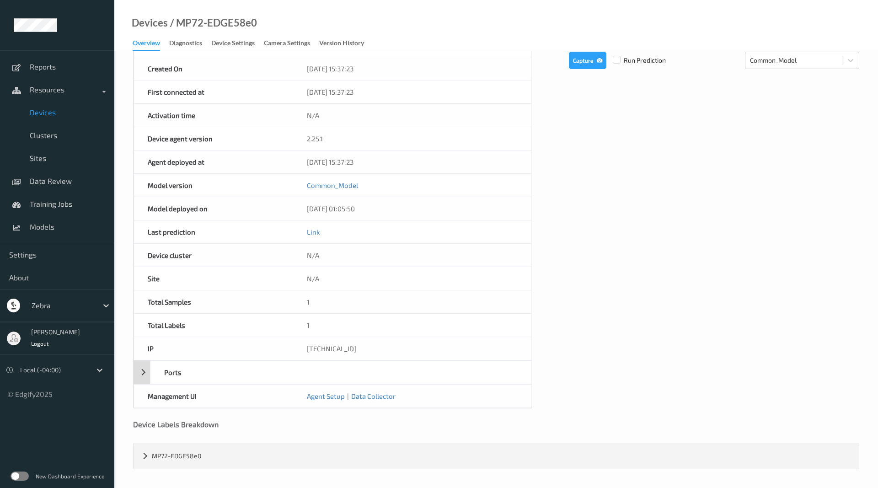
click at [136, 370] on div "Ports" at bounding box center [333, 372] width 398 height 24
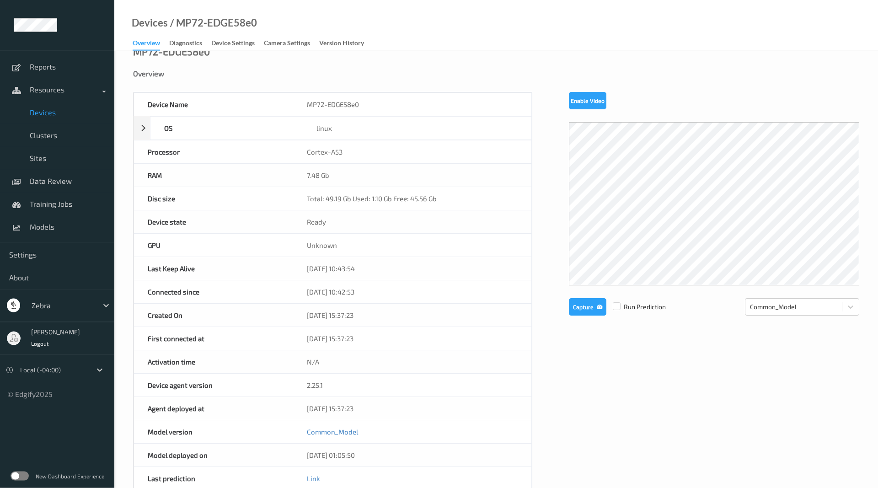
scroll to position [0, 0]
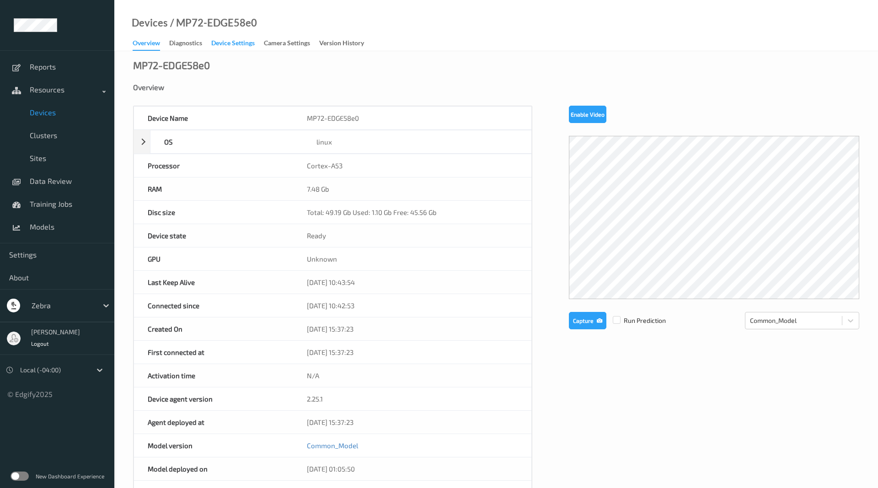
click at [227, 49] on div "Device Settings" at bounding box center [232, 43] width 43 height 11
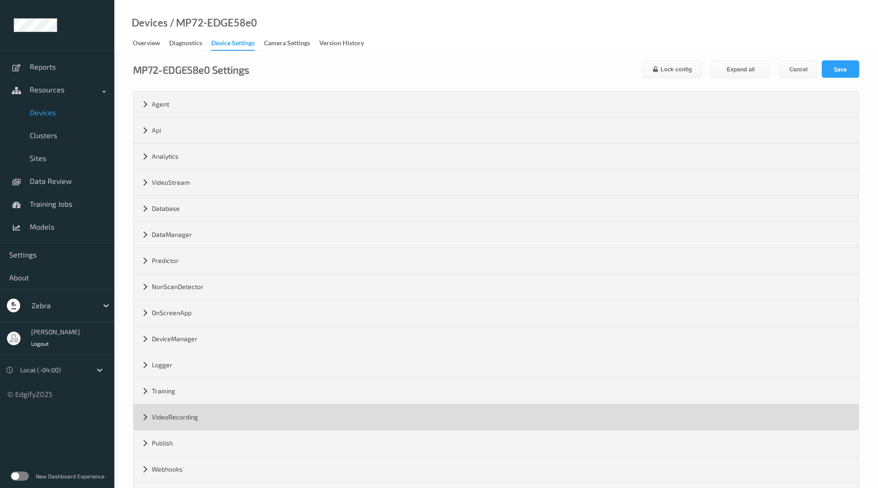
scroll to position [39, 0]
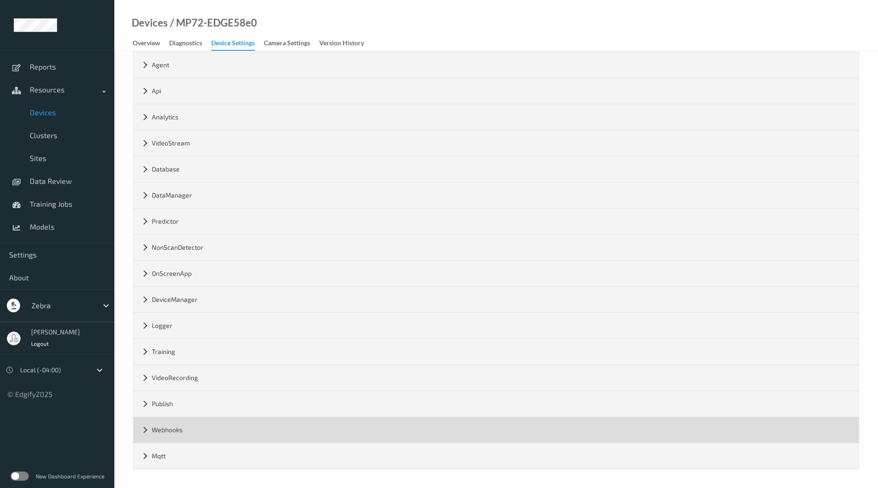
click at [140, 433] on div "Webhooks" at bounding box center [496, 430] width 725 height 26
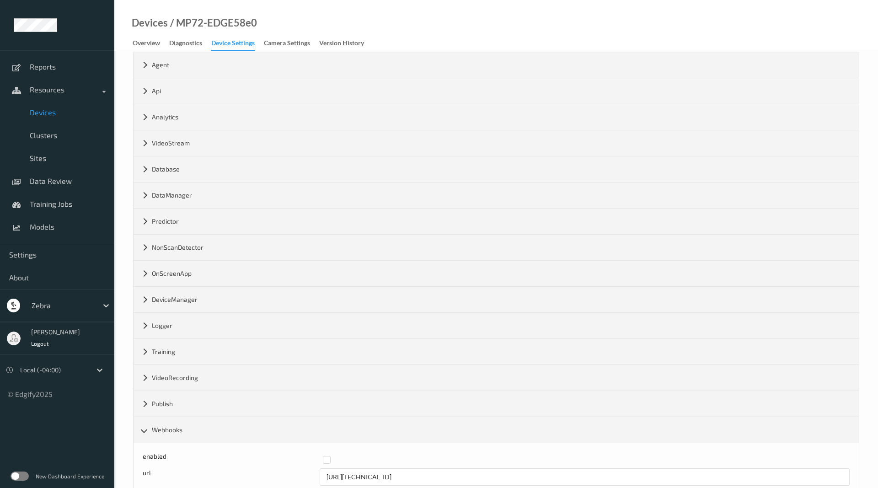
scroll to position [91, 0]
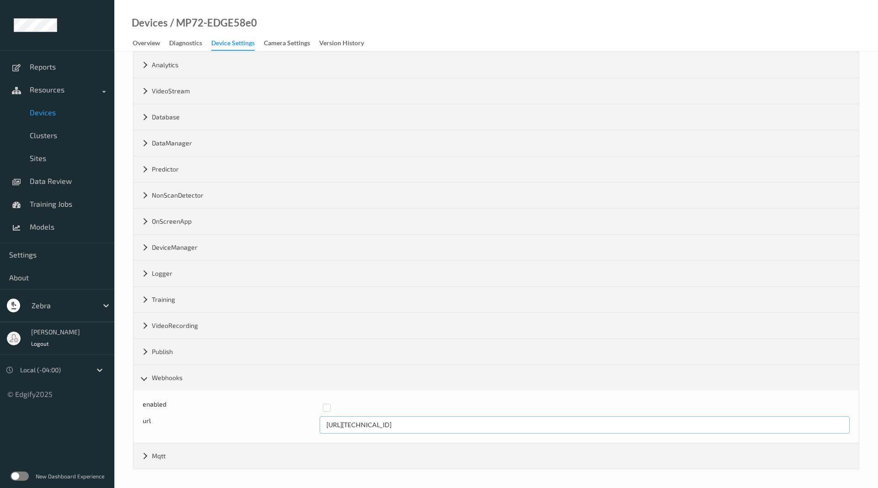
click at [397, 429] on input "http://192.168.0.150:8080" at bounding box center [585, 424] width 530 height 17
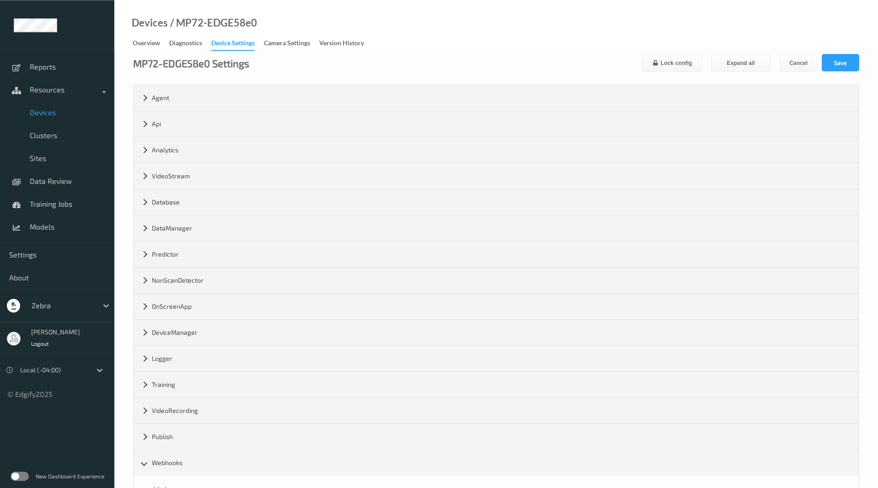
scroll to position [0, 0]
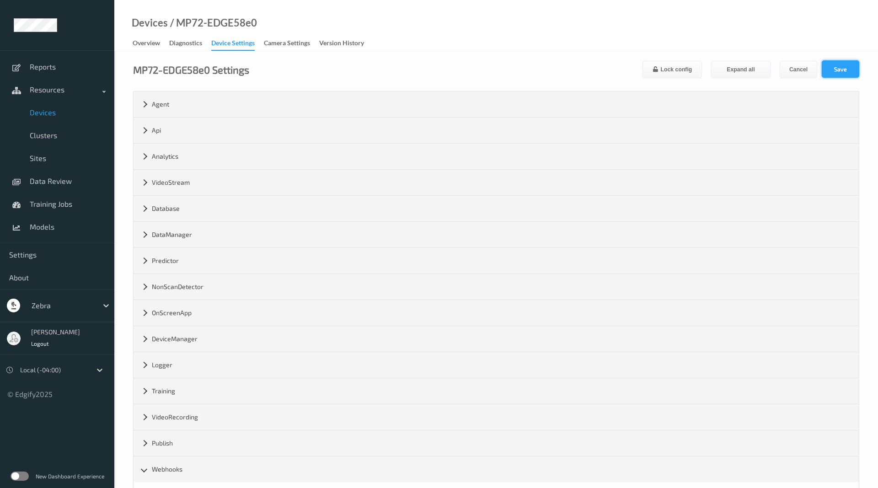
type input "http://192.168.0.150:8090"
click at [834, 68] on button "Save" at bounding box center [840, 68] width 37 height 17
click at [133, 42] on div "Overview" at bounding box center [146, 43] width 27 height 11
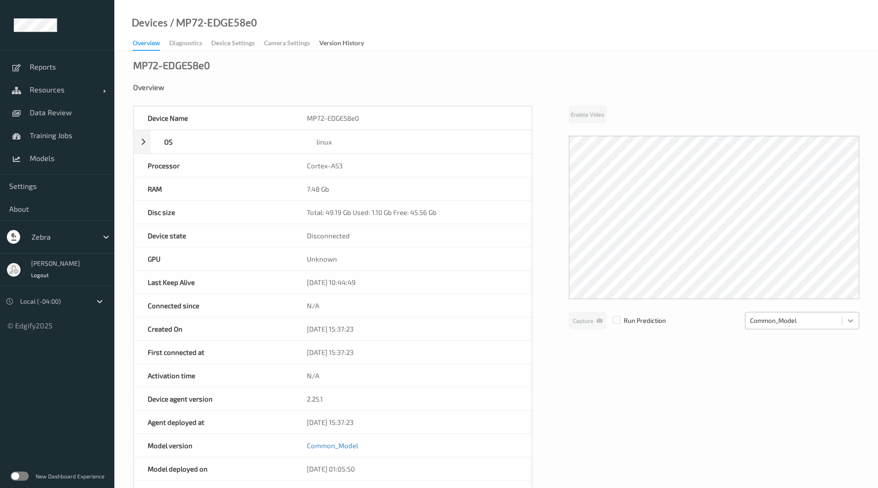
click at [844, 319] on div at bounding box center [850, 320] width 16 height 16
click at [852, 321] on icon at bounding box center [850, 320] width 9 height 9
click at [217, 41] on div "Device Settings" at bounding box center [232, 43] width 43 height 11
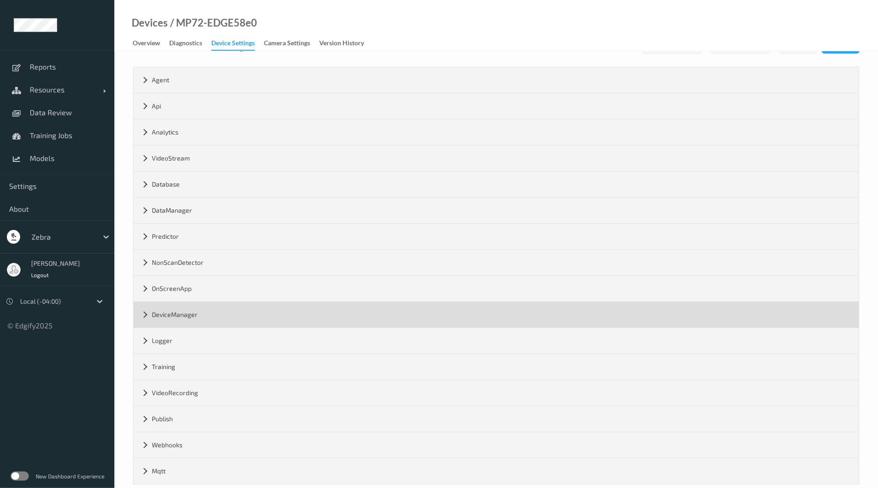
scroll to position [39, 0]
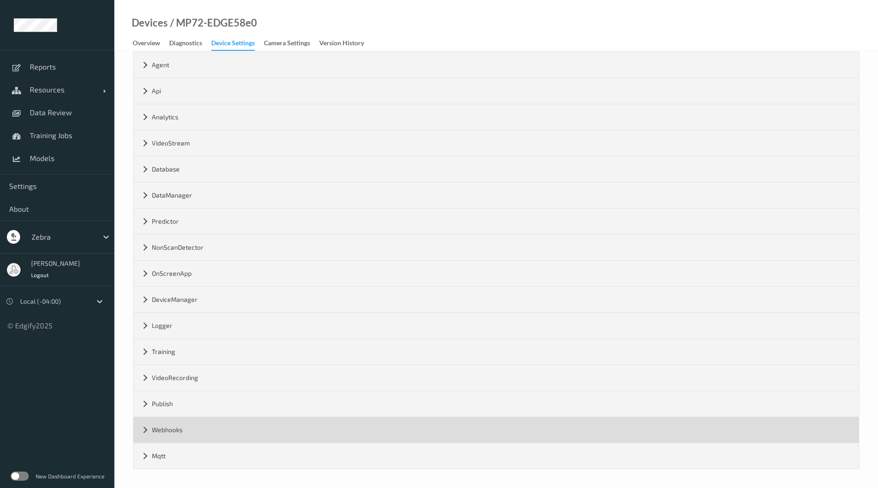
click at [145, 437] on div "Webhooks" at bounding box center [496, 430] width 725 height 26
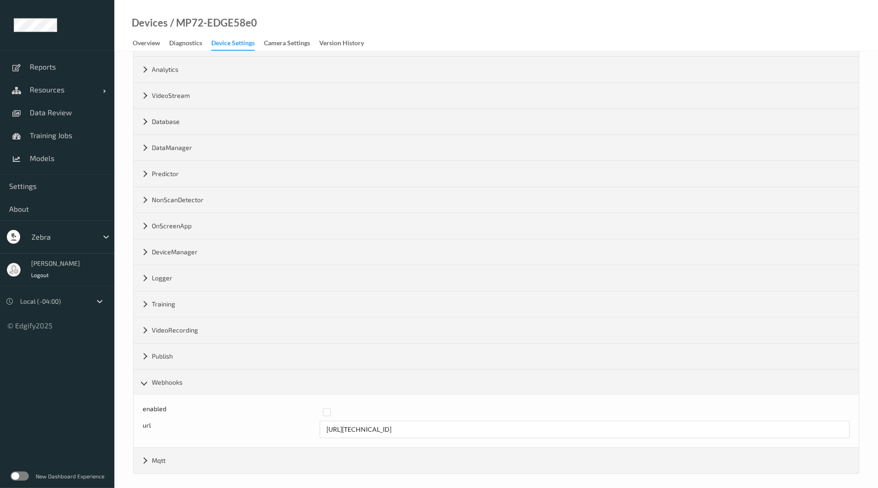
scroll to position [91, 0]
click at [383, 427] on input "http://192.168.0.150:8090" at bounding box center [585, 424] width 530 height 17
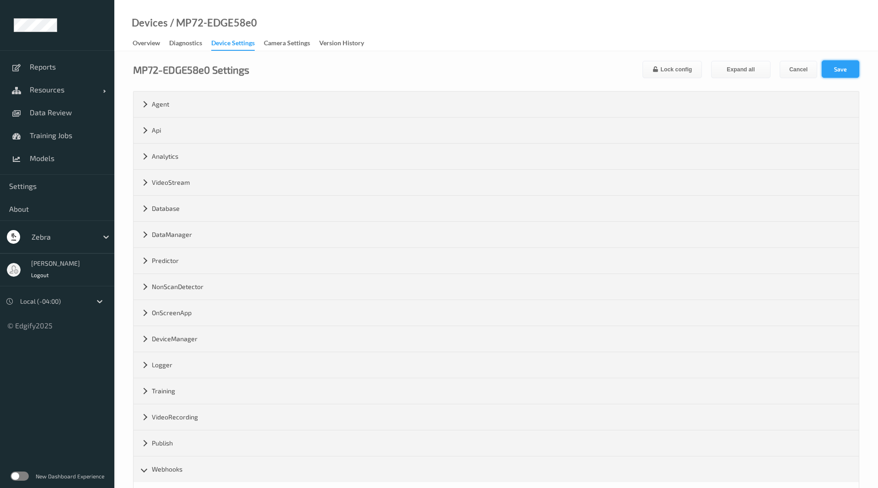
type input "http://192.168.0.110:8090"
click at [829, 67] on button "Save" at bounding box center [840, 68] width 37 height 17
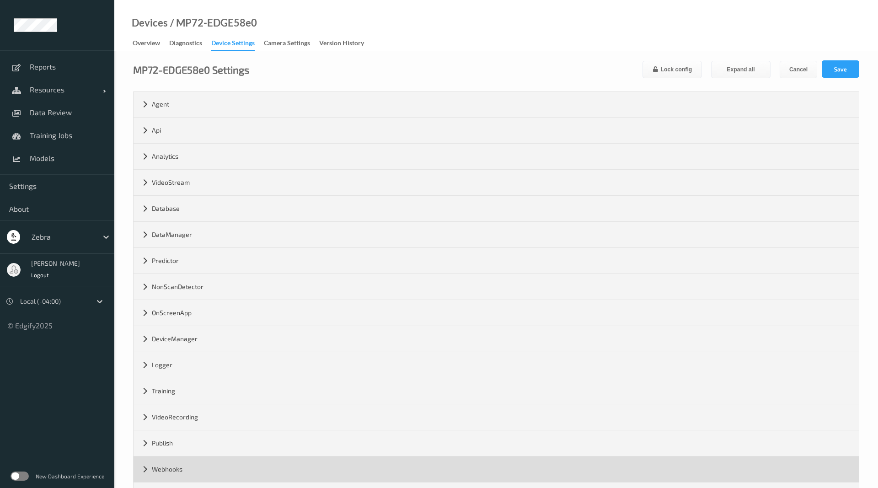
click at [142, 470] on div "Webhooks" at bounding box center [496, 469] width 725 height 26
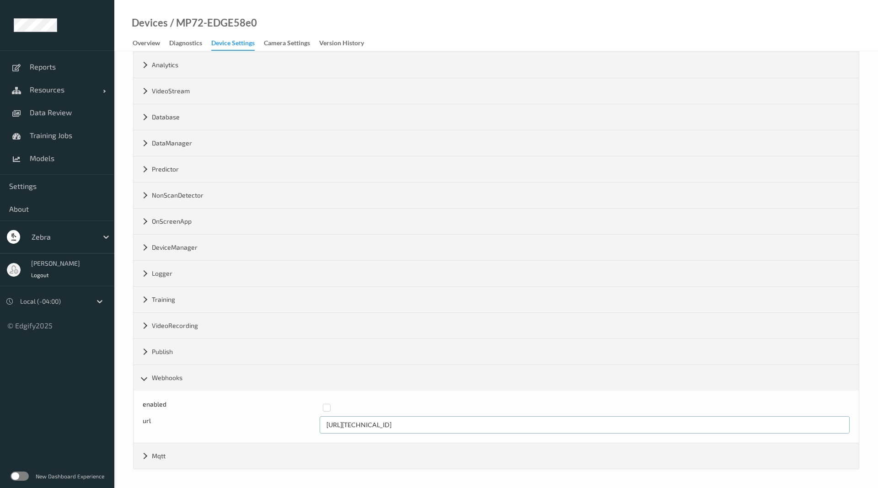
click at [347, 422] on input "http://192.168.0.110:8090" at bounding box center [585, 424] width 530 height 17
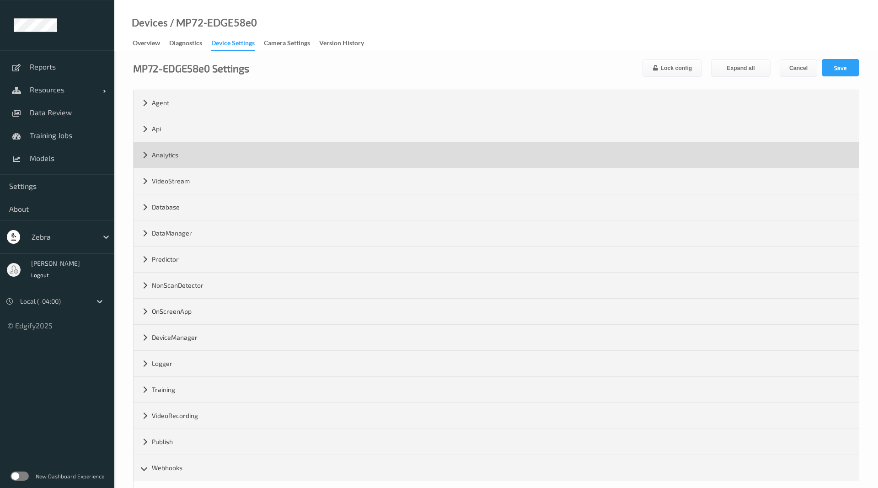
scroll to position [0, 0]
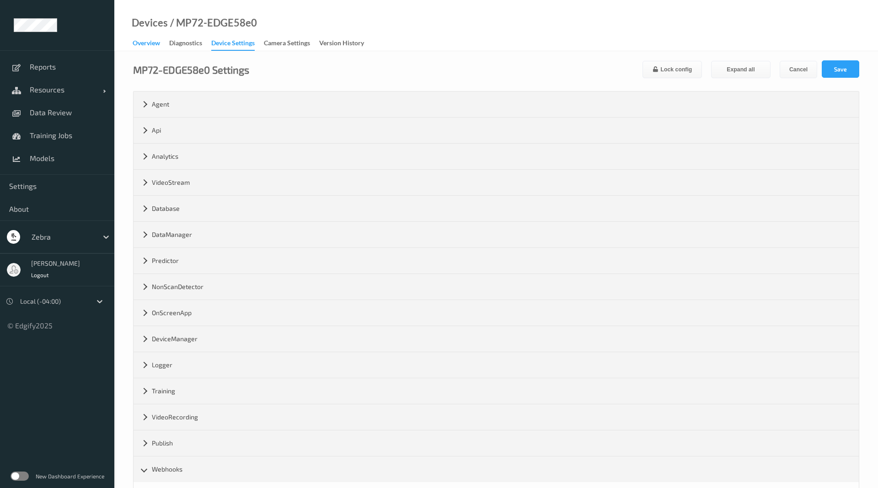
click at [153, 48] on div "Overview" at bounding box center [146, 43] width 27 height 11
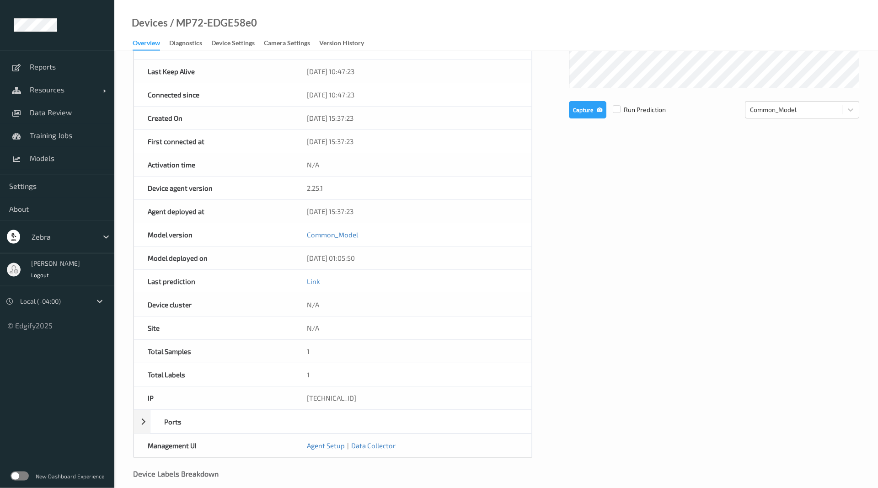
scroll to position [233, 0]
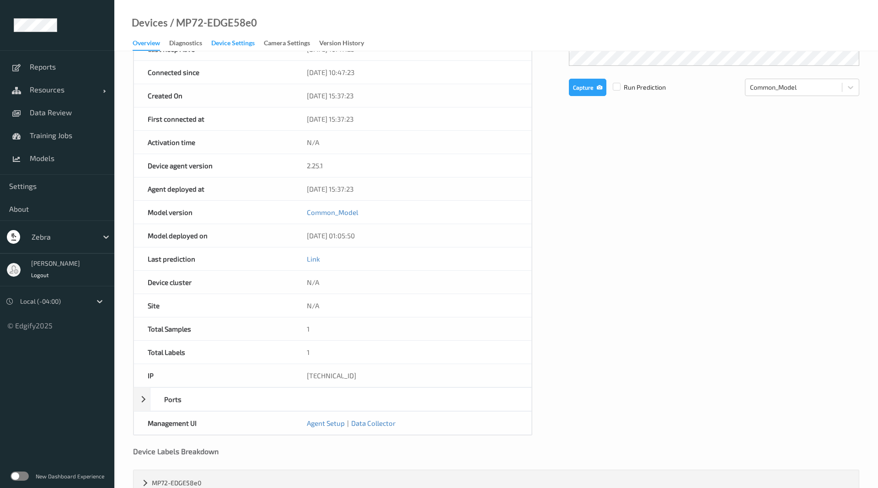
click at [240, 44] on div "Device Settings" at bounding box center [232, 43] width 43 height 11
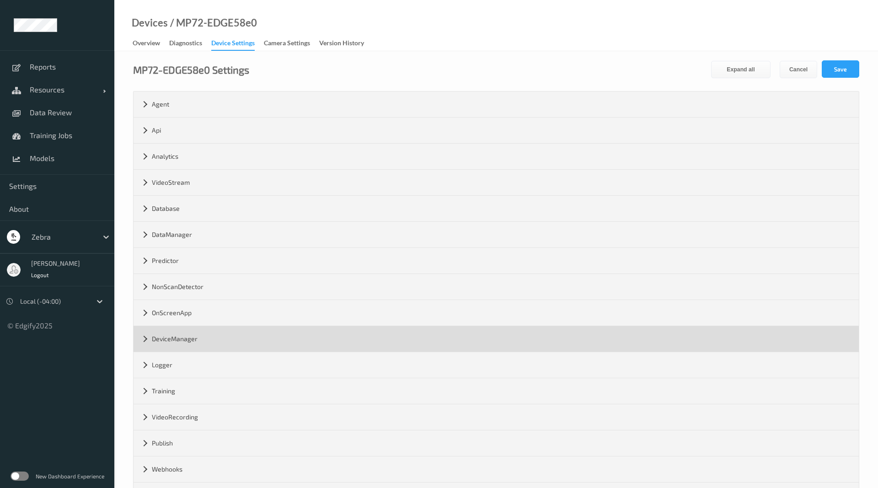
scroll to position [39, 0]
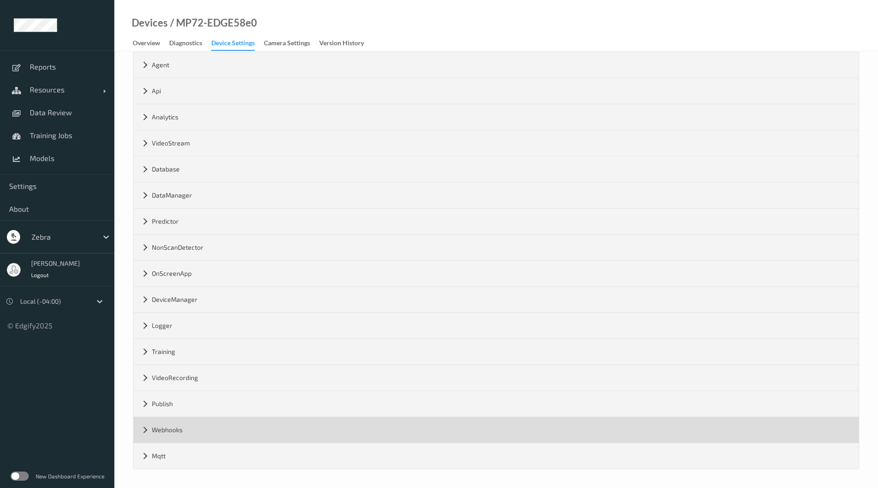
click at [180, 426] on div "Webhooks" at bounding box center [496, 430] width 725 height 26
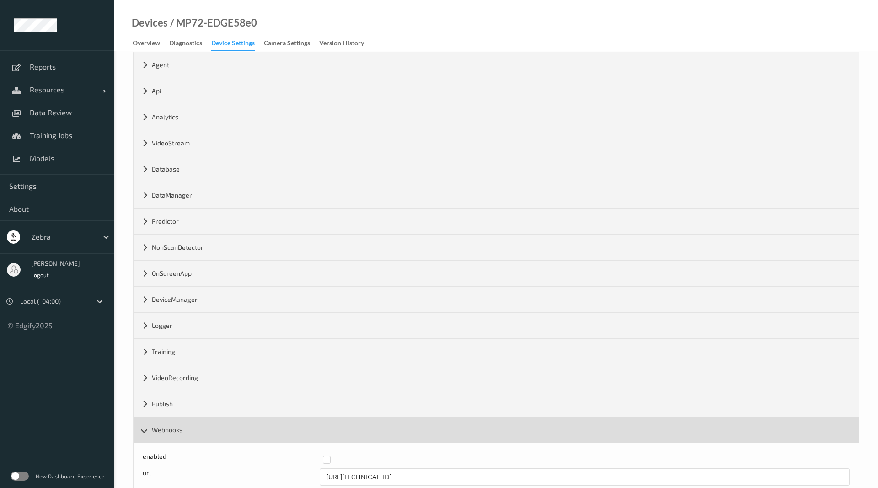
scroll to position [91, 0]
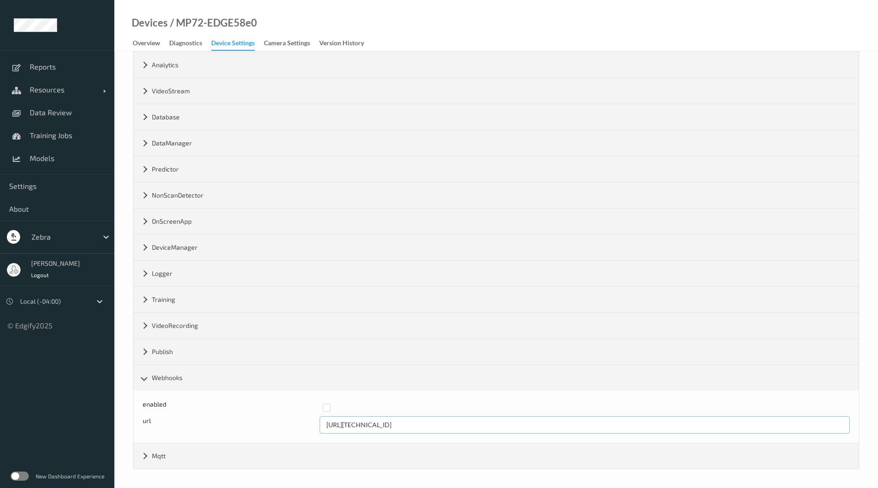
click at [398, 422] on input "http://192.168.0.110:8090" at bounding box center [585, 424] width 530 height 17
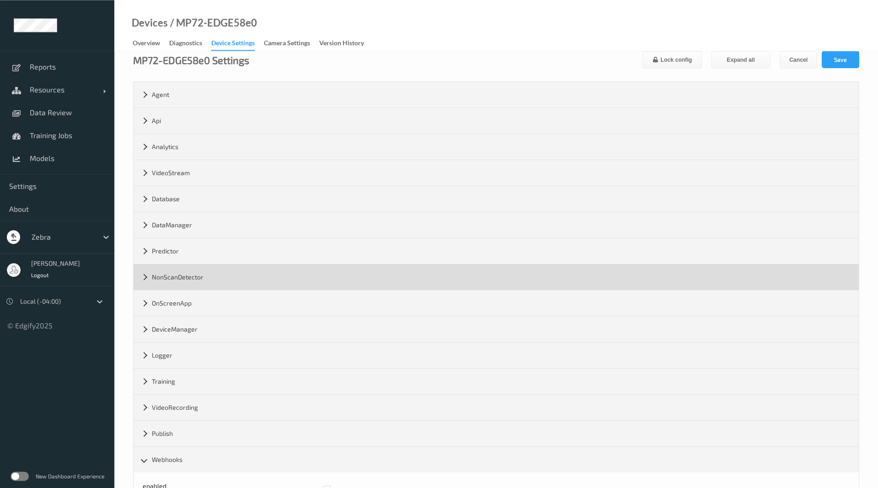
scroll to position [0, 0]
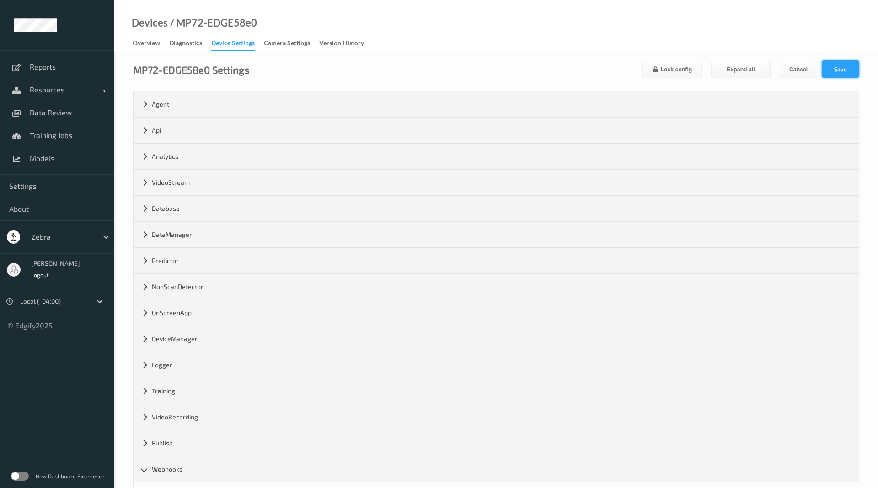
type input "http://192.168.0.110:8080"
click at [826, 65] on button "Save" at bounding box center [840, 68] width 37 height 17
click at [155, 43] on div "Overview" at bounding box center [146, 43] width 27 height 11
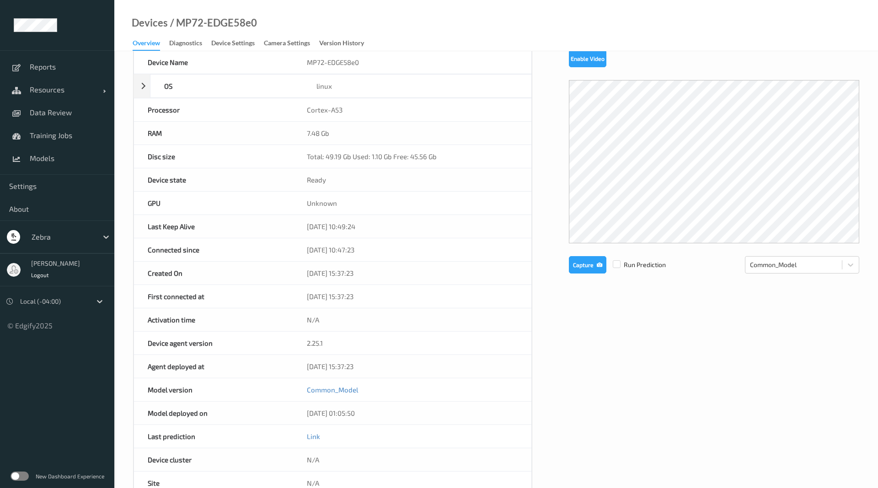
scroll to position [47, 0]
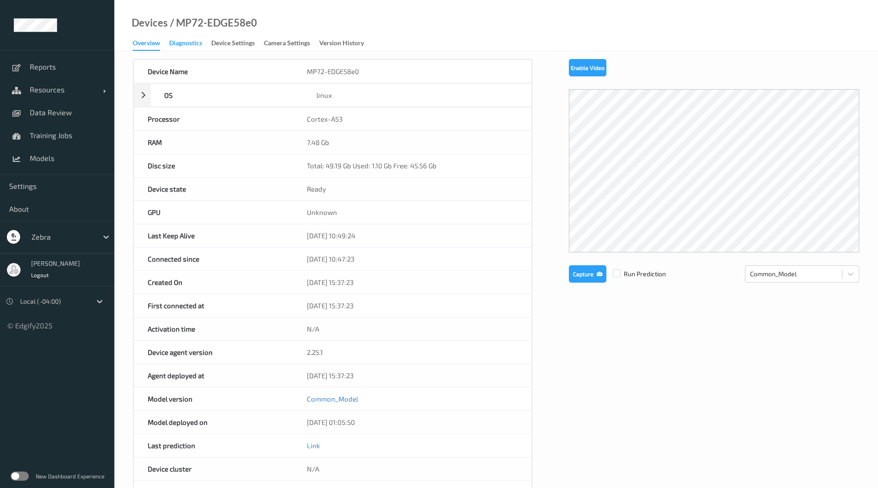
click at [198, 47] on div "Diagnostics" at bounding box center [185, 43] width 33 height 11
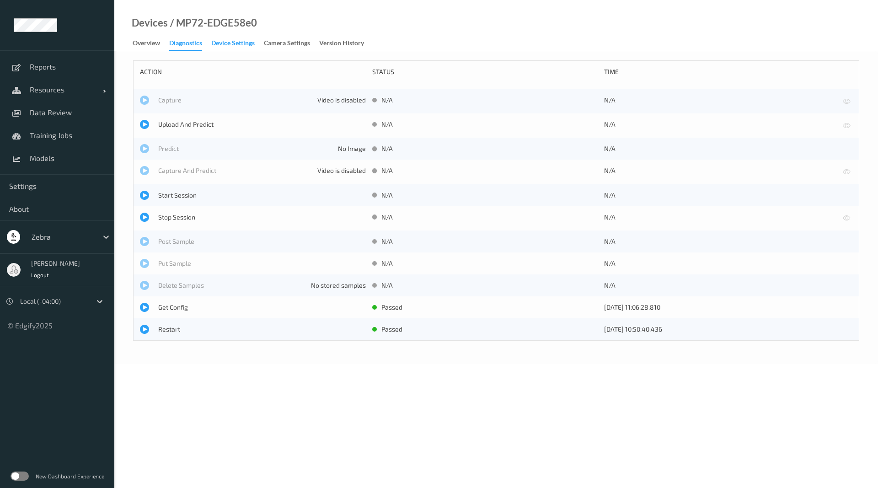
click at [221, 43] on div "Device Settings" at bounding box center [232, 43] width 43 height 11
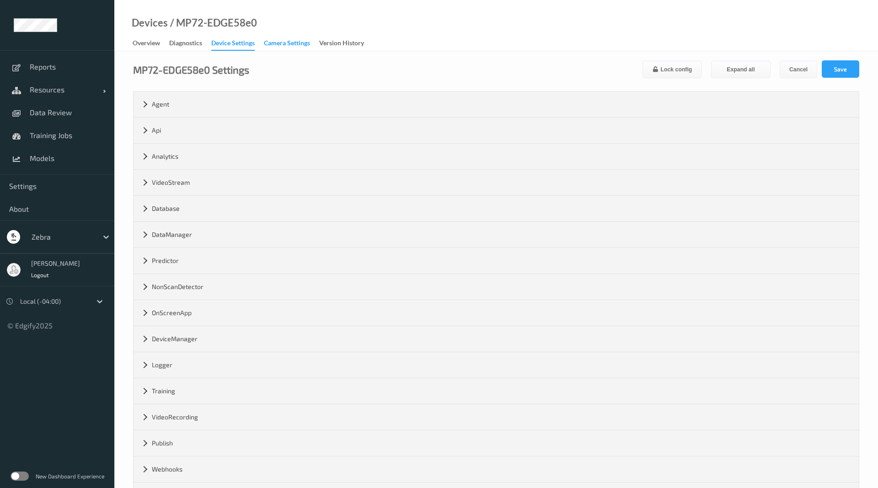
click at [304, 41] on div "Camera Settings" at bounding box center [287, 43] width 46 height 11
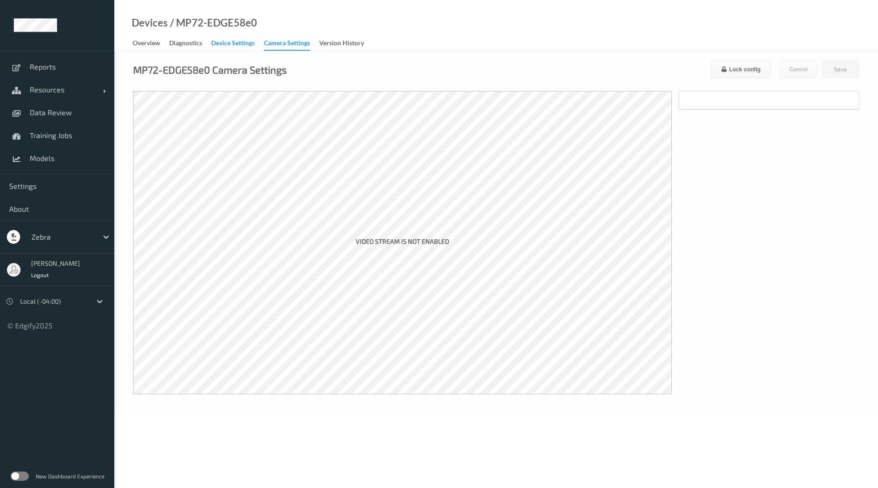
click at [254, 45] on div "Device Settings" at bounding box center [232, 43] width 43 height 11
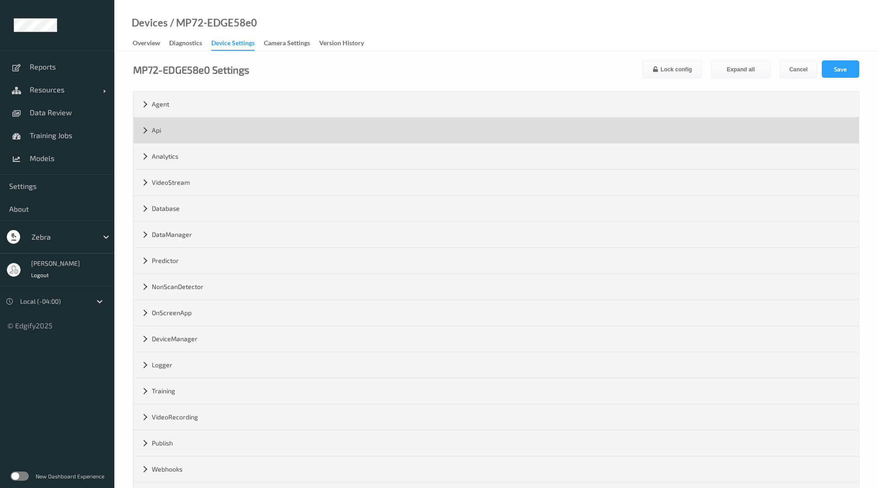
click at [141, 134] on div "Api" at bounding box center [496, 131] width 725 height 26
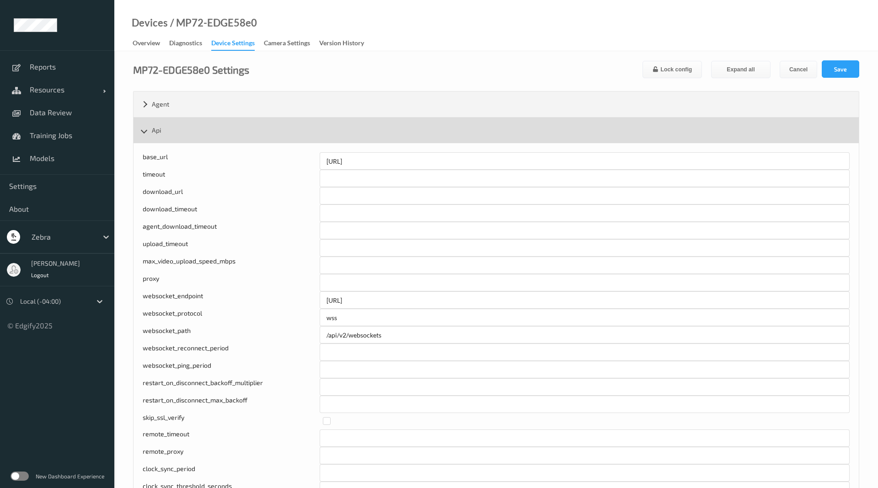
click at [144, 130] on div "Api" at bounding box center [496, 131] width 725 height 26
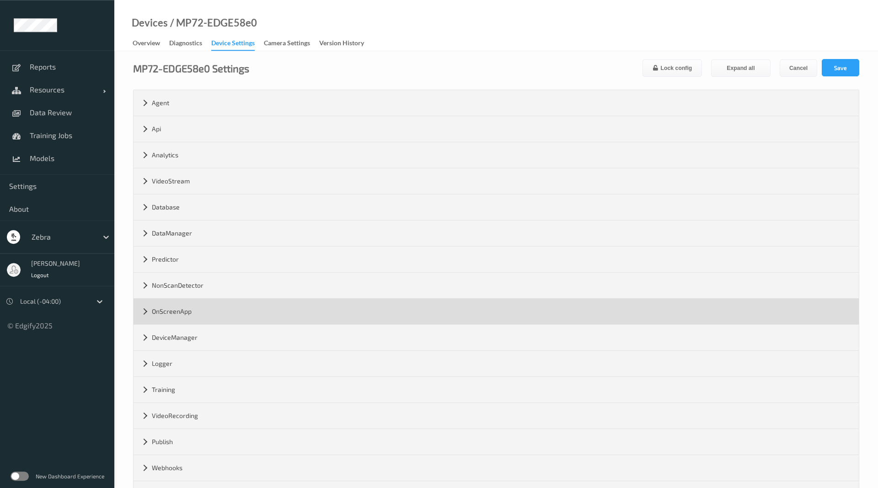
scroll to position [39, 0]
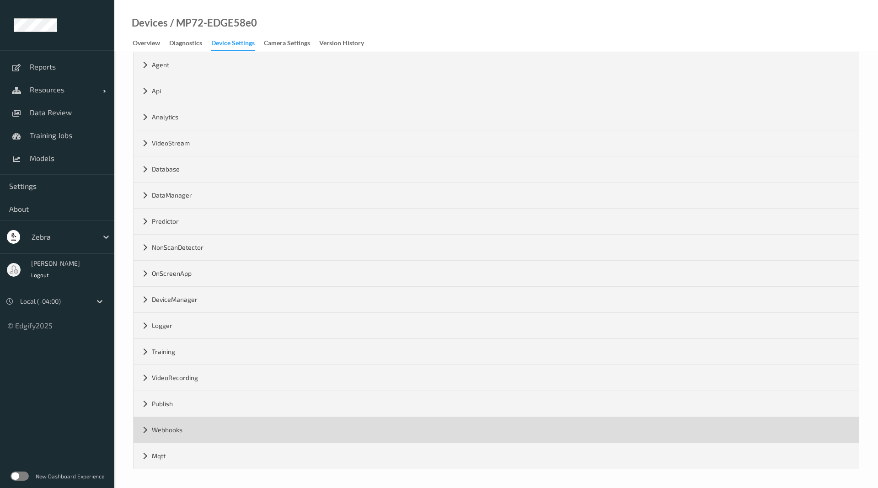
click at [146, 432] on div "Webhooks" at bounding box center [496, 430] width 725 height 26
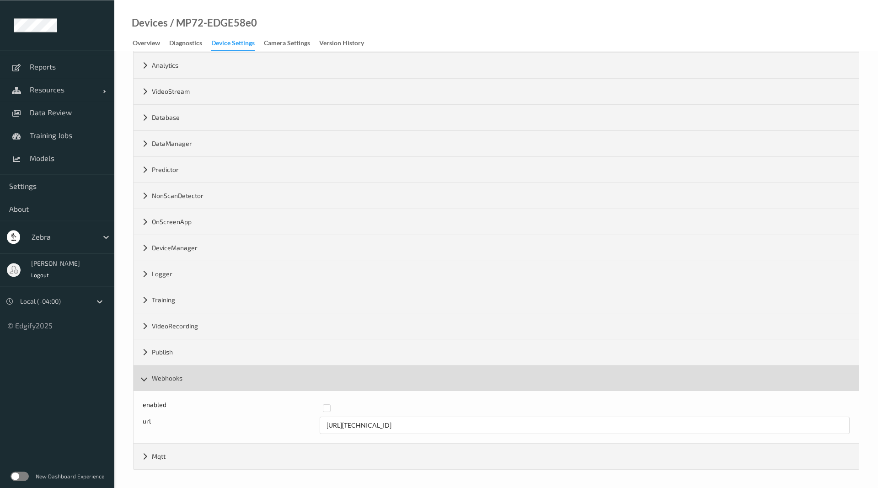
scroll to position [91, 0]
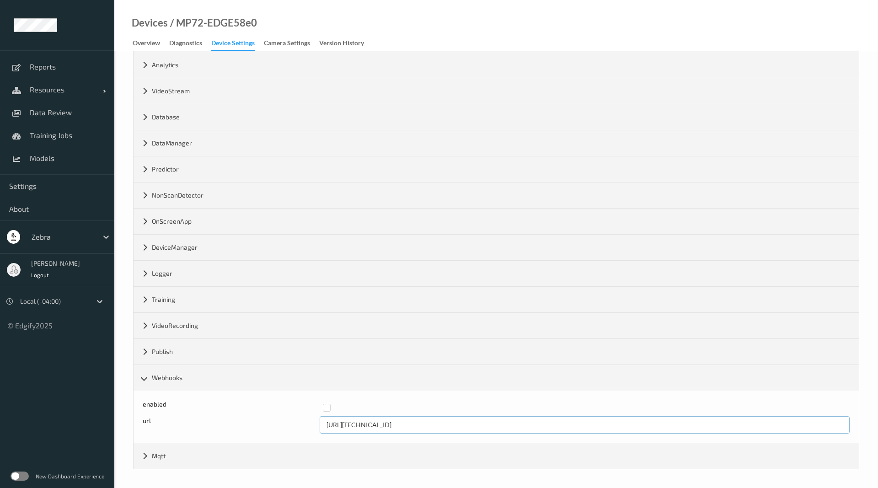
click at [401, 419] on input "http://192.168.0.110:8080" at bounding box center [585, 424] width 530 height 17
click at [382, 422] on input "http://192.168.0.110:8080" at bounding box center [585, 424] width 530 height 17
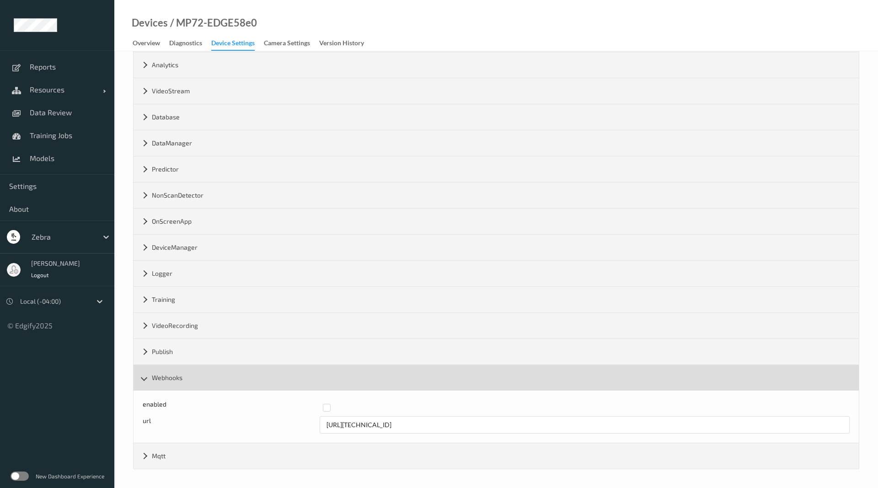
click at [145, 384] on div "Webhooks" at bounding box center [496, 378] width 725 height 26
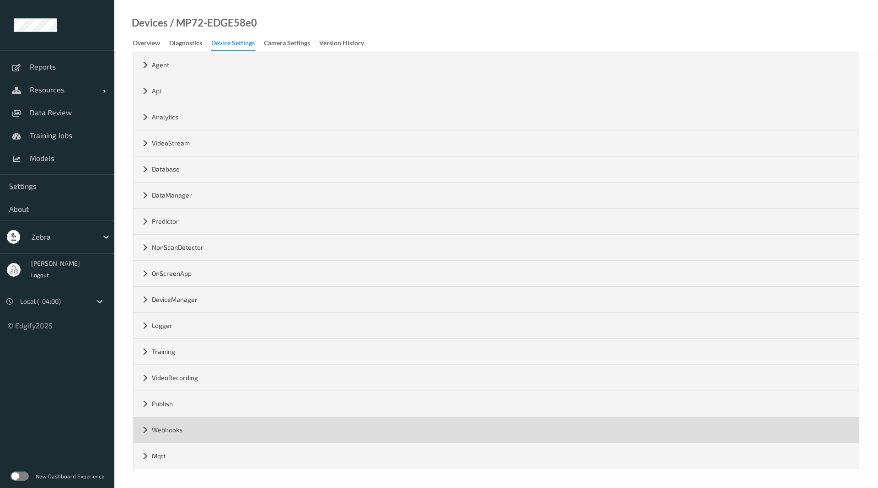
scroll to position [39, 0]
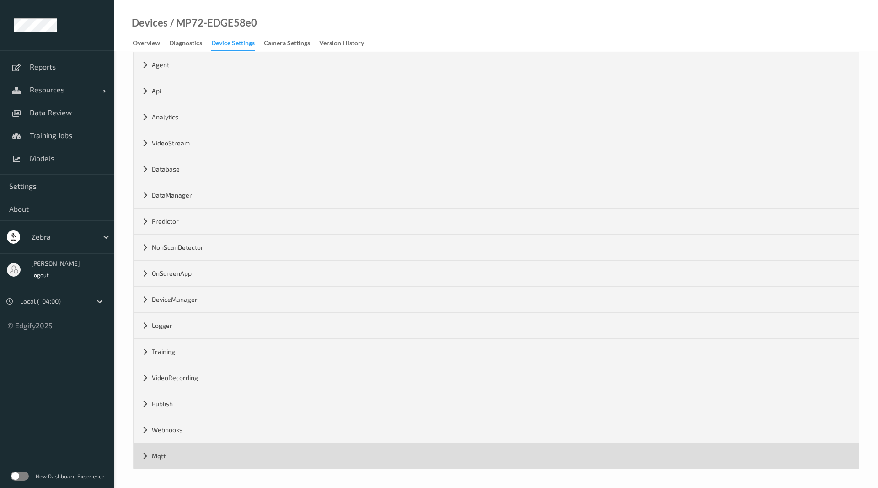
click at [150, 452] on div "Mqtt" at bounding box center [496, 456] width 725 height 26
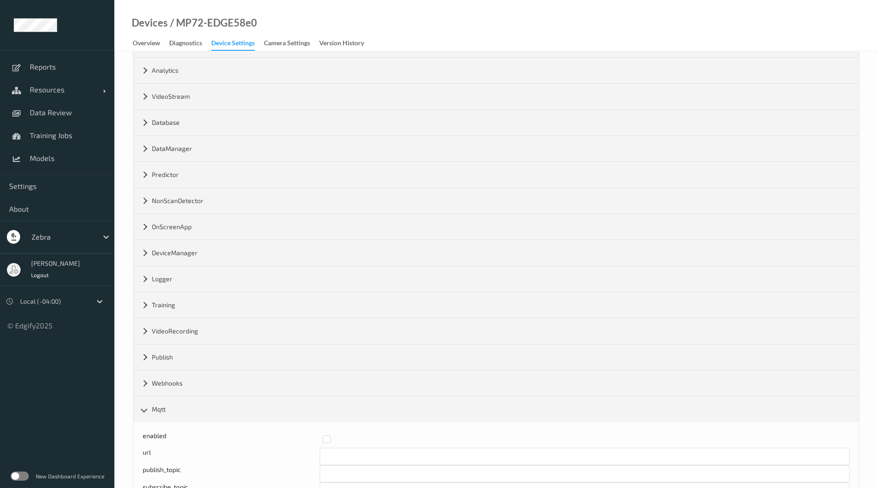
scroll to position [226, 0]
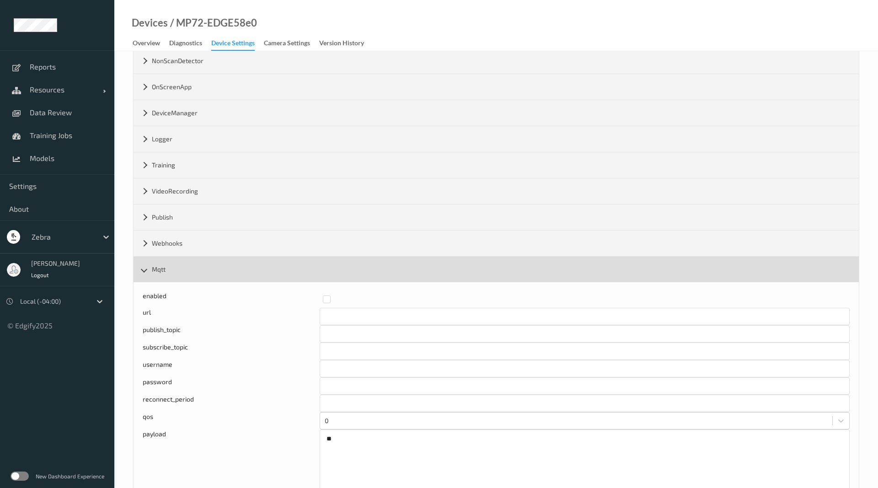
click at [144, 266] on div "Mqtt" at bounding box center [496, 269] width 725 height 26
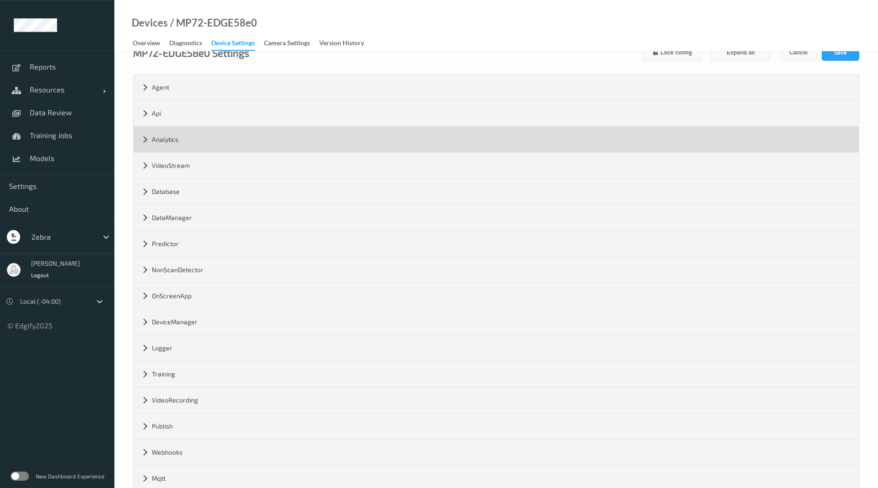
scroll to position [0, 0]
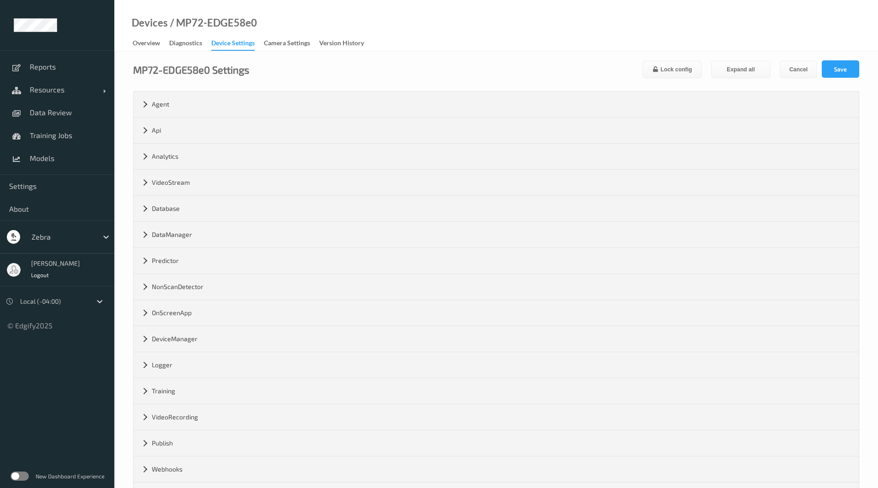
click at [154, 33] on div "Devices / MP72-EDGE58e0" at bounding box center [185, 34] width 143 height 32
click at [154, 51] on div "MP72-EDGE58e0 Settings Lock config Expand all Cancel Save Agent version 2.25.1 …" at bounding box center [496, 289] width 764 height 476
click at [155, 42] on div "Overview" at bounding box center [146, 43] width 27 height 11
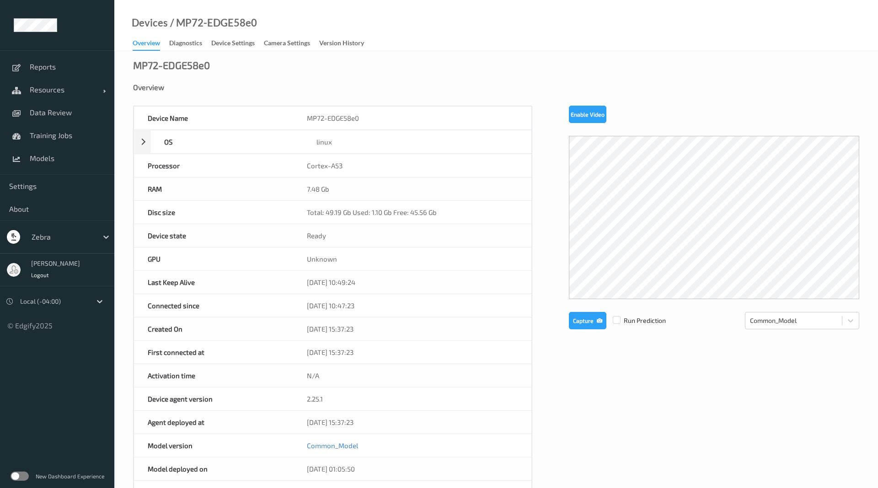
drag, startPoint x: 582, startPoint y: 116, endPoint x: 643, endPoint y: 118, distance: 60.8
click at [643, 118] on div "Enable Video" at bounding box center [714, 114] width 290 height 17
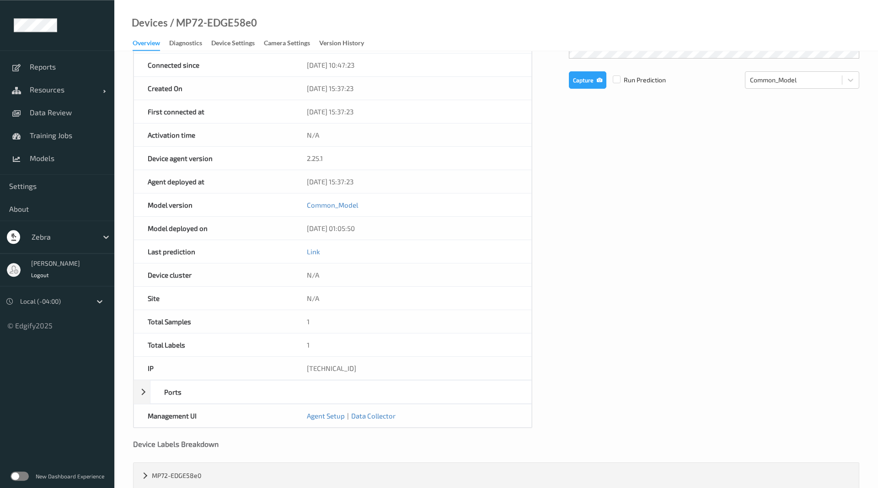
scroll to position [260, 0]
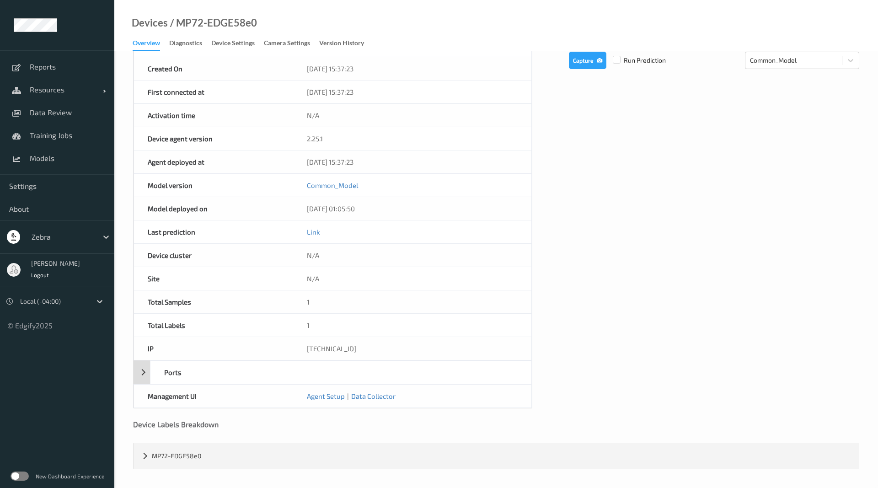
click at [148, 368] on div "Ports" at bounding box center [333, 372] width 398 height 24
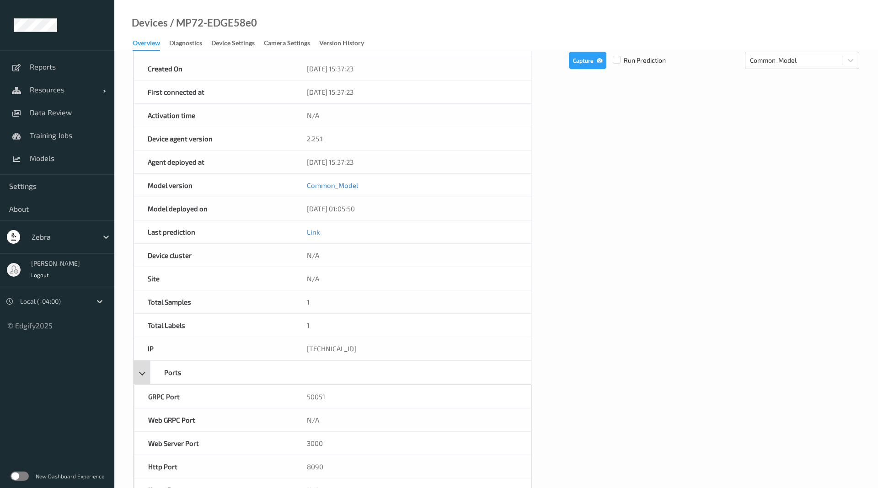
click at [146, 368] on div "Ports" at bounding box center [333, 372] width 398 height 24
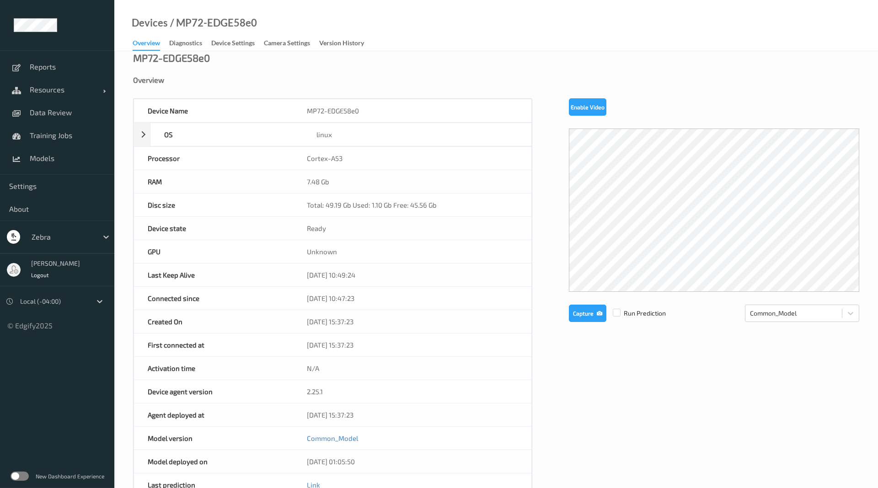
scroll to position [0, 0]
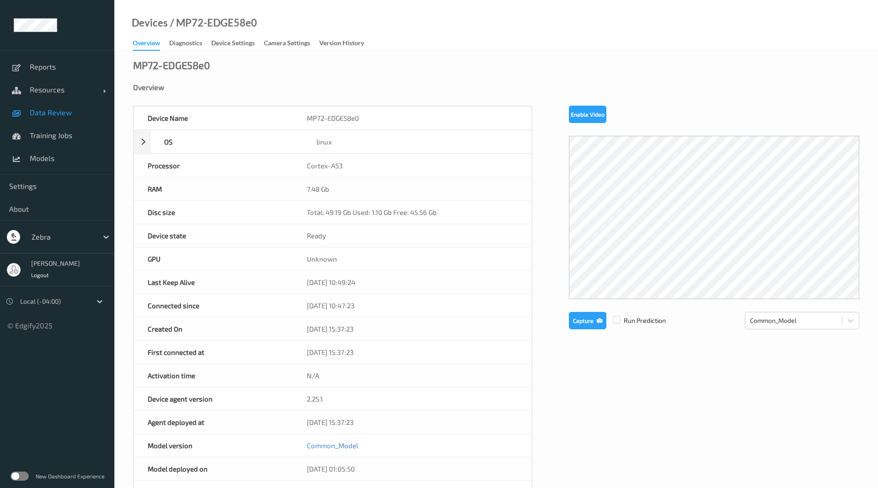
click at [63, 108] on span "Data Review" at bounding box center [67, 112] width 75 height 9
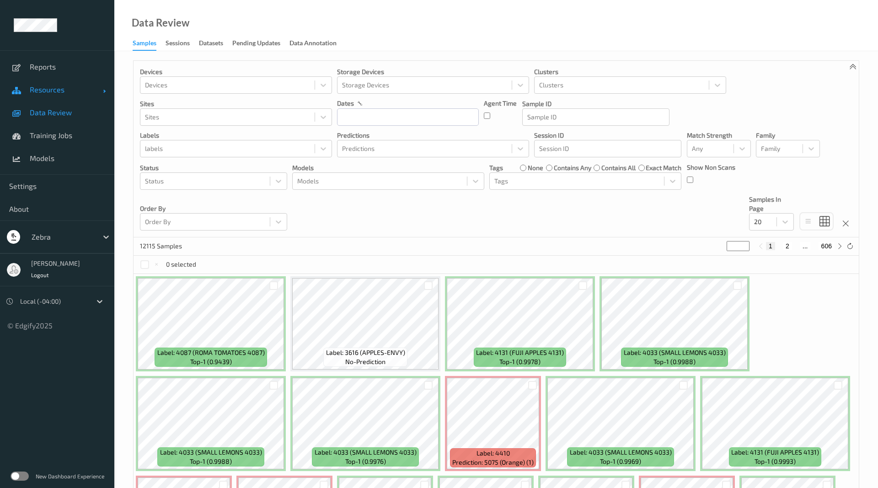
click at [56, 97] on link "Resources" at bounding box center [57, 89] width 114 height 23
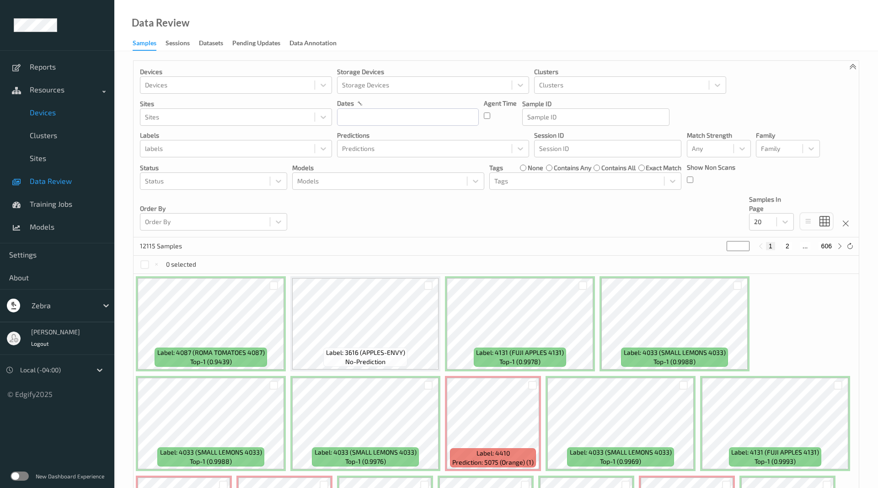
click at [62, 114] on span "Devices" at bounding box center [67, 112] width 75 height 9
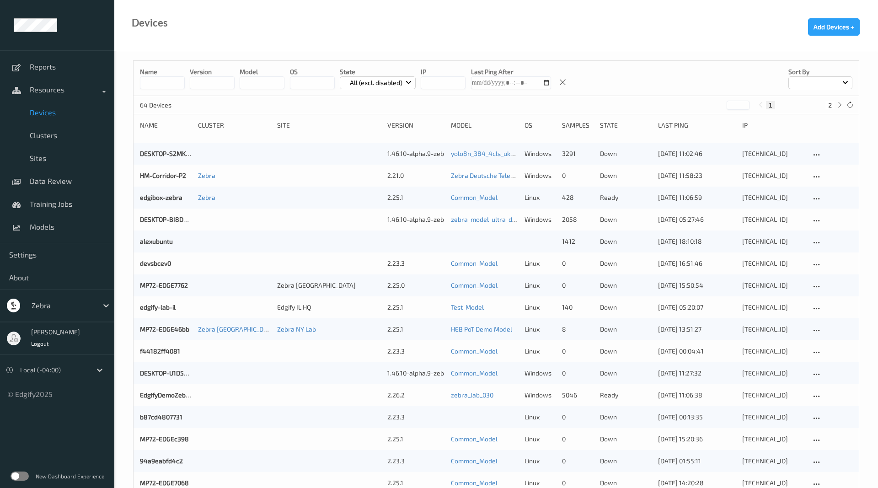
click at [175, 77] on input at bounding box center [162, 82] width 45 height 13
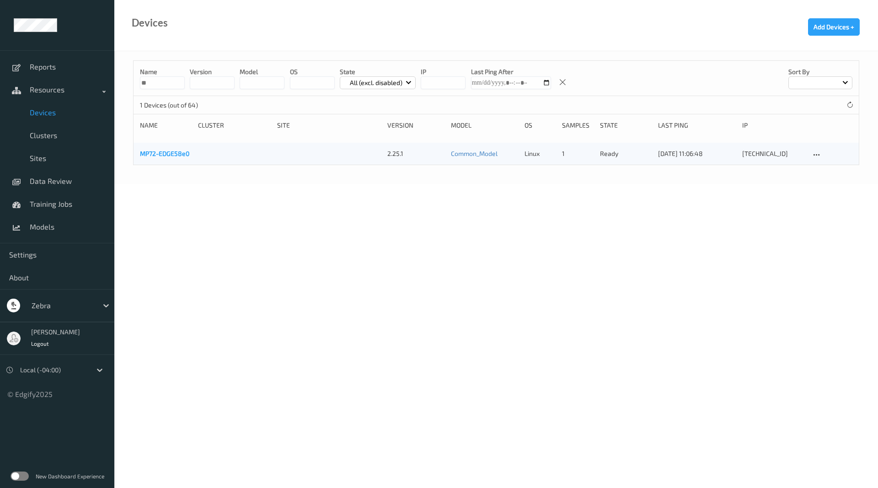
type input "**"
click at [180, 154] on link "MP72-EDGE58e0" at bounding box center [164, 154] width 49 height 8
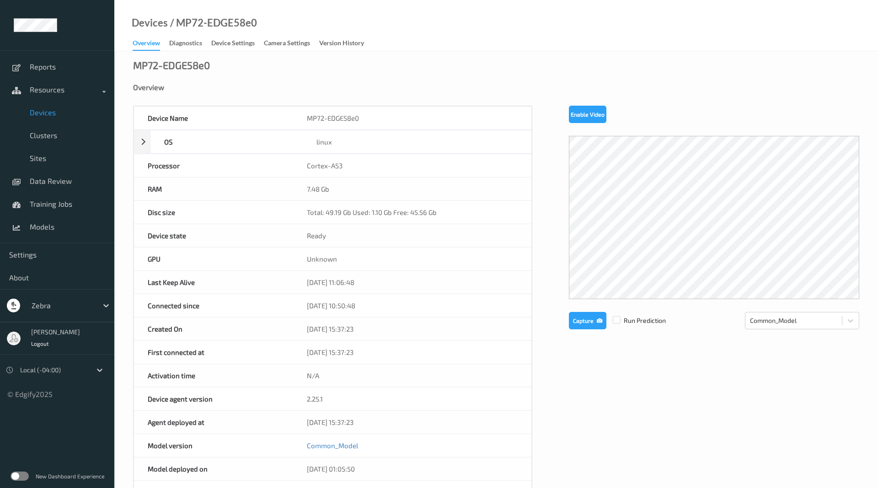
click at [86, 114] on span "Devices" at bounding box center [67, 112] width 75 height 9
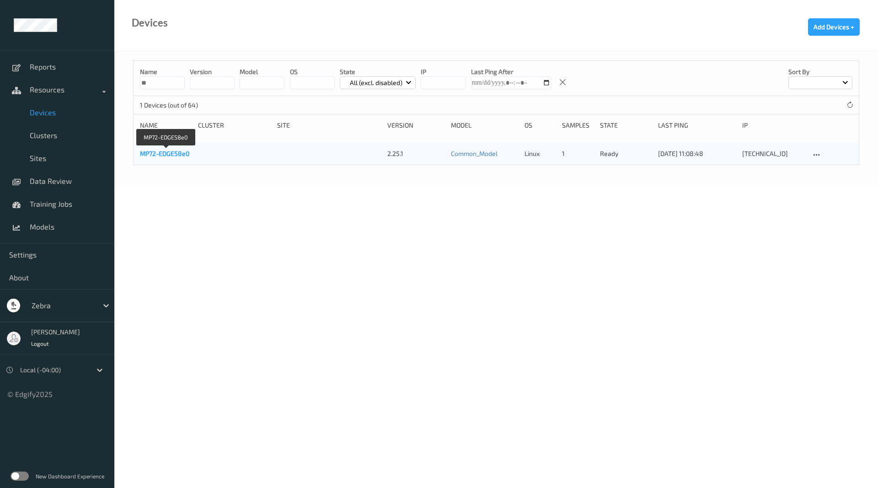
click at [178, 157] on link "MP72-EDGE58e0" at bounding box center [164, 154] width 49 height 8
